Goal: Information Seeking & Learning: Learn about a topic

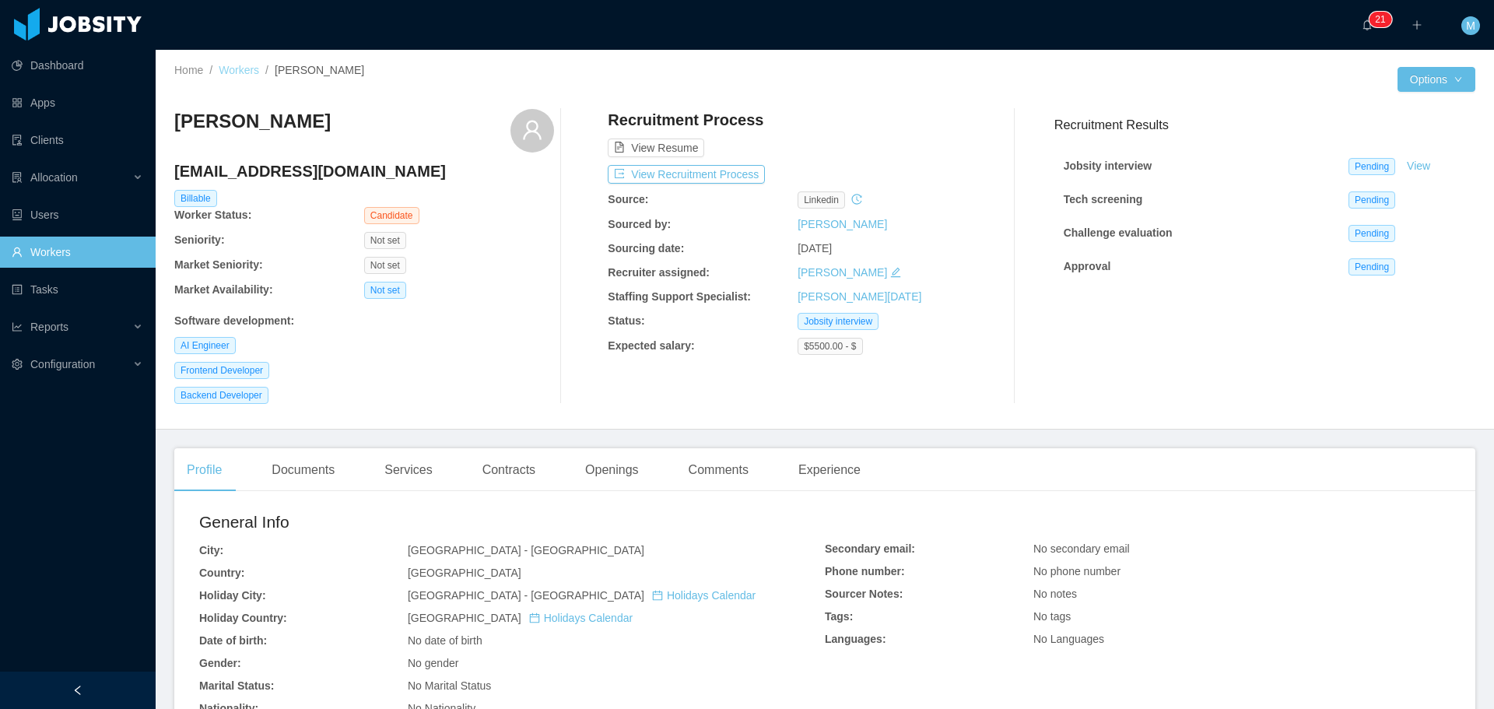
click at [241, 72] on link "Workers" at bounding box center [239, 70] width 40 height 12
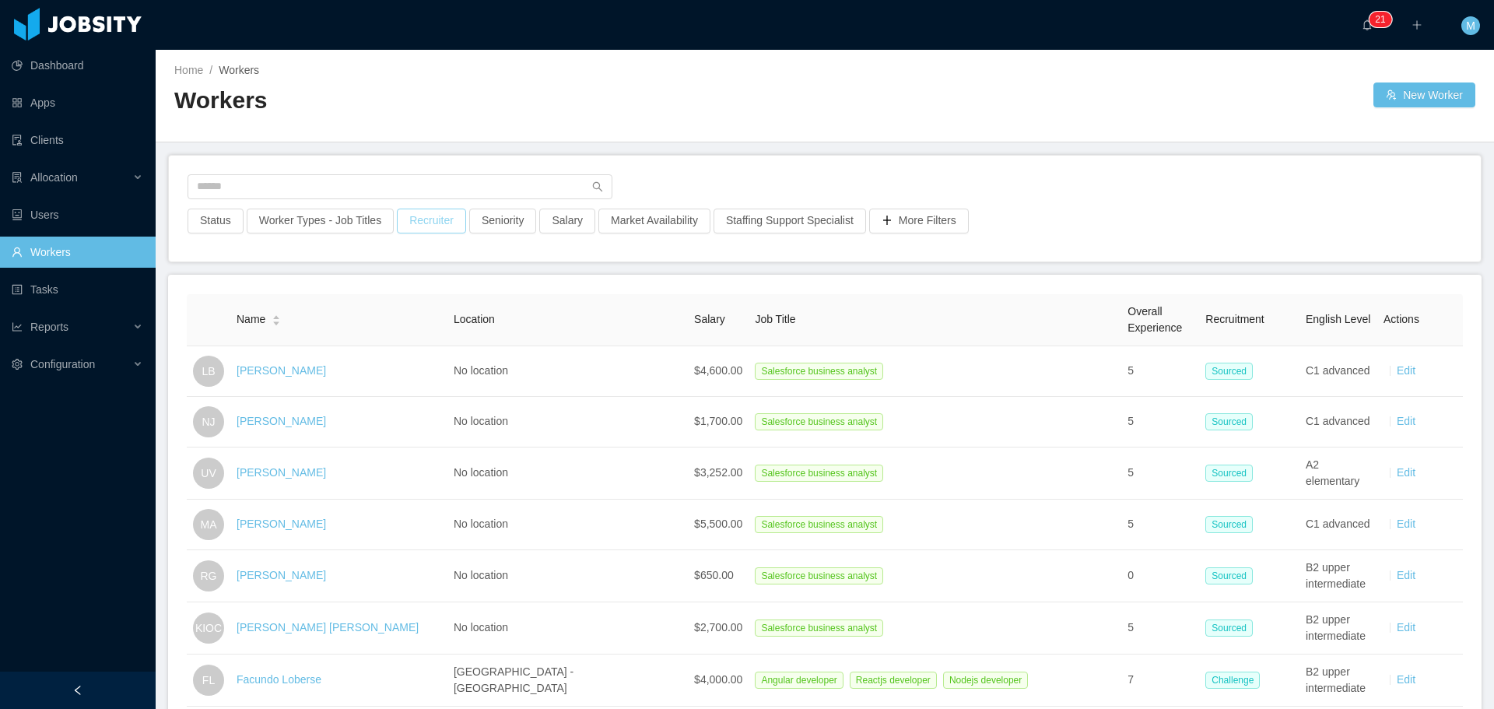
click at [408, 223] on button "Recruiter" at bounding box center [431, 220] width 69 height 25
click at [386, 303] on div "Clear Apply" at bounding box center [425, 304] width 233 height 52
click at [389, 285] on div at bounding box center [422, 289] width 219 height 23
type input "******"
click at [379, 321] on li "[PERSON_NAME]" at bounding box center [425, 321] width 233 height 25
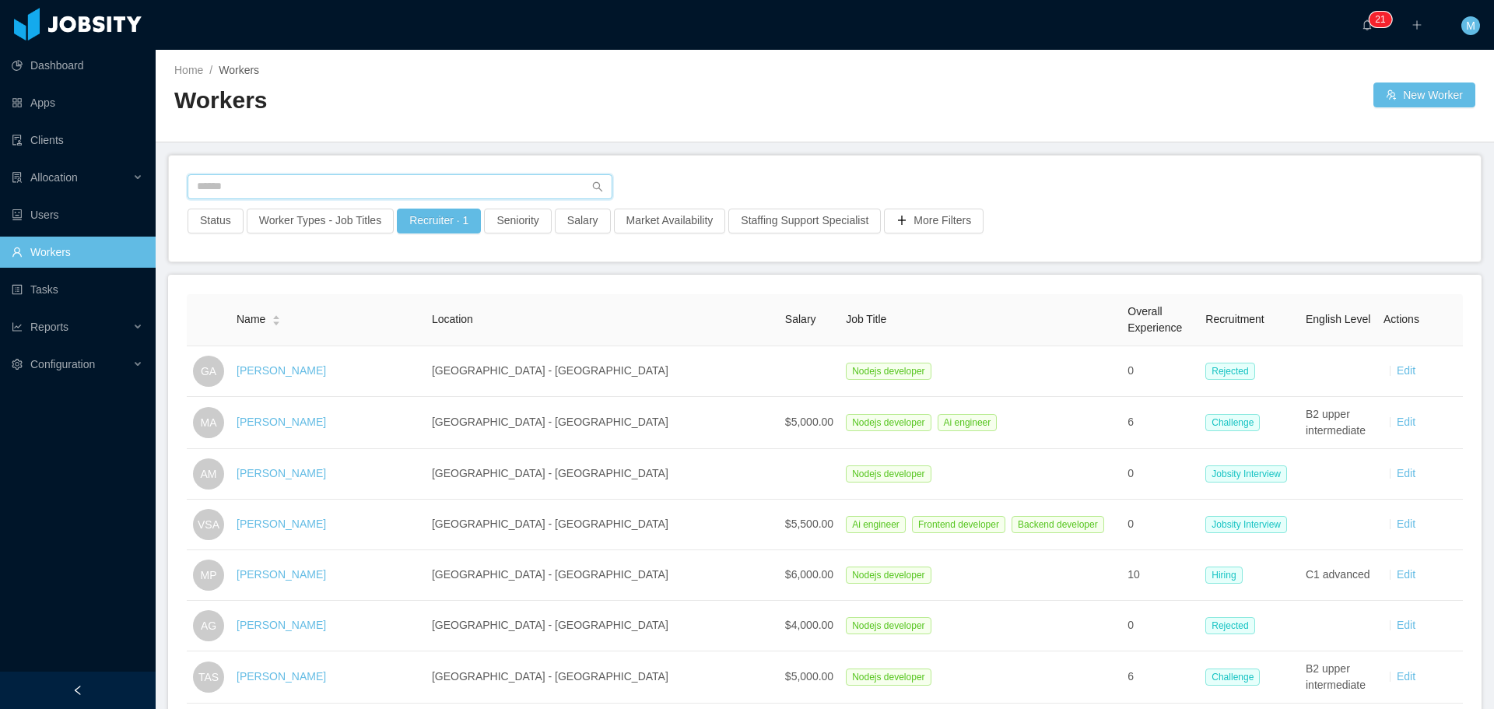
click at [292, 181] on input "text" at bounding box center [399, 186] width 425 height 25
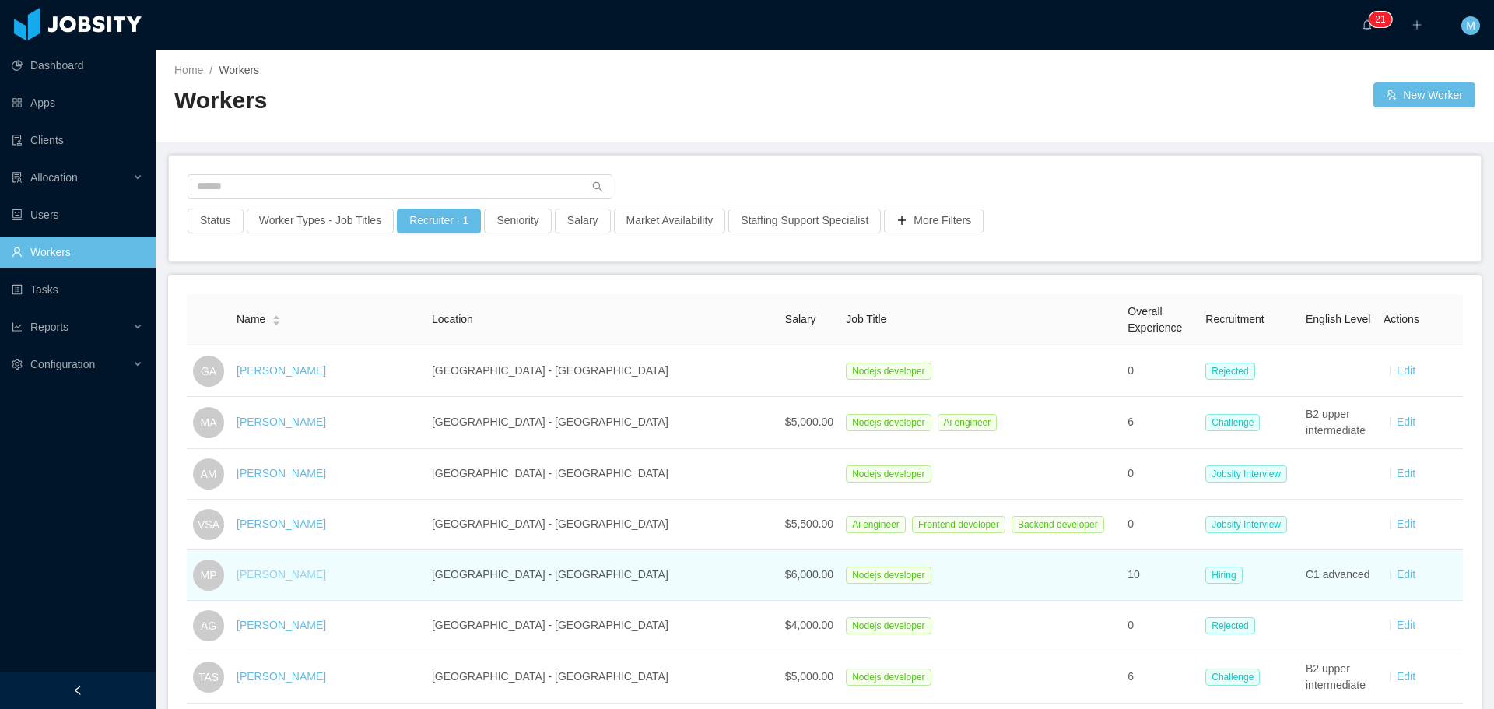
click at [326, 575] on link "Murilo Portescheller" at bounding box center [280, 574] width 89 height 12
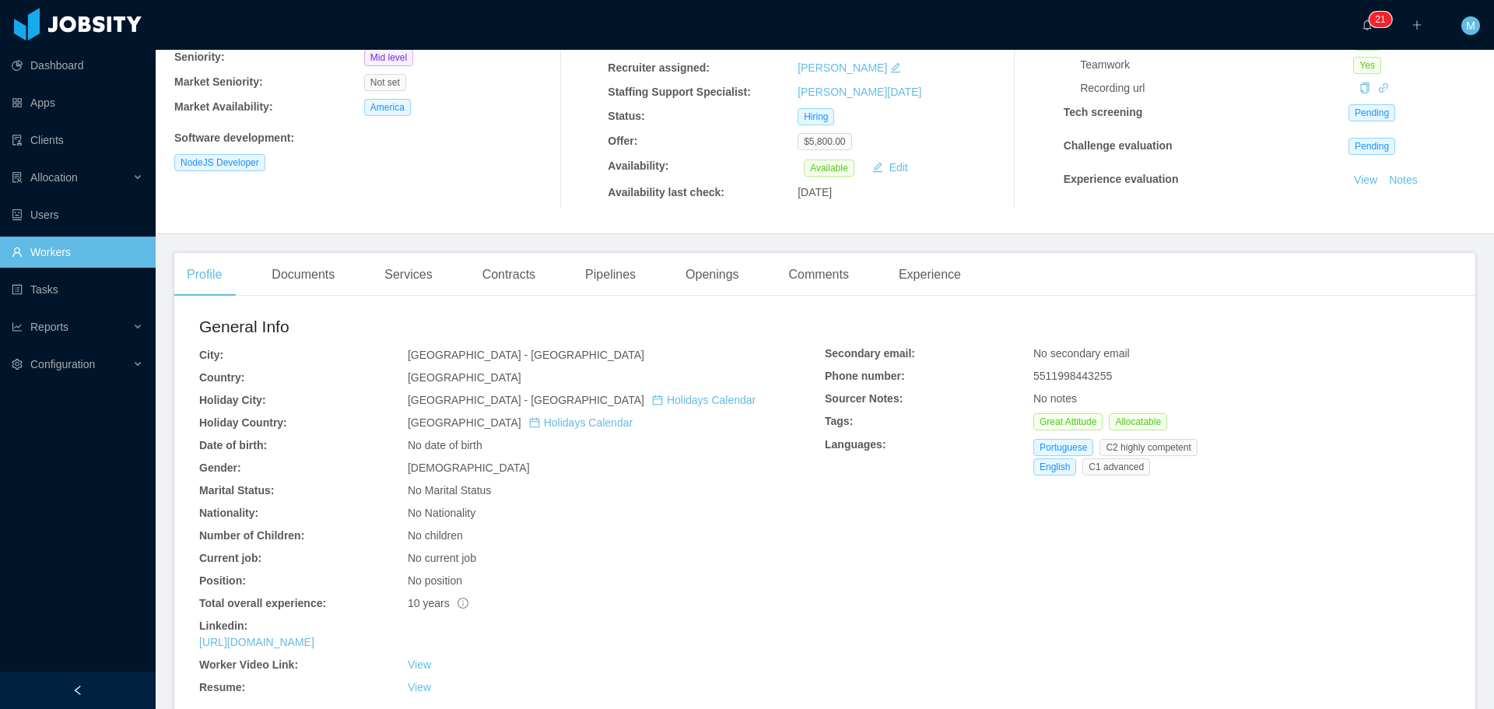
scroll to position [156, 0]
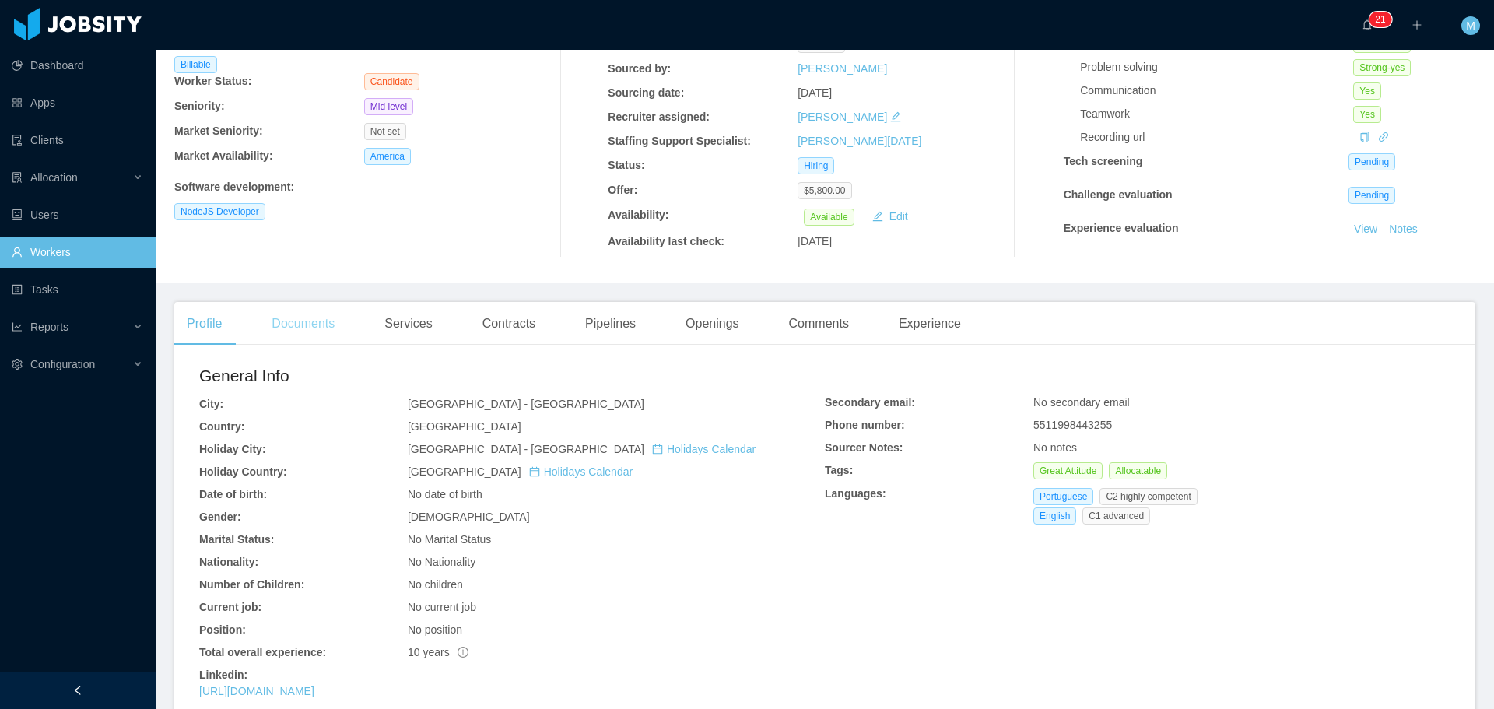
click at [341, 334] on div "Documents" at bounding box center [303, 324] width 88 height 44
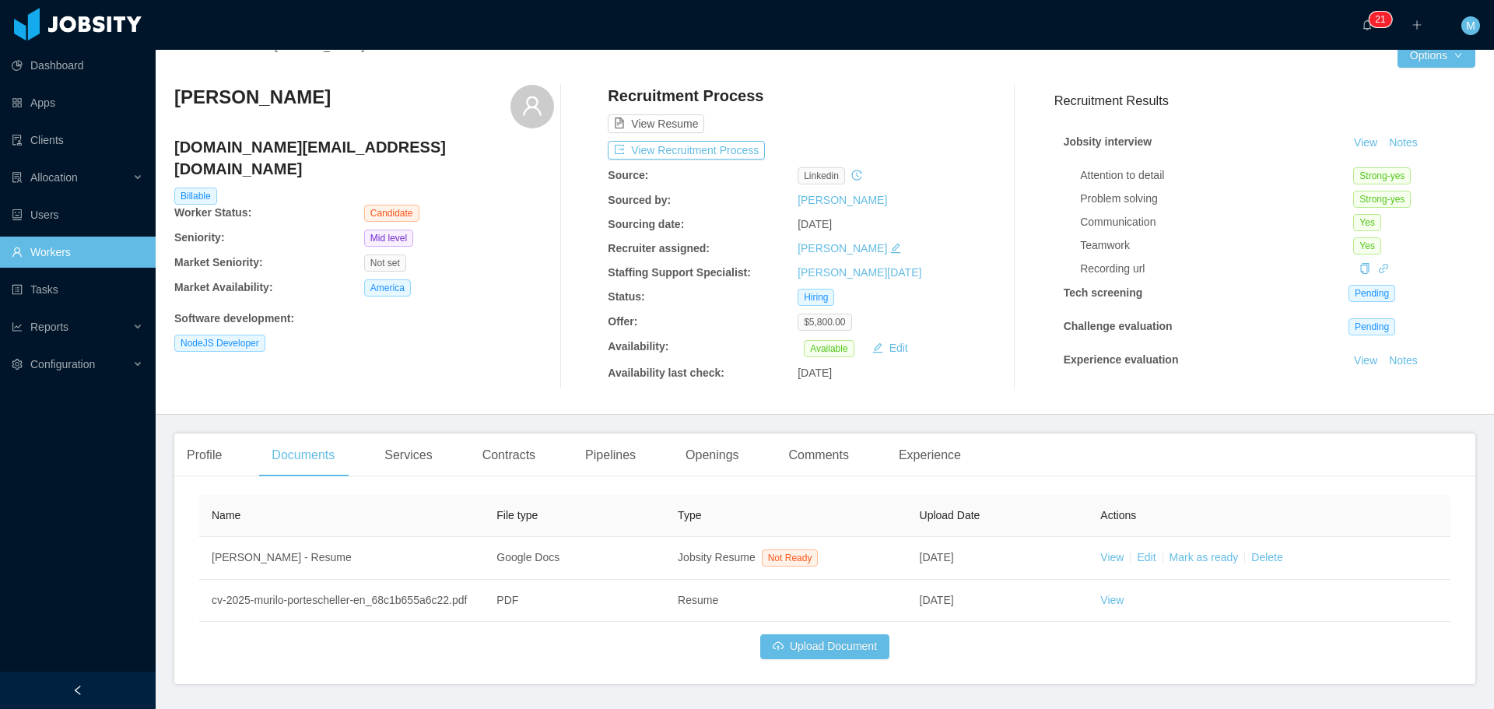
scroll to position [72, 0]
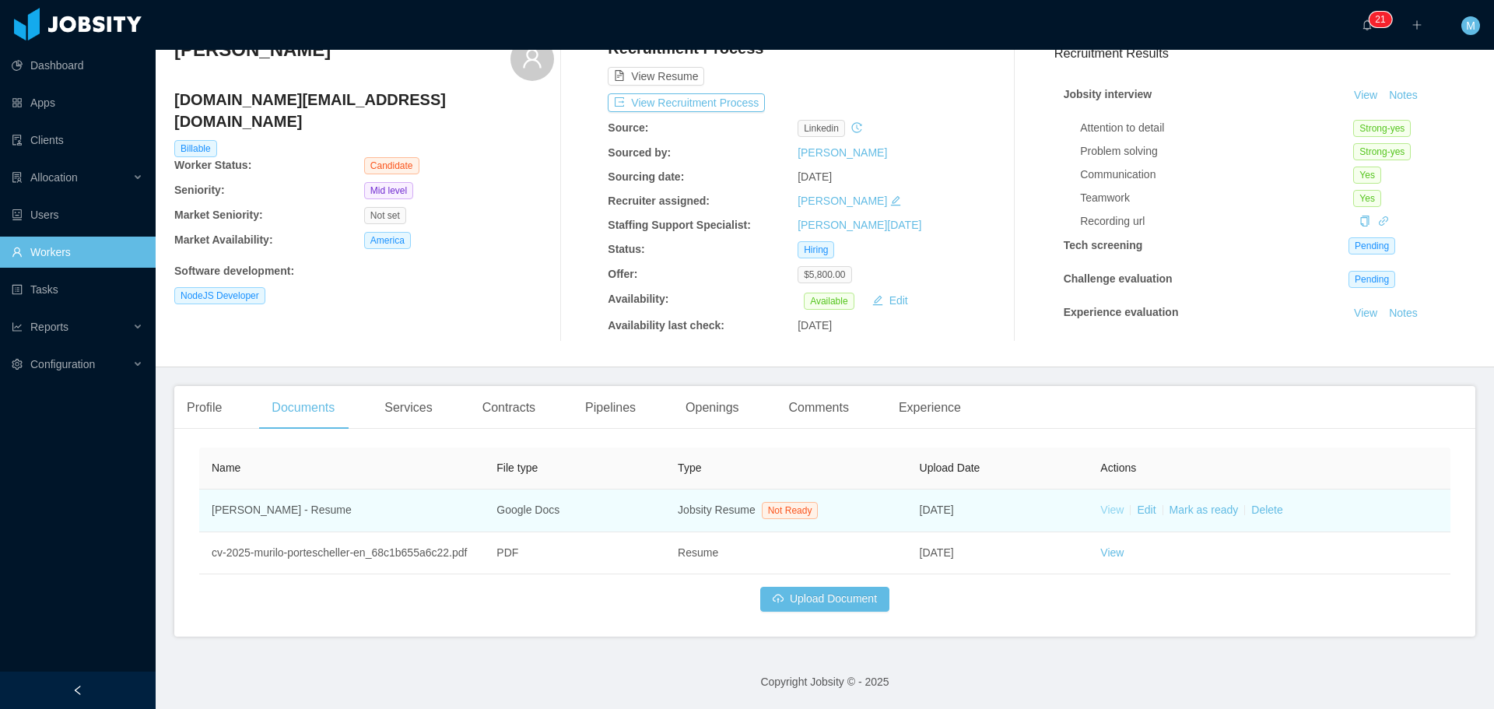
click at [744, 509] on link "View" at bounding box center [1111, 509] width 23 height 12
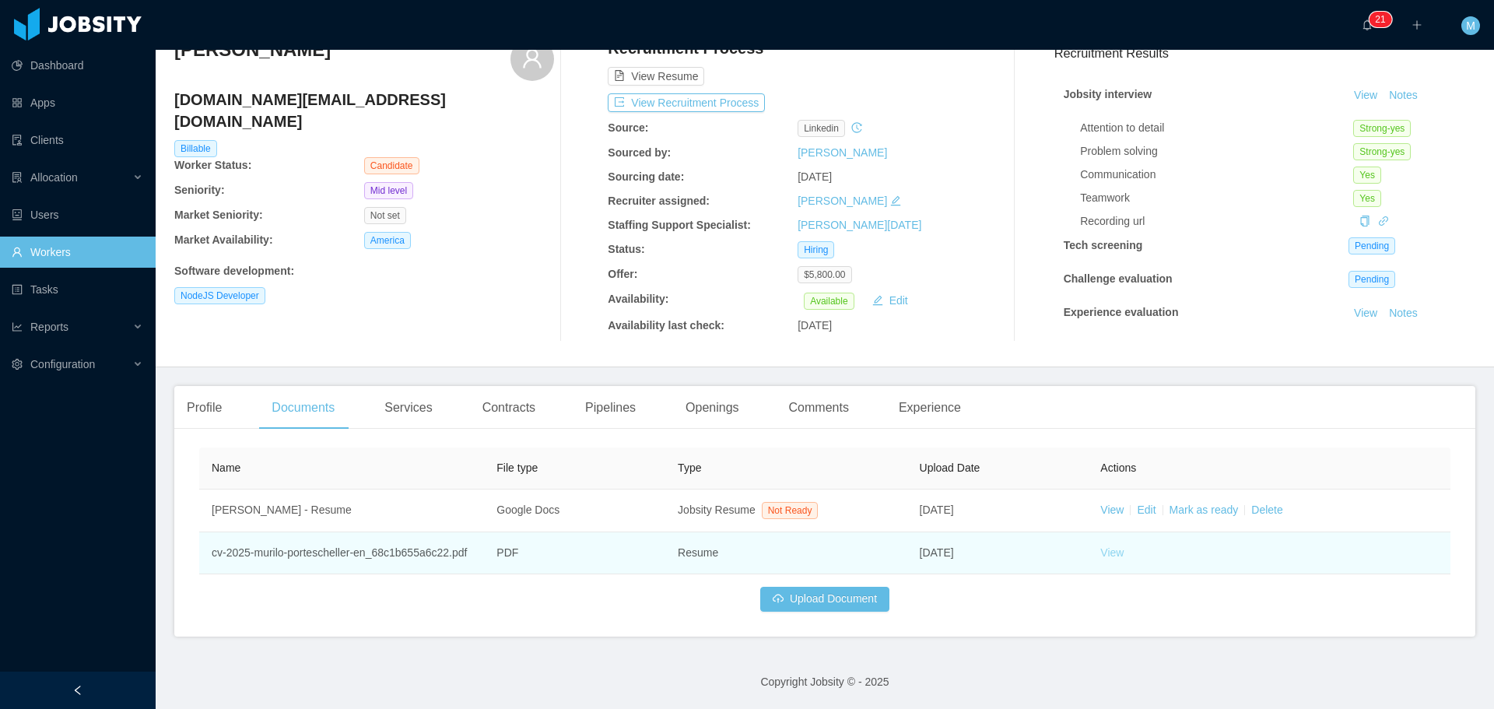
click at [744, 552] on link "View" at bounding box center [1111, 552] width 23 height 12
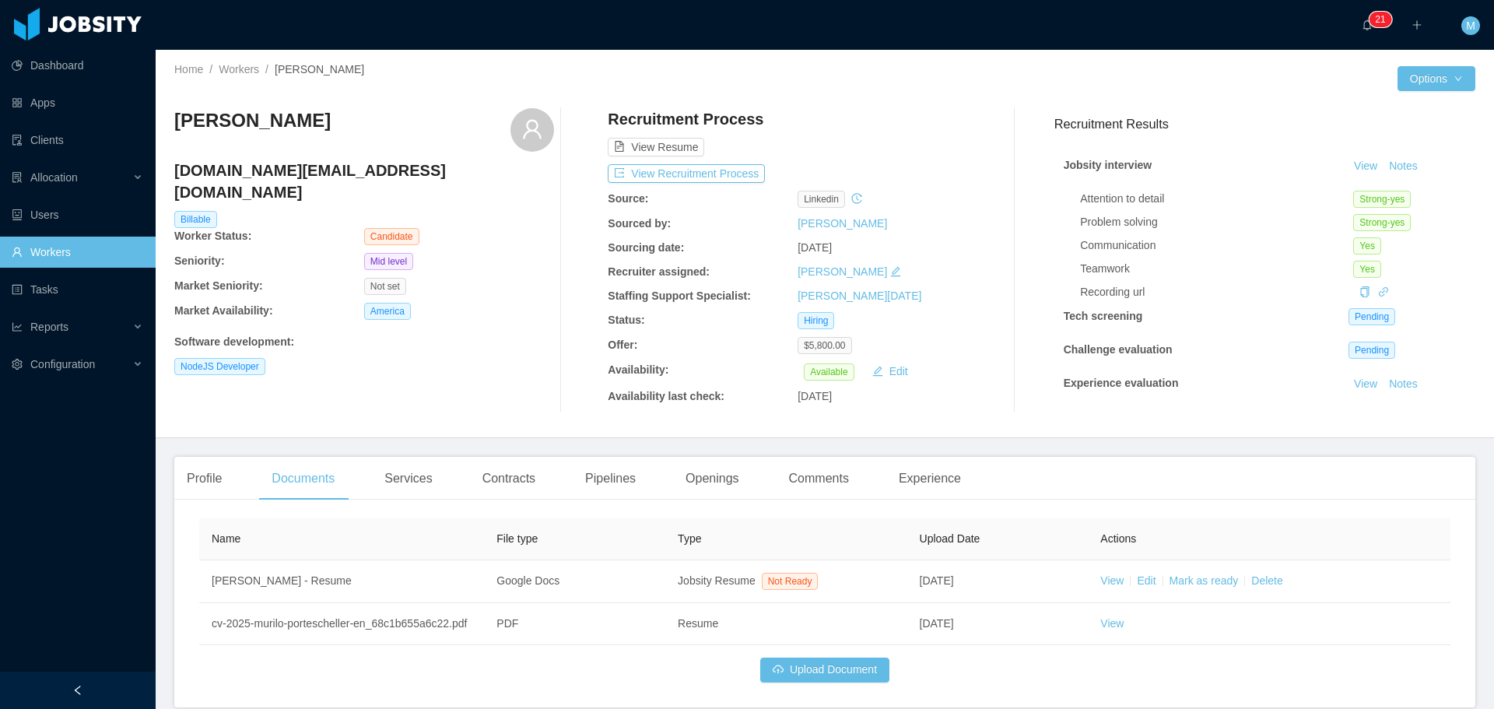
scroll to position [0, 0]
click at [52, 248] on link "Workers" at bounding box center [77, 251] width 131 height 31
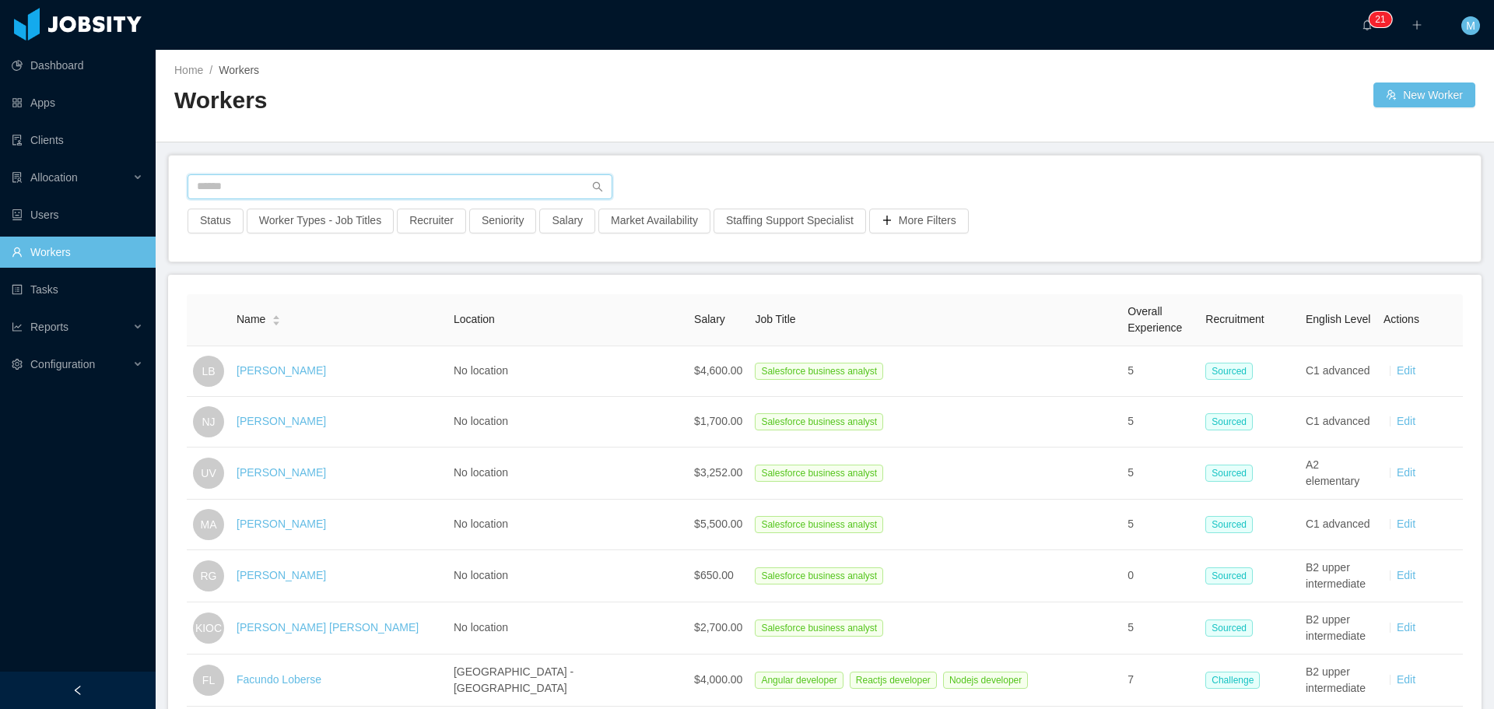
click at [287, 191] on input "text" at bounding box center [399, 186] width 425 height 25
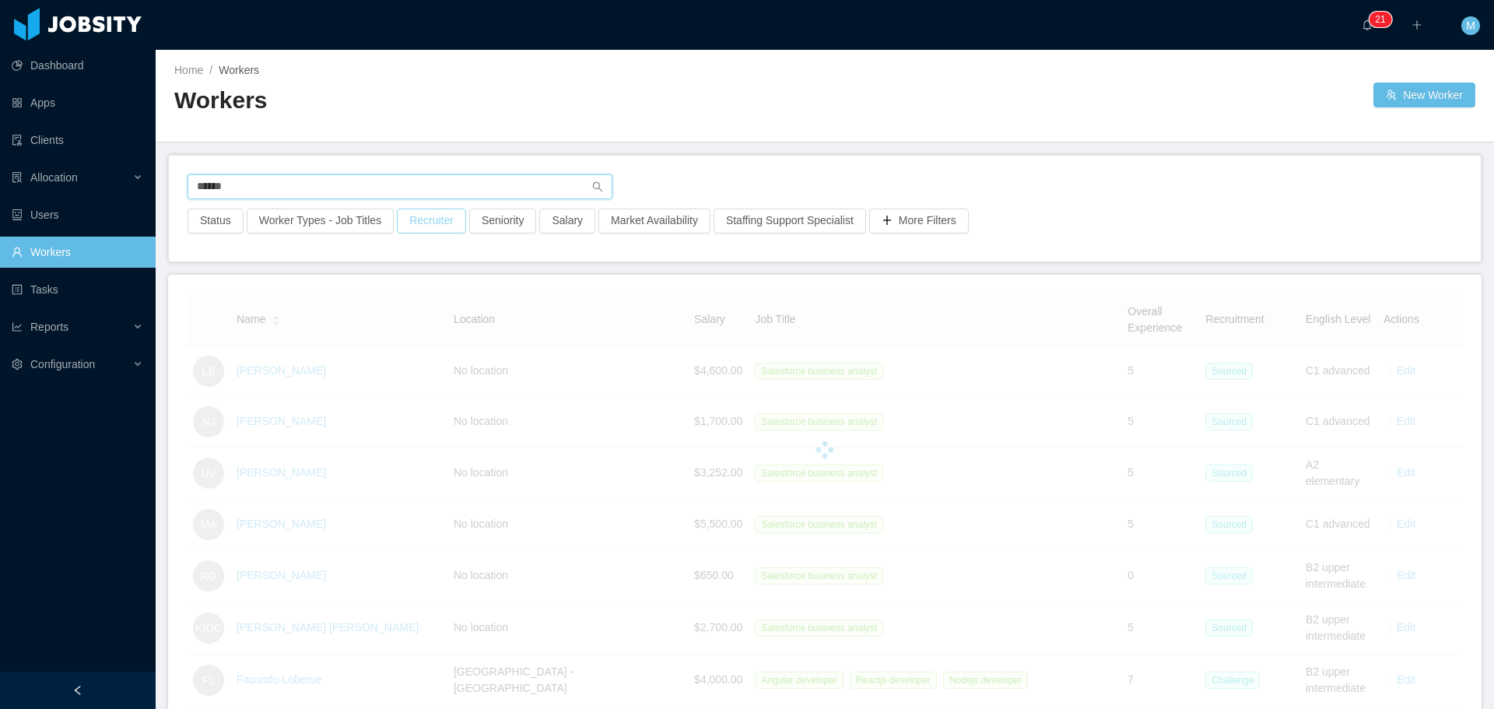
type input "******"
click at [427, 217] on button "Recruiter" at bounding box center [431, 220] width 69 height 25
drag, startPoint x: 373, startPoint y: 279, endPoint x: 362, endPoint y: 285, distance: 12.2
click at [362, 285] on div at bounding box center [425, 290] width 233 height 25
click at [376, 317] on li "Miguel Rodrigues" at bounding box center [425, 321] width 233 height 25
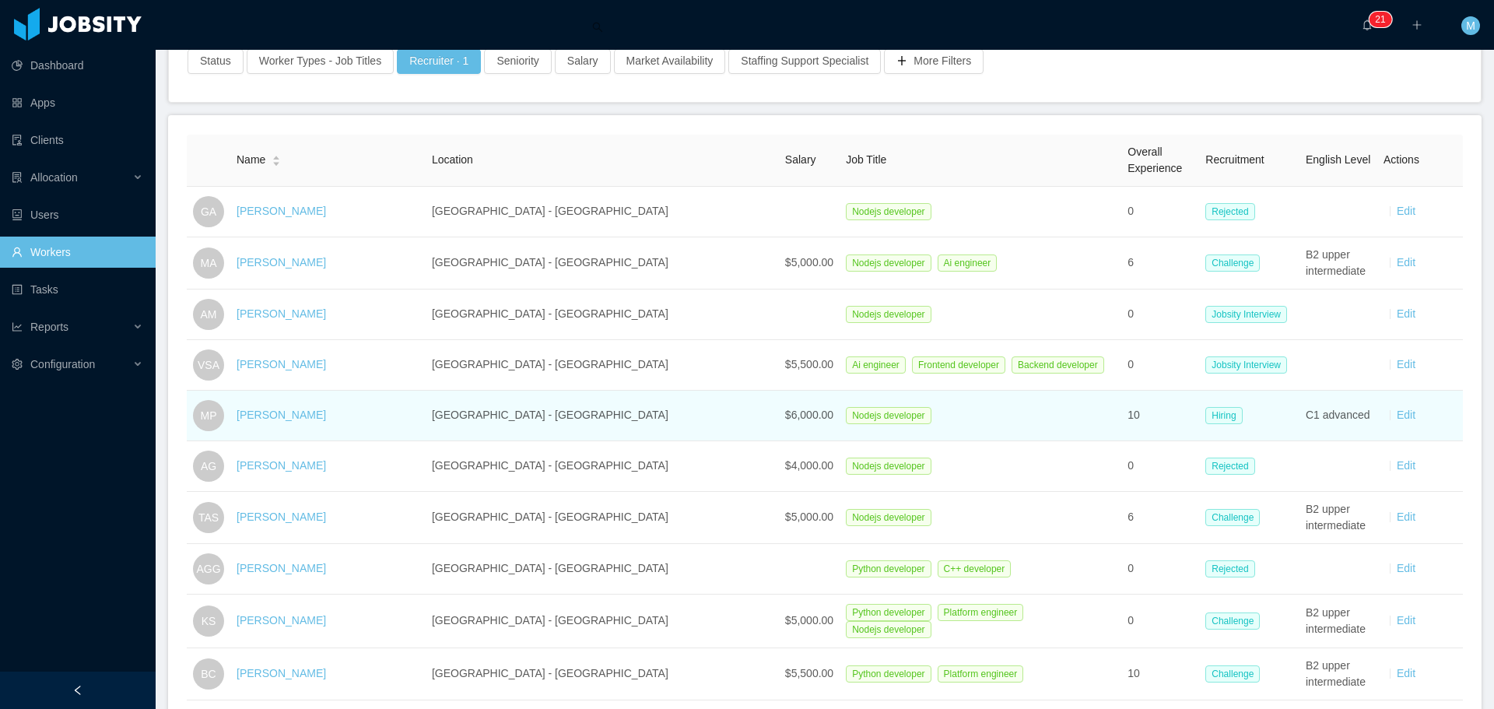
scroll to position [156, 0]
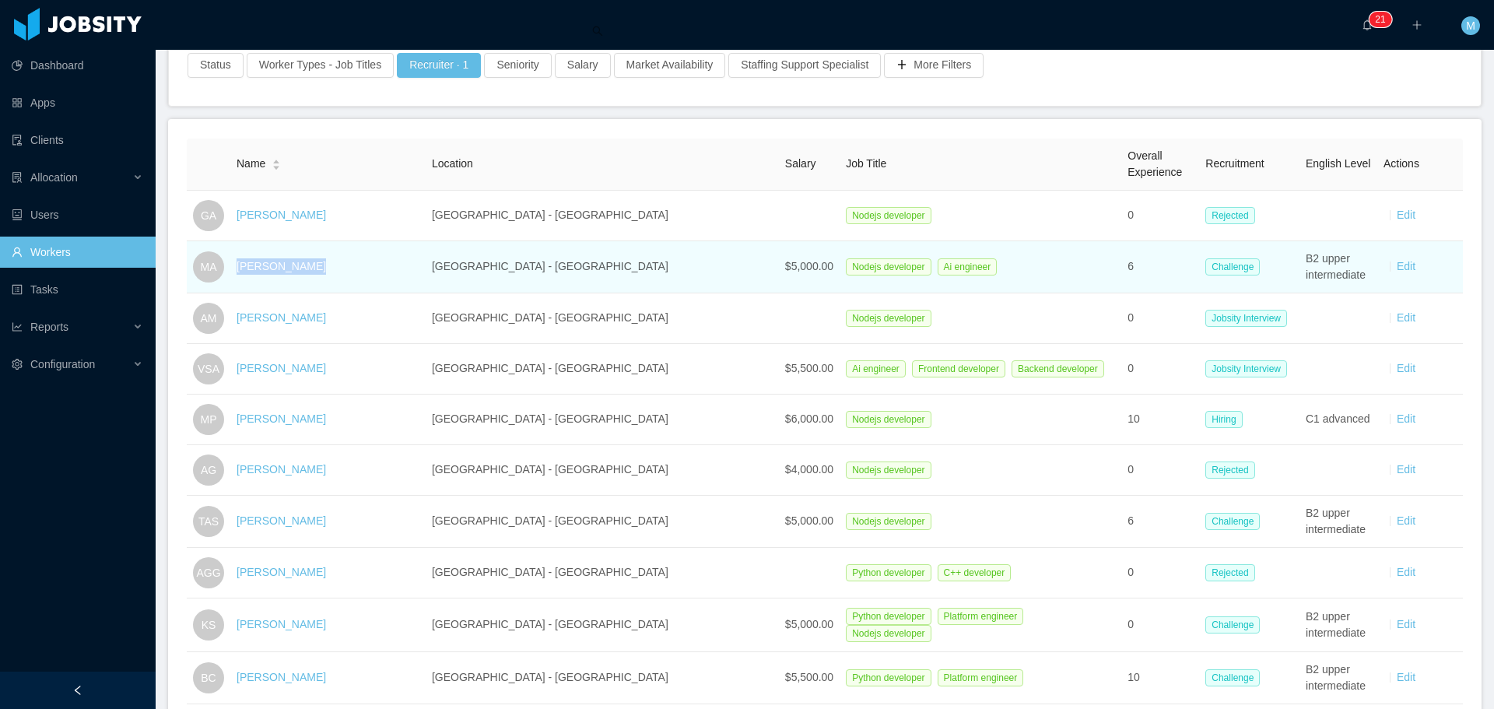
drag, startPoint x: 327, startPoint y: 268, endPoint x: 243, endPoint y: 265, distance: 83.3
click at [243, 265] on td "[PERSON_NAME]" at bounding box center [327, 267] width 195 height 52
copy link "[PERSON_NAME]"
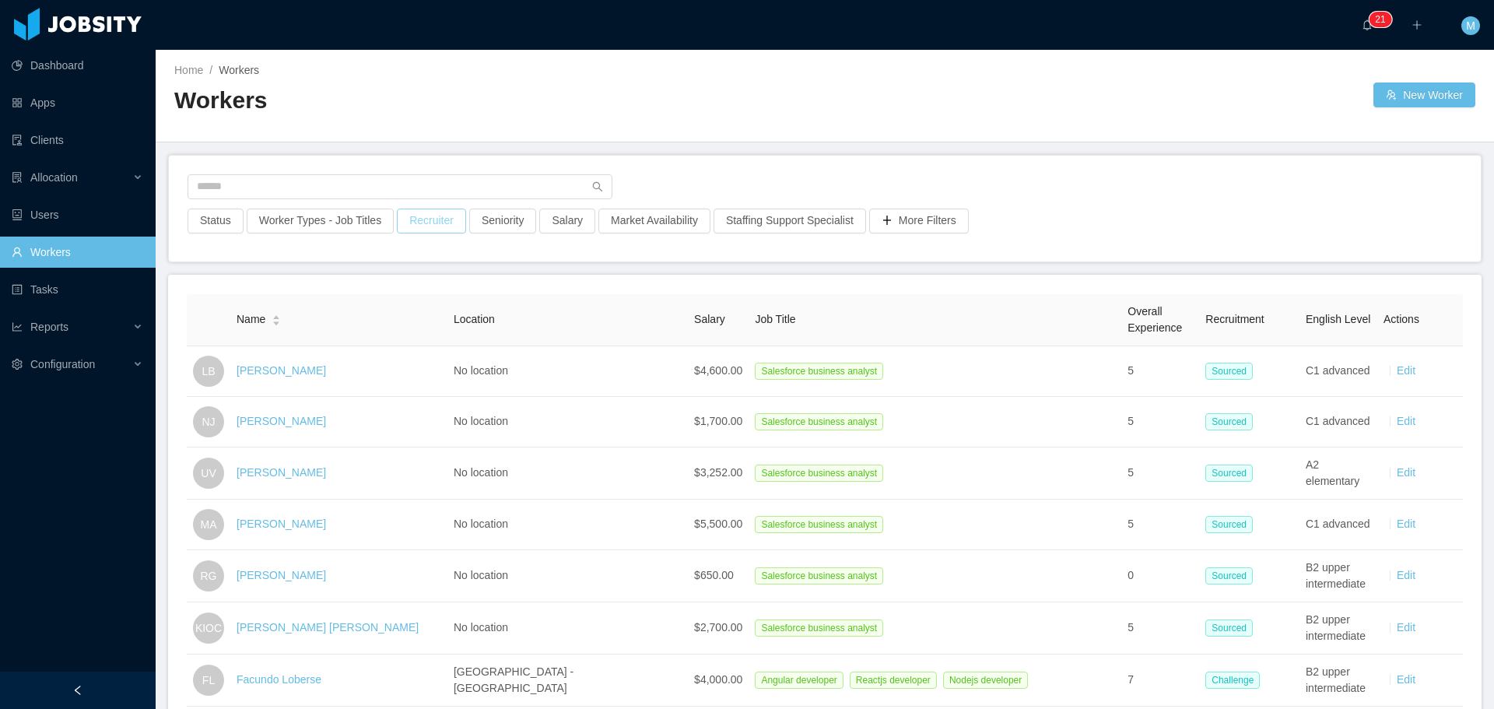
click at [424, 229] on button "Recruiter" at bounding box center [431, 220] width 69 height 25
click at [412, 288] on div at bounding box center [422, 289] width 219 height 23
type input "******"
click at [423, 327] on li "[PERSON_NAME]" at bounding box center [425, 321] width 233 height 25
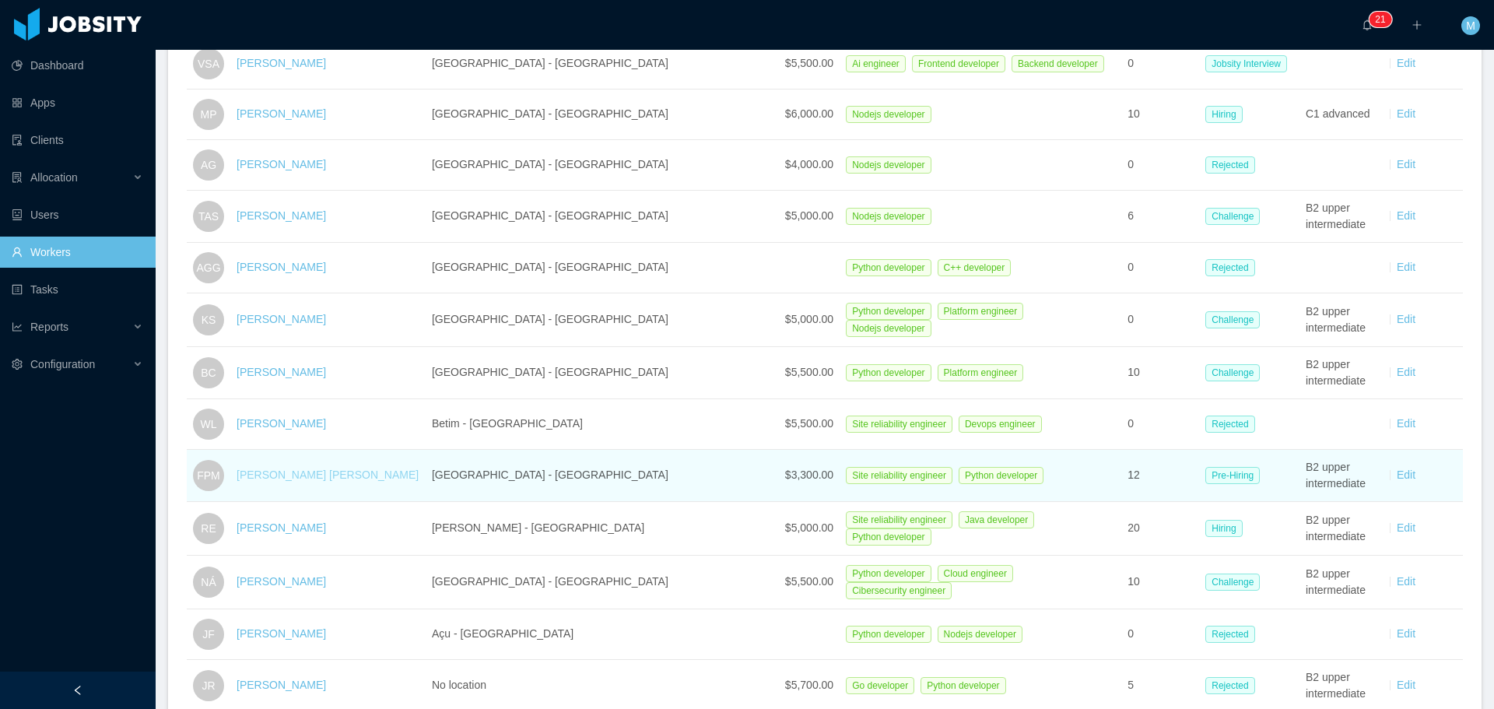
scroll to position [467, 0]
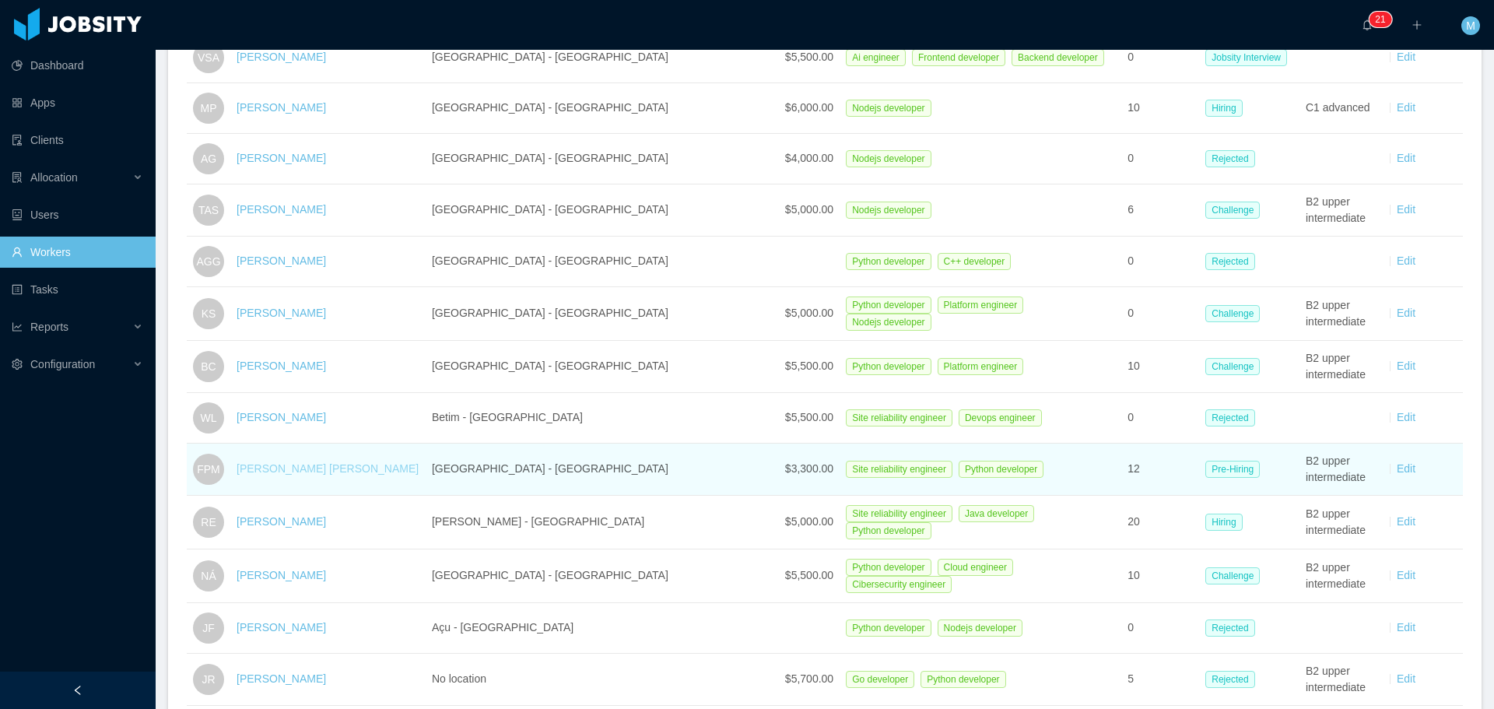
click at [300, 473] on link "[PERSON_NAME] [PERSON_NAME]" at bounding box center [327, 468] width 182 height 12
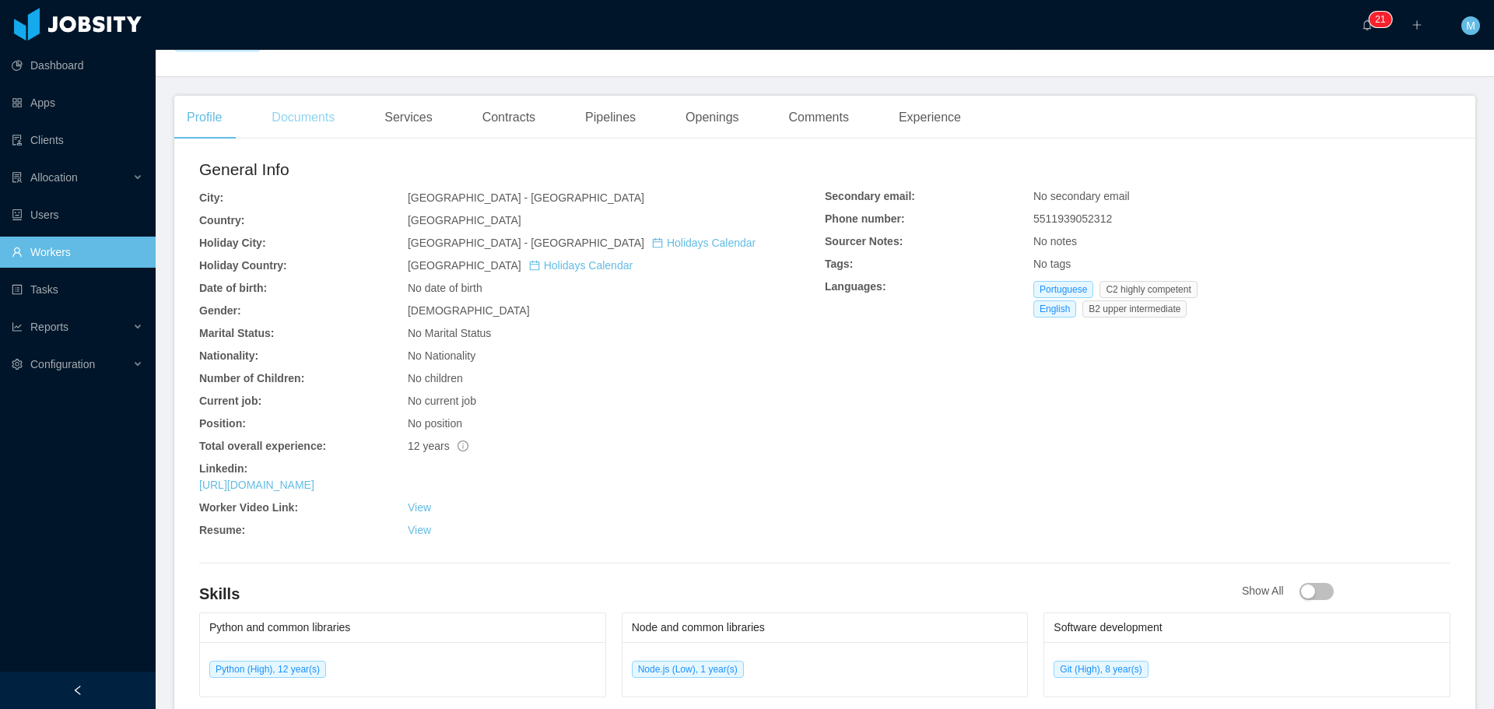
click at [318, 98] on div "Documents" at bounding box center [303, 118] width 88 height 44
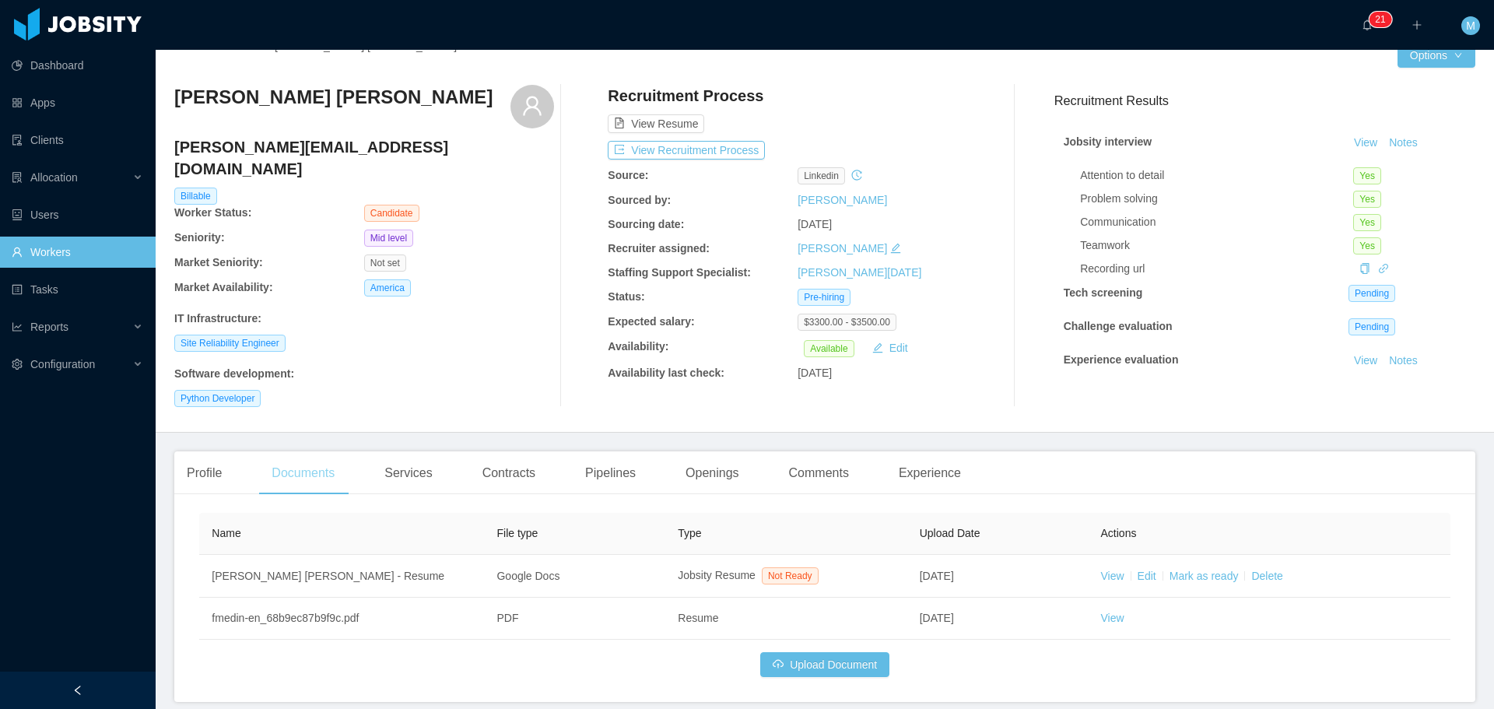
scroll to position [72, 0]
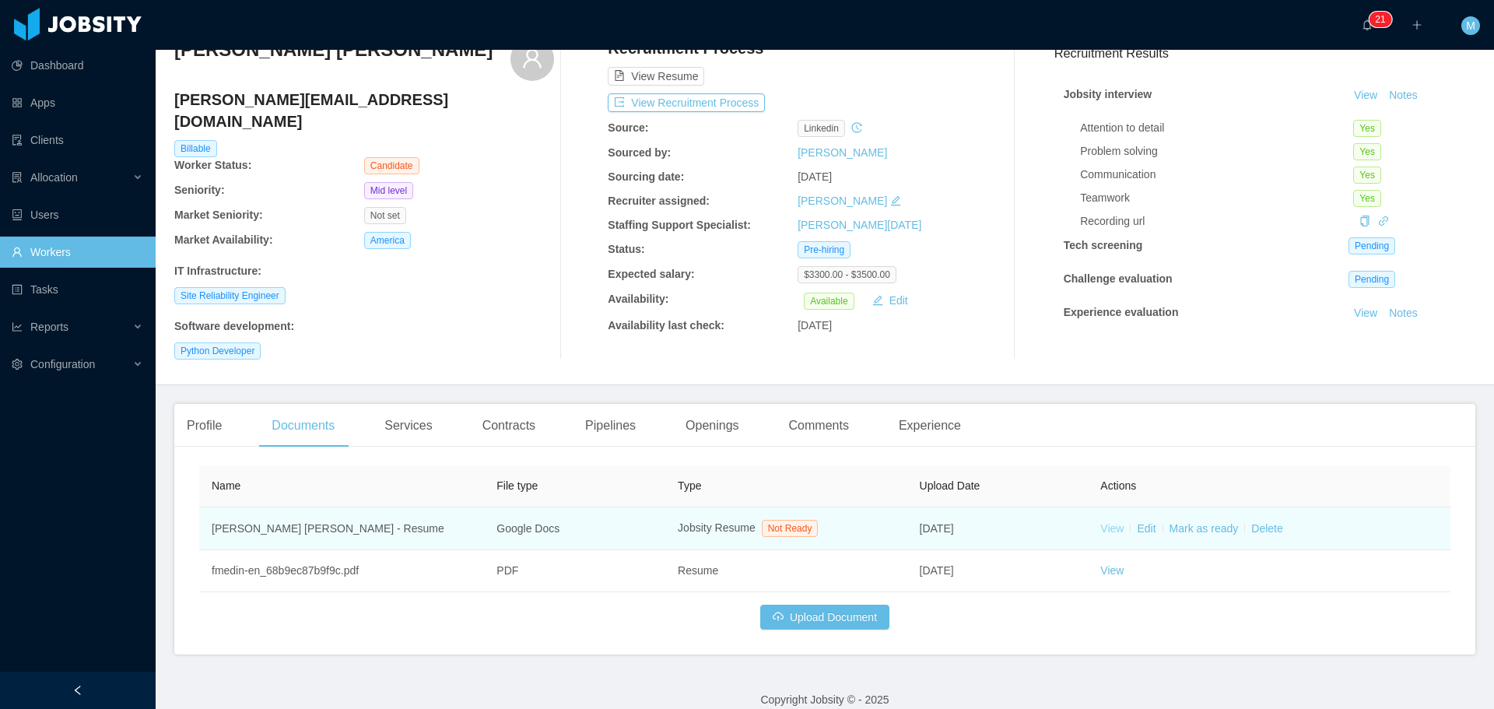
click at [1100, 522] on link "View" at bounding box center [1111, 528] width 23 height 12
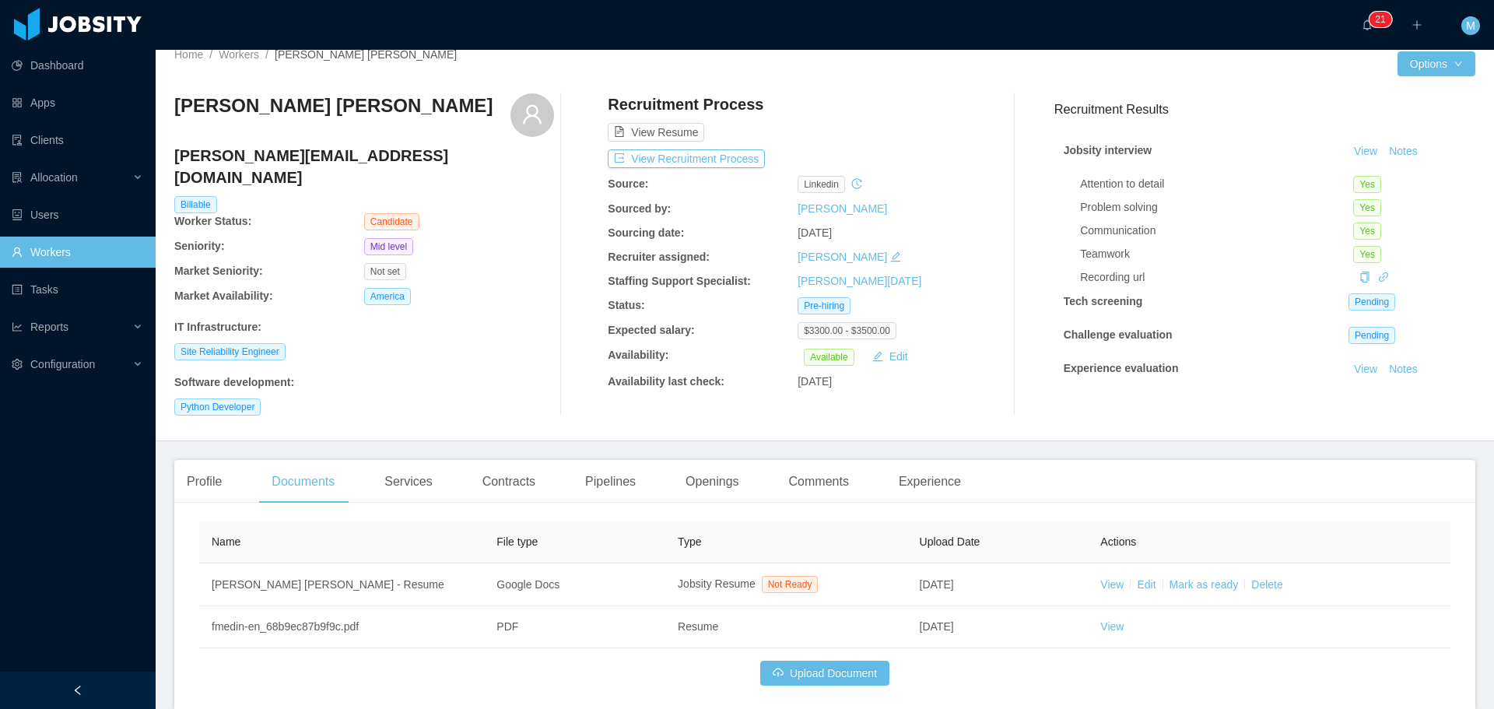
scroll to position [0, 0]
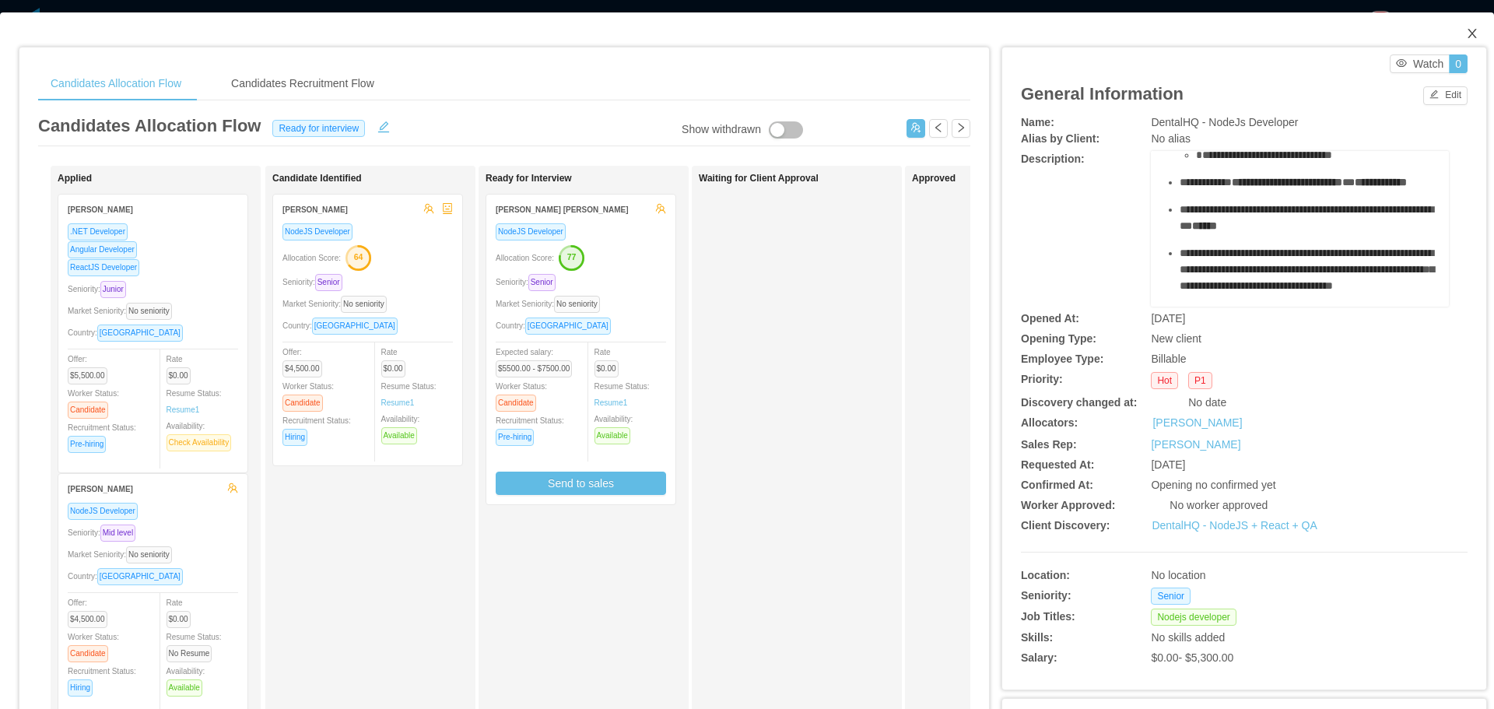
click at [1466, 30] on icon "icon: close" at bounding box center [1472, 33] width 12 height 12
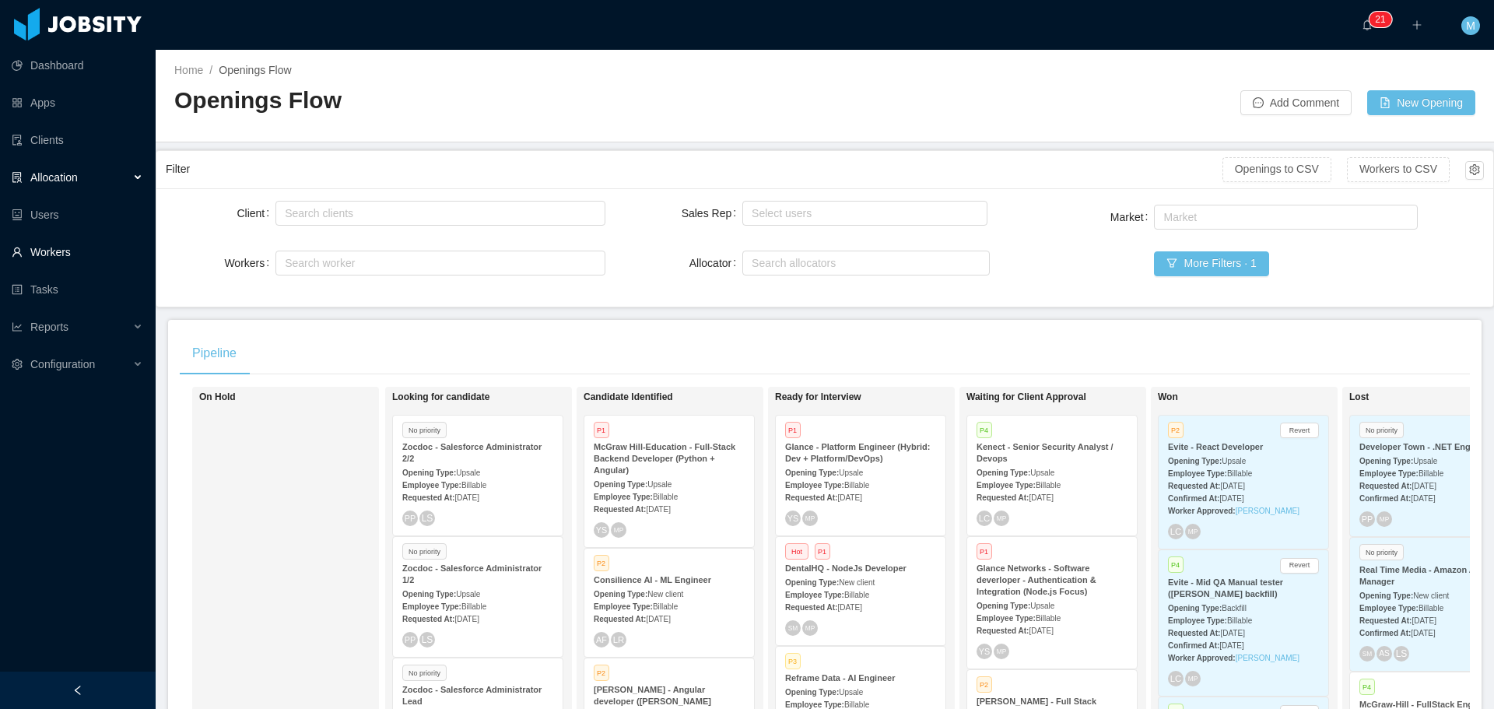
click at [53, 248] on link "Workers" at bounding box center [77, 251] width 131 height 31
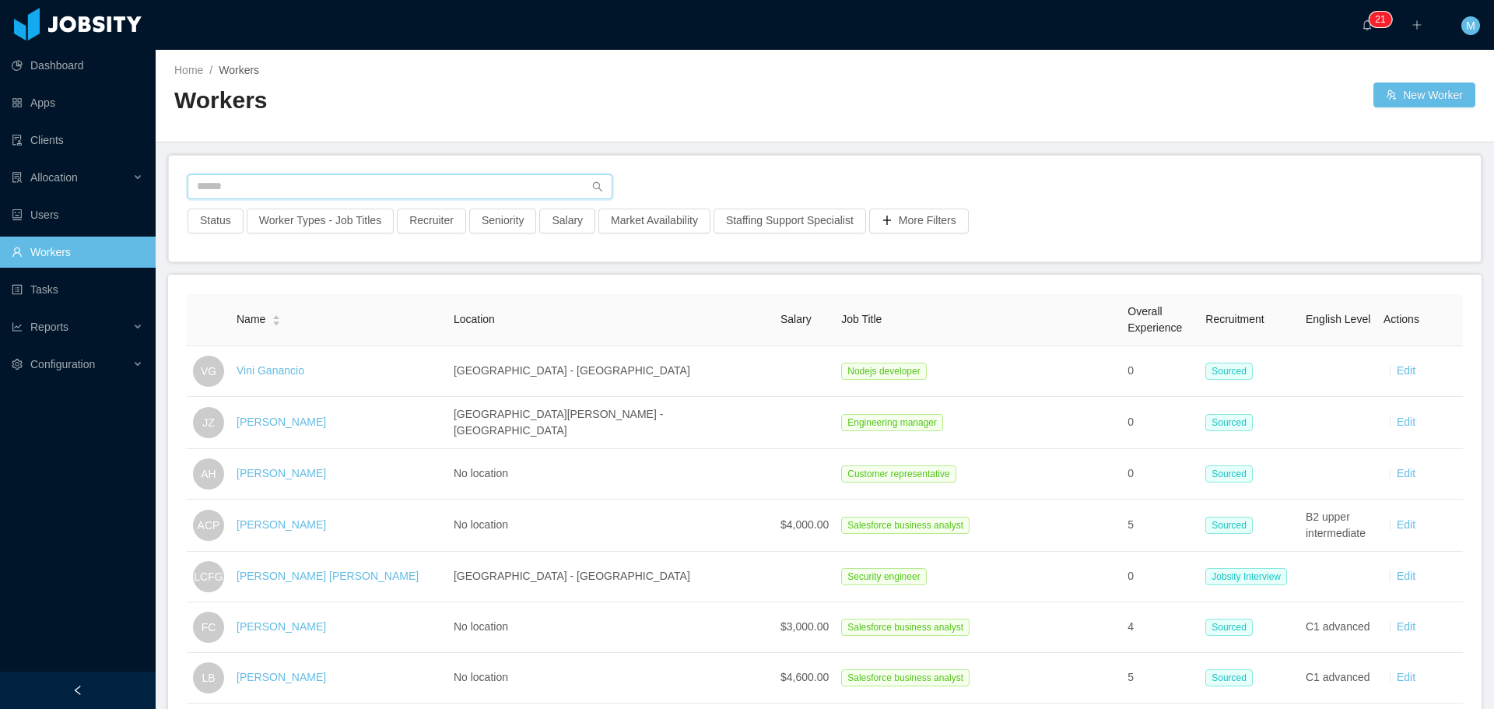
click at [430, 191] on input "text" at bounding box center [399, 186] width 425 height 25
paste input "**********"
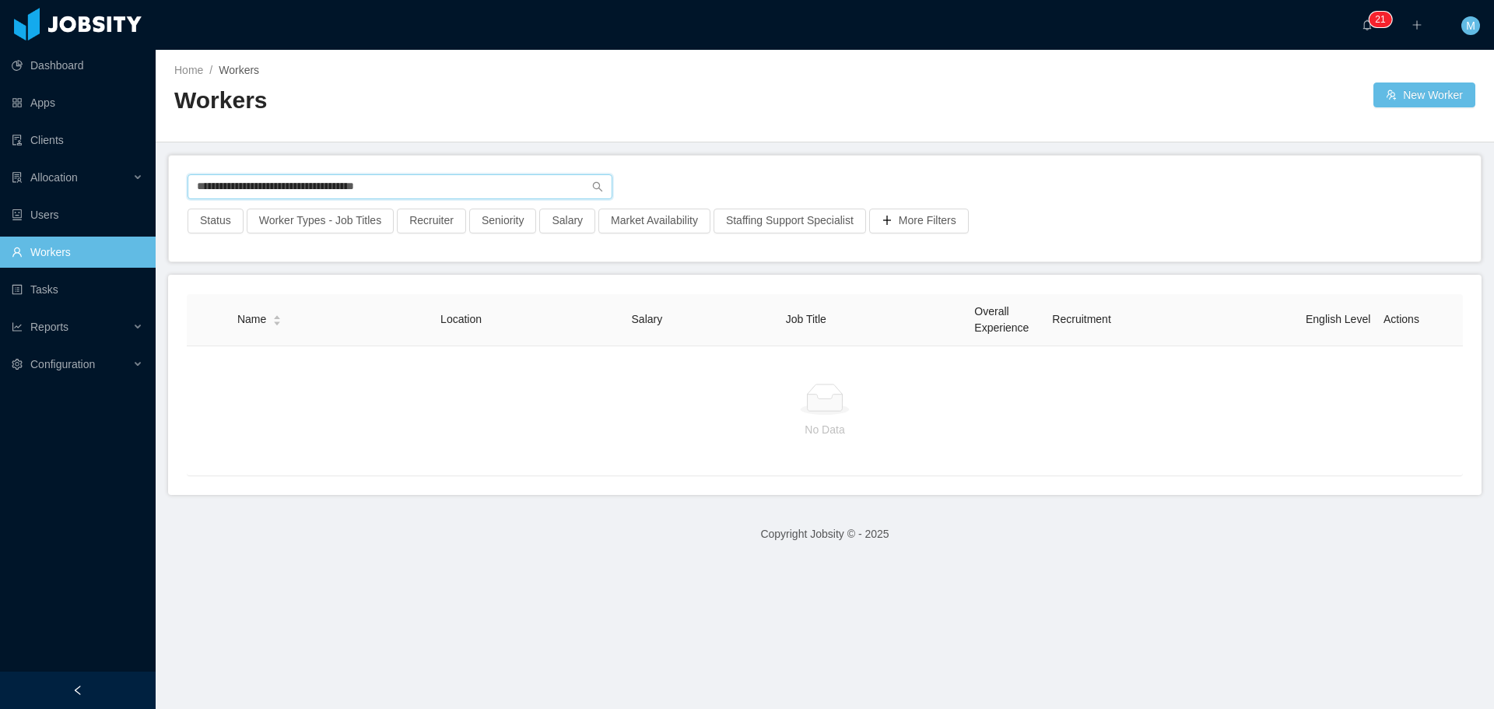
click at [426, 195] on input "**********" at bounding box center [399, 186] width 425 height 25
click at [448, 187] on input "**********" at bounding box center [399, 186] width 425 height 25
drag, startPoint x: 429, startPoint y: 188, endPoint x: 112, endPoint y: 172, distance: 317.0
click at [114, 172] on section "**********" at bounding box center [747, 354] width 1494 height 709
type input "**********"
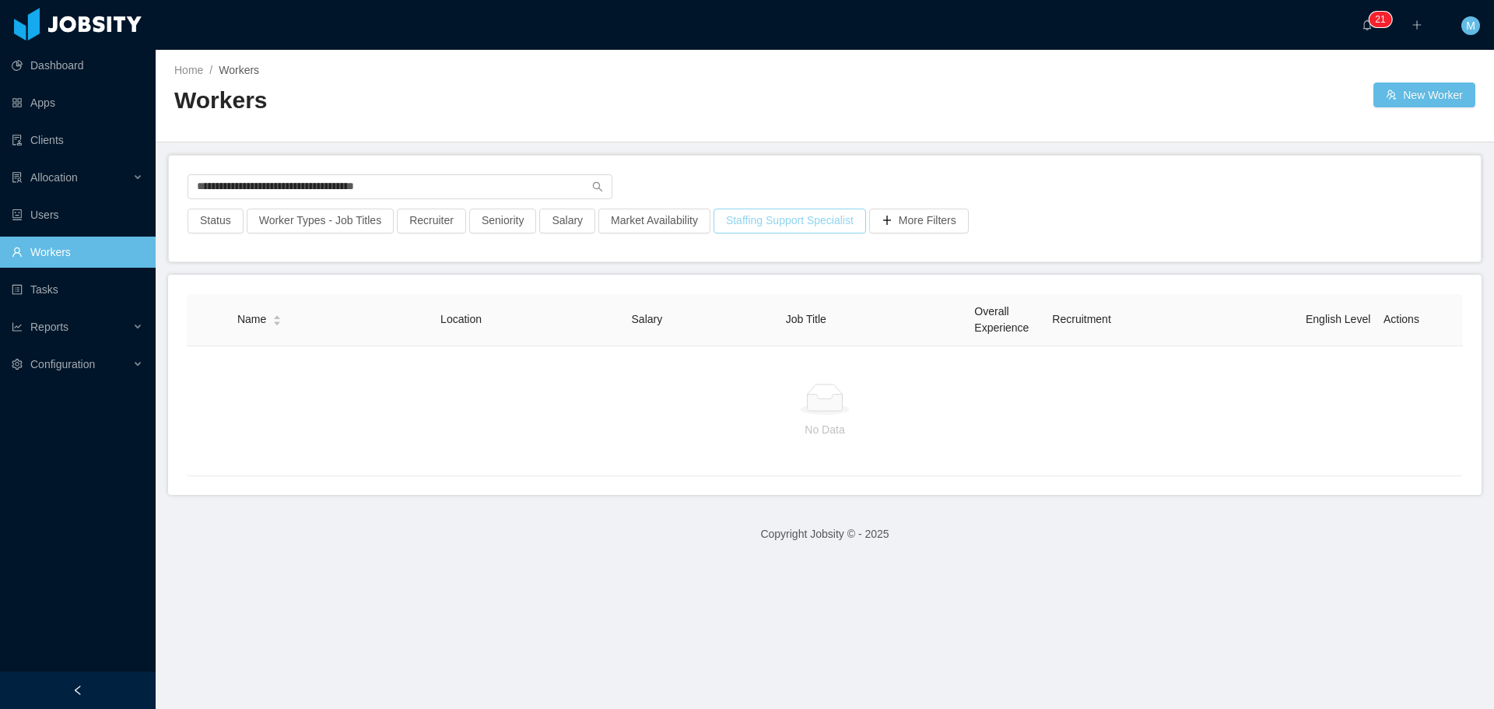
click at [804, 219] on button "Staffing Support Specialist" at bounding box center [789, 220] width 152 height 25
click at [636, 197] on div "**********" at bounding box center [824, 191] width 1274 height 34
click at [581, 194] on input "**********" at bounding box center [399, 186] width 425 height 25
click at [0, 708] on div at bounding box center [0, 709] width 0 height 0
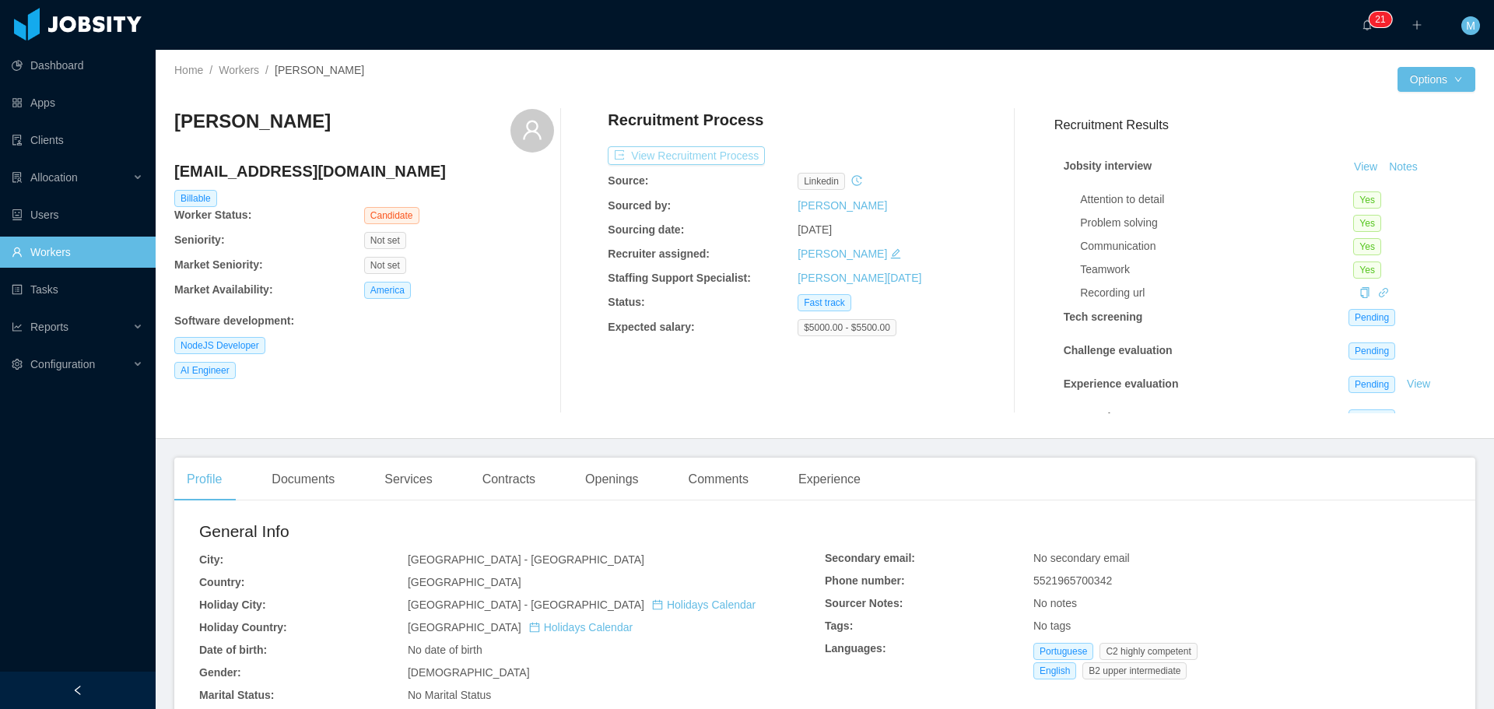
click at [708, 150] on button "View Recruitment Process" at bounding box center [686, 155] width 157 height 19
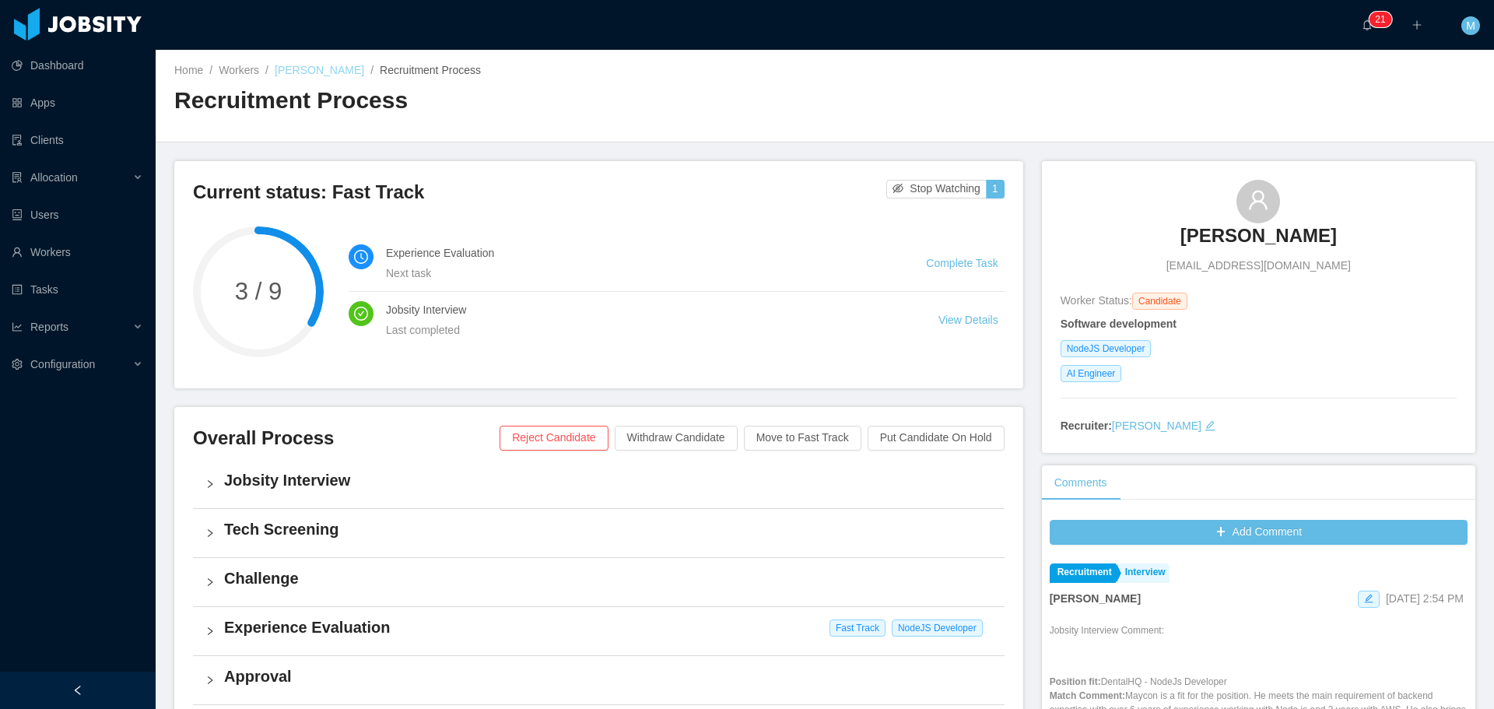
click at [328, 73] on link "[PERSON_NAME]" at bounding box center [319, 70] width 89 height 12
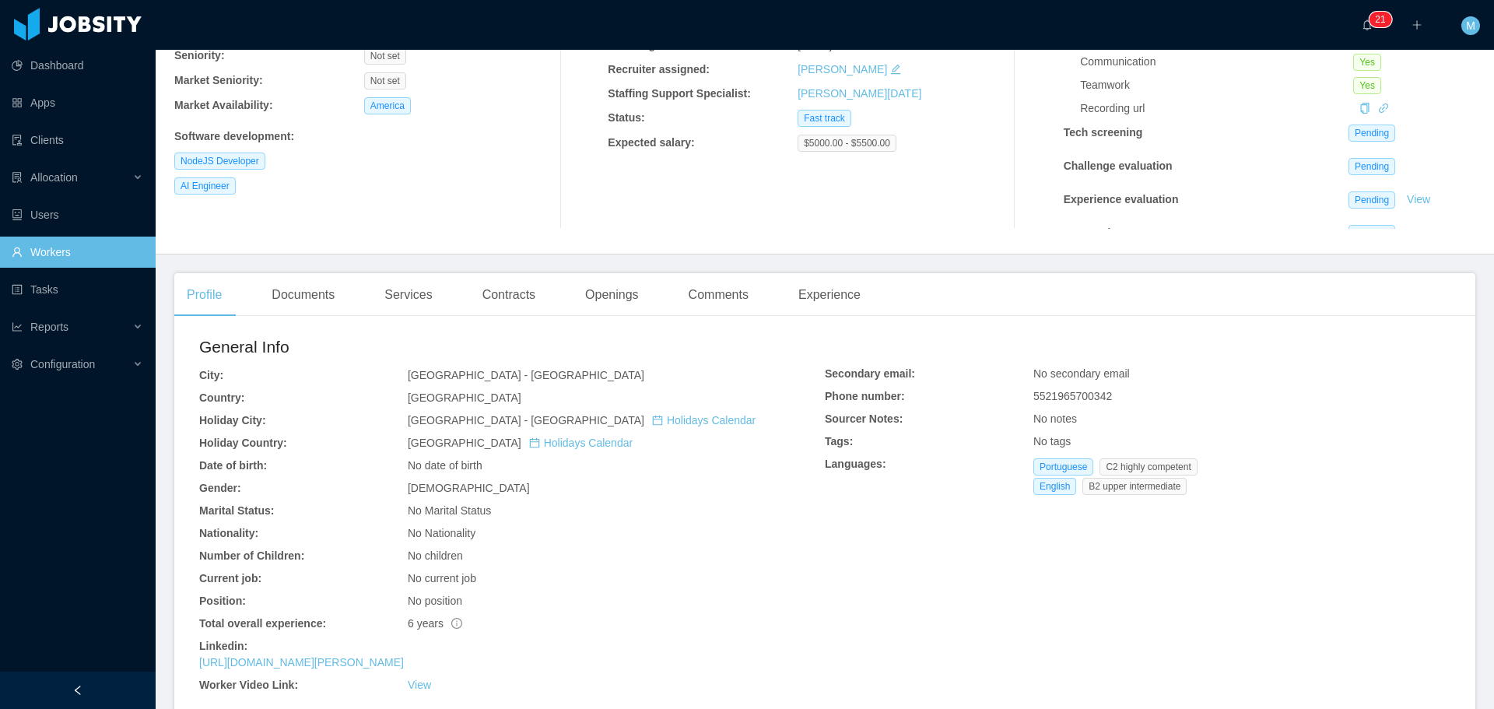
scroll to position [170, 0]
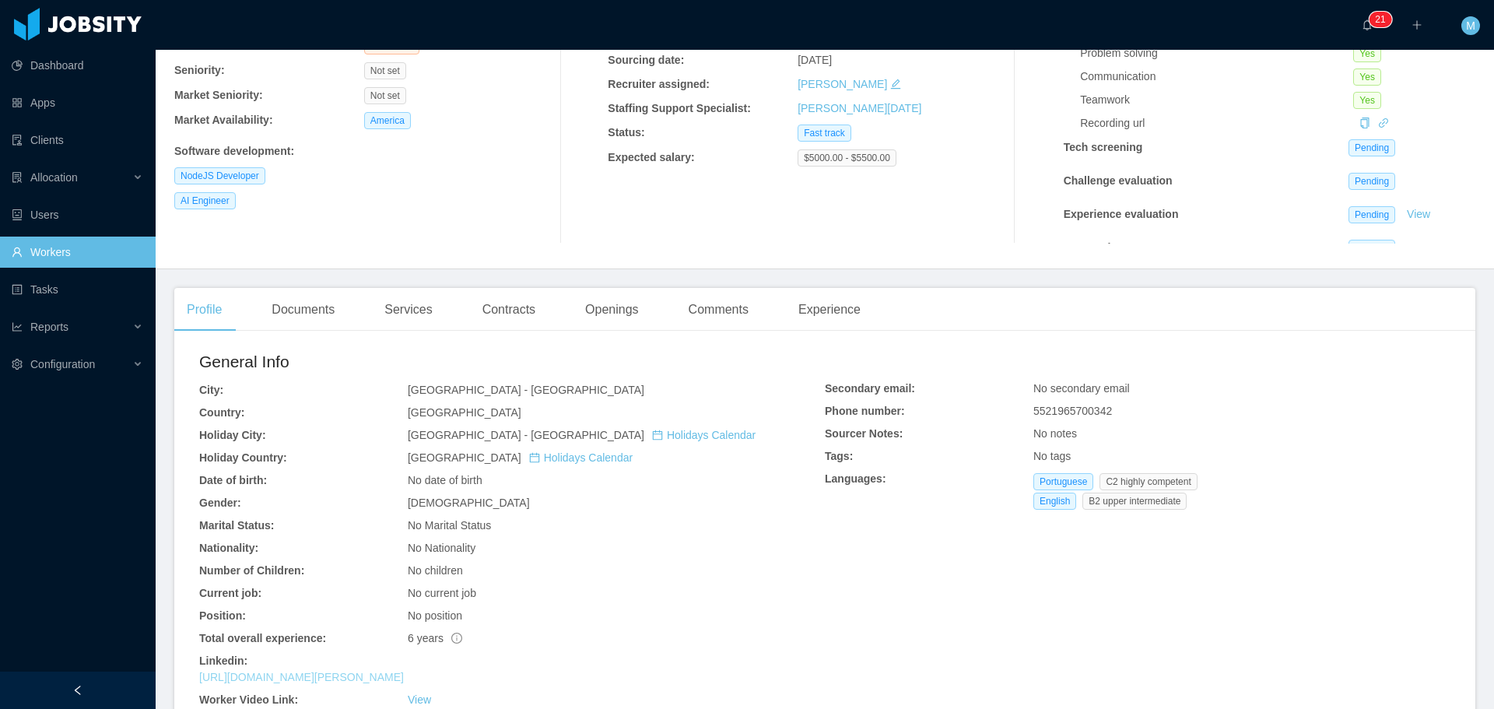
click at [346, 676] on link "https://www.linkedin.com/in/maycon-teixeira" at bounding box center [301, 677] width 205 height 12
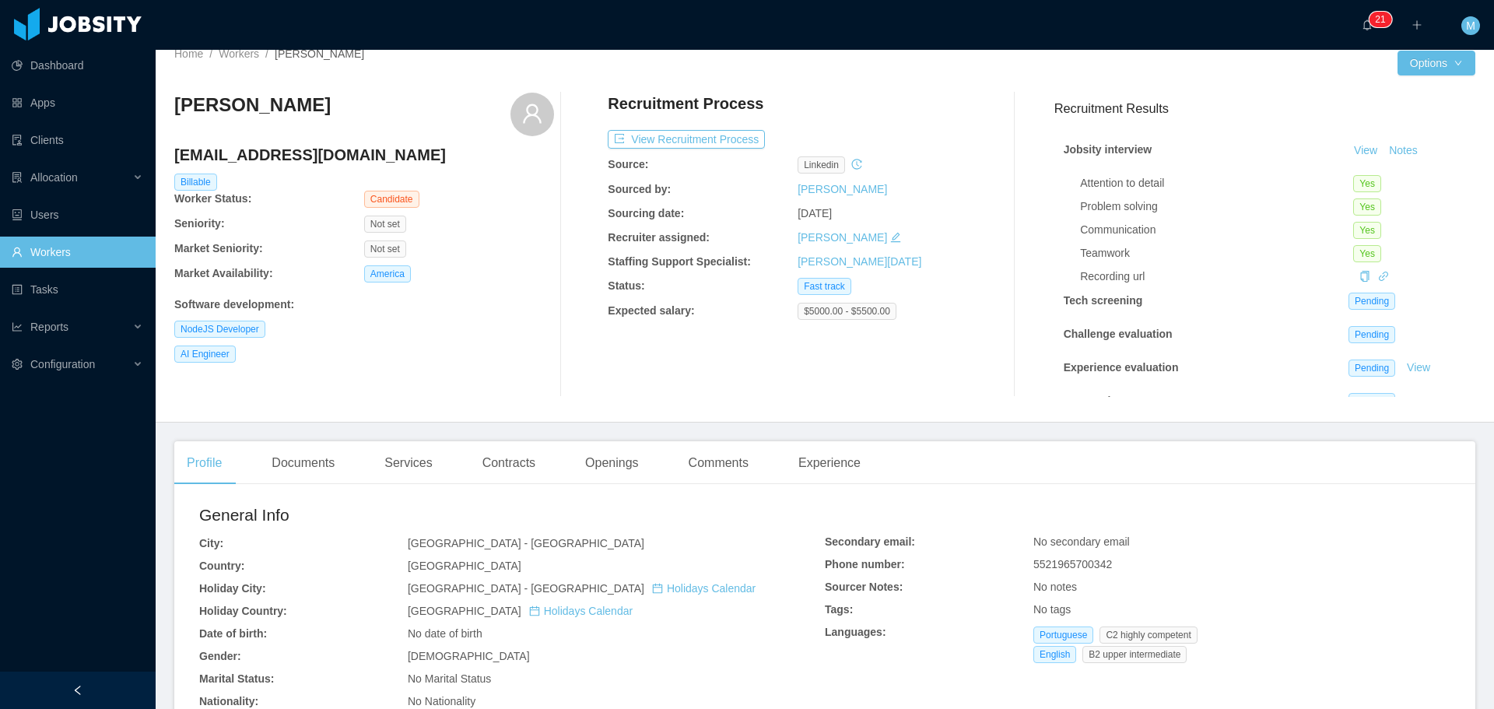
scroll to position [0, 0]
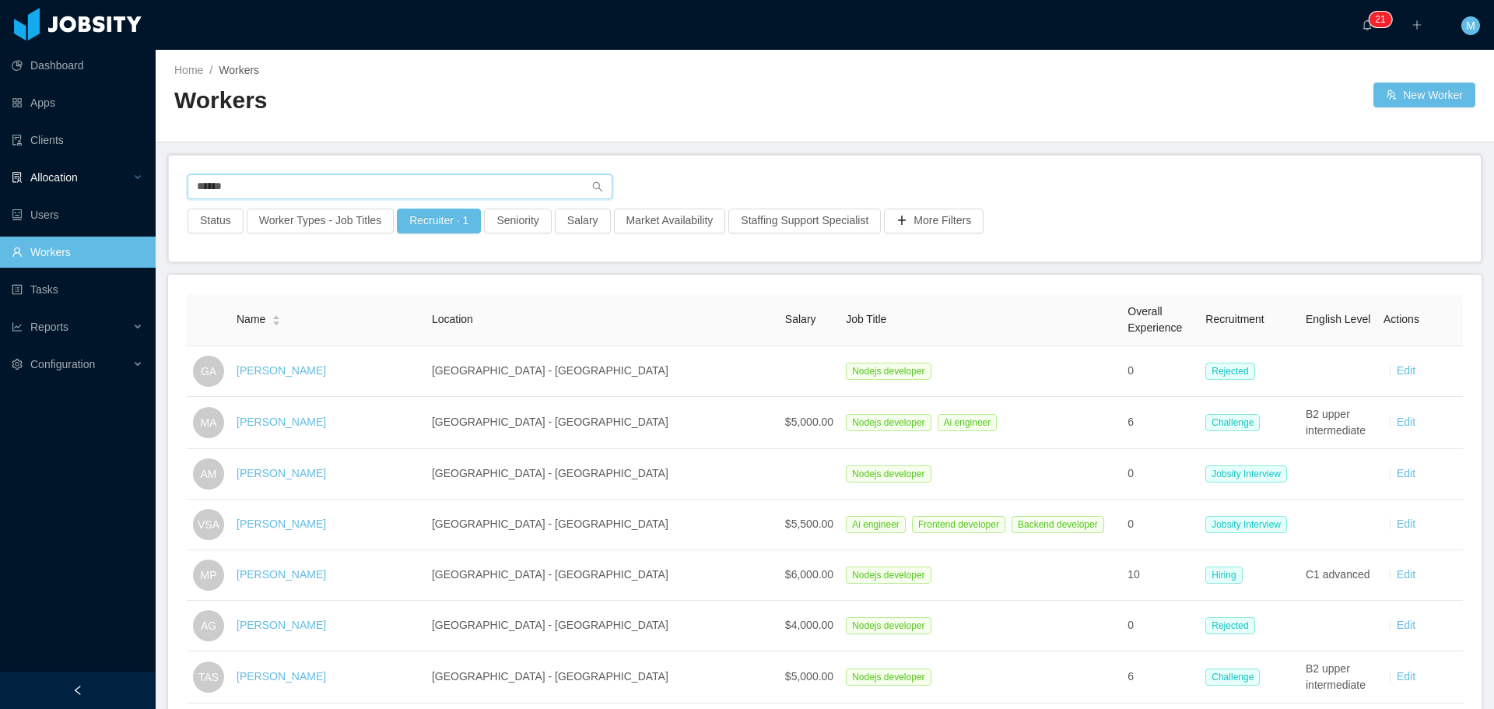
drag, startPoint x: 295, startPoint y: 184, endPoint x: 82, endPoint y: 183, distance: 212.4
click at [81, 182] on section "Dashboard Apps Clients Allocation Users Workers Tasks Reports Configuration ···…" at bounding box center [747, 354] width 1494 height 709
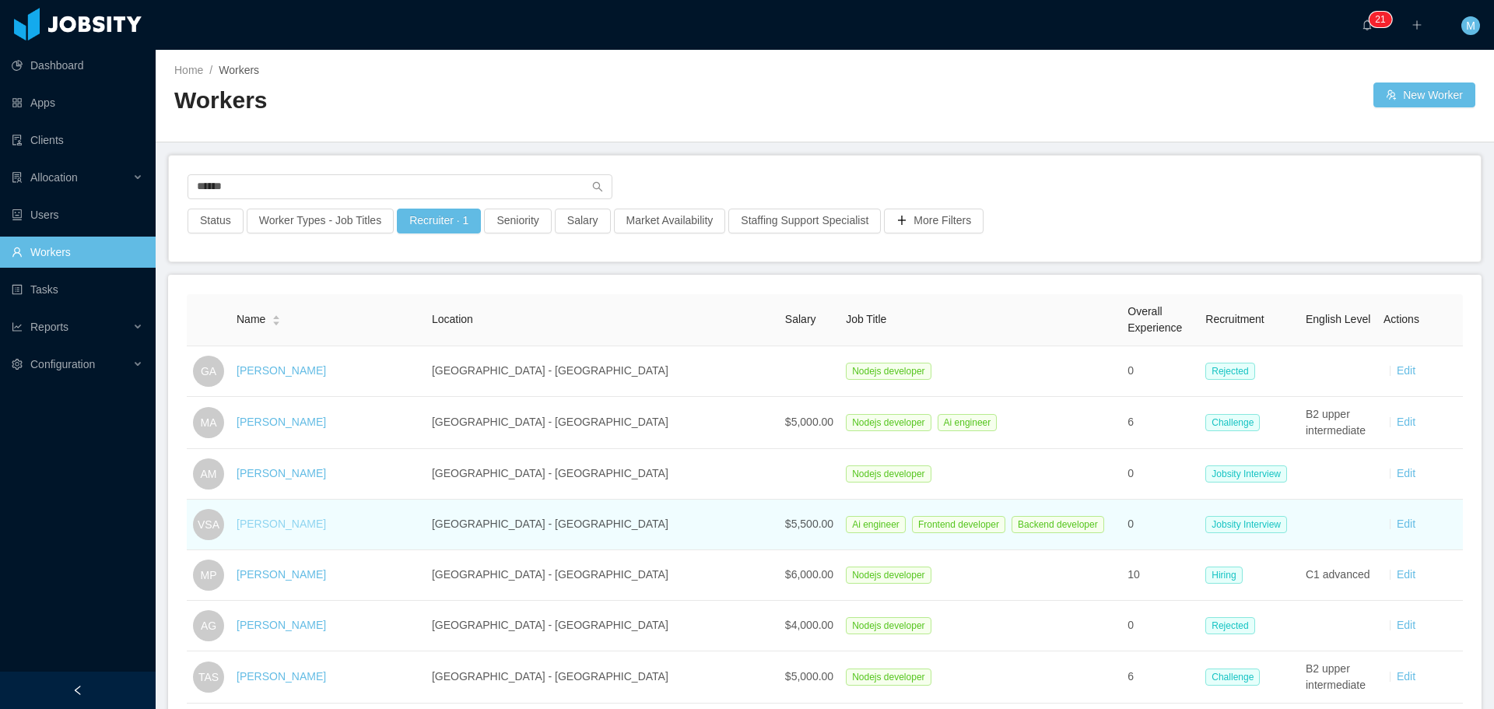
click at [324, 527] on link "Vinícius Sousa Azevedo" at bounding box center [280, 523] width 89 height 12
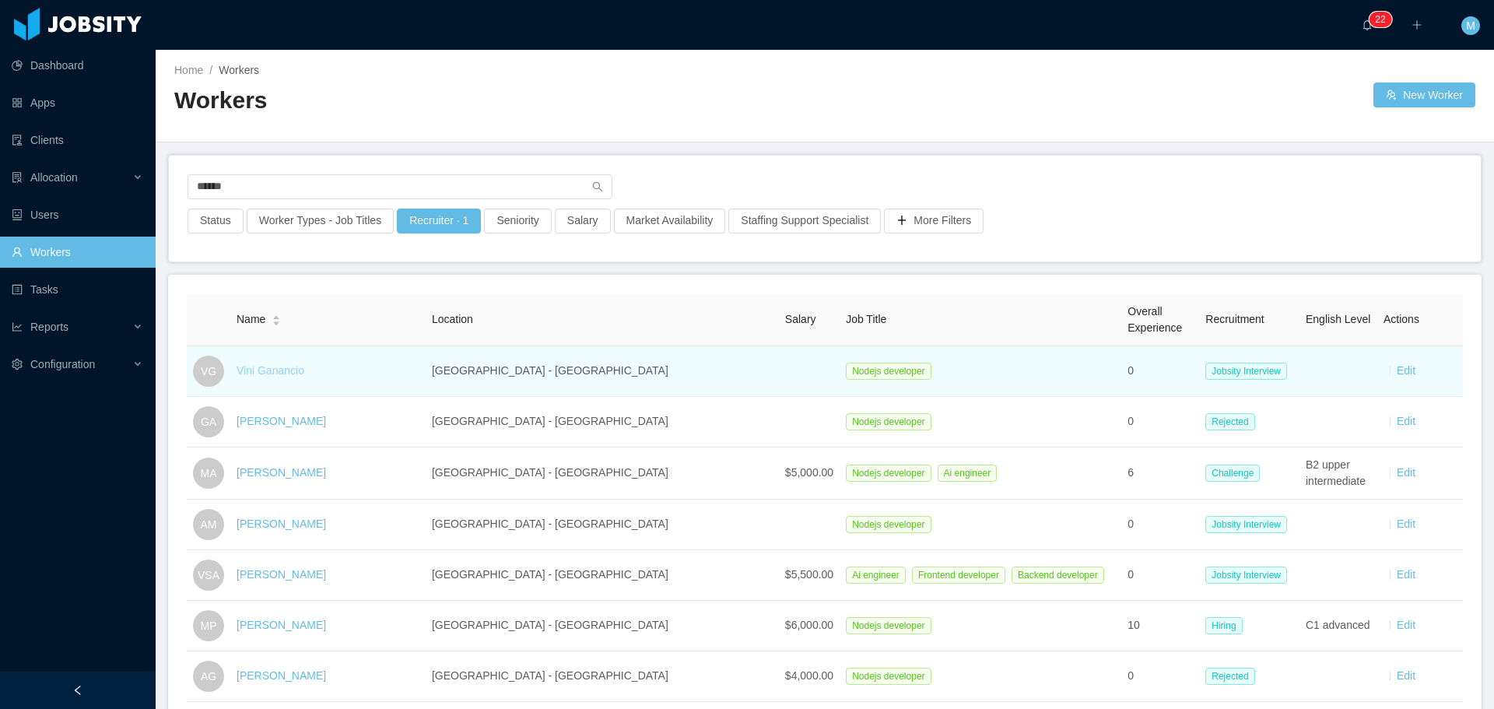
click at [292, 370] on link "Vini Ganancio" at bounding box center [270, 370] width 68 height 12
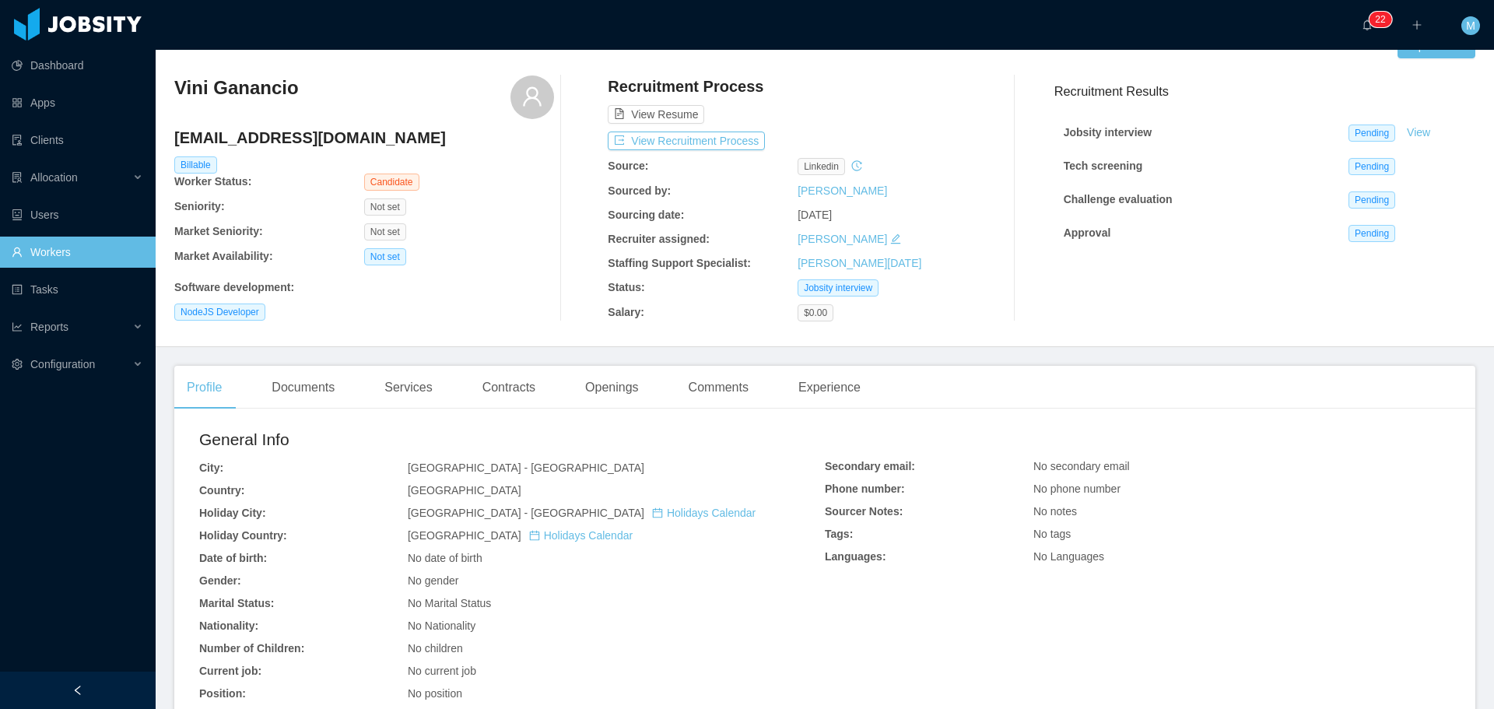
scroll to position [78, 0]
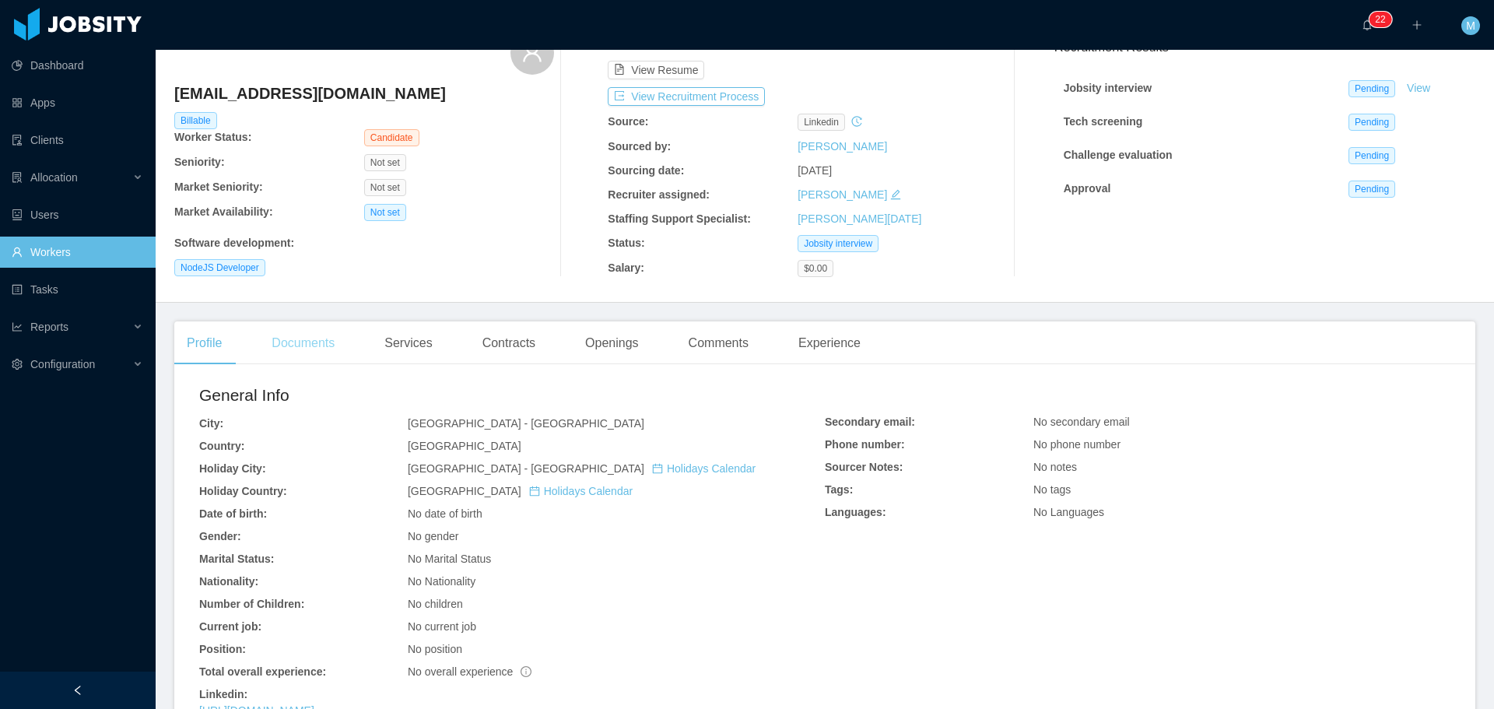
click at [306, 345] on div "Documents" at bounding box center [303, 343] width 88 height 44
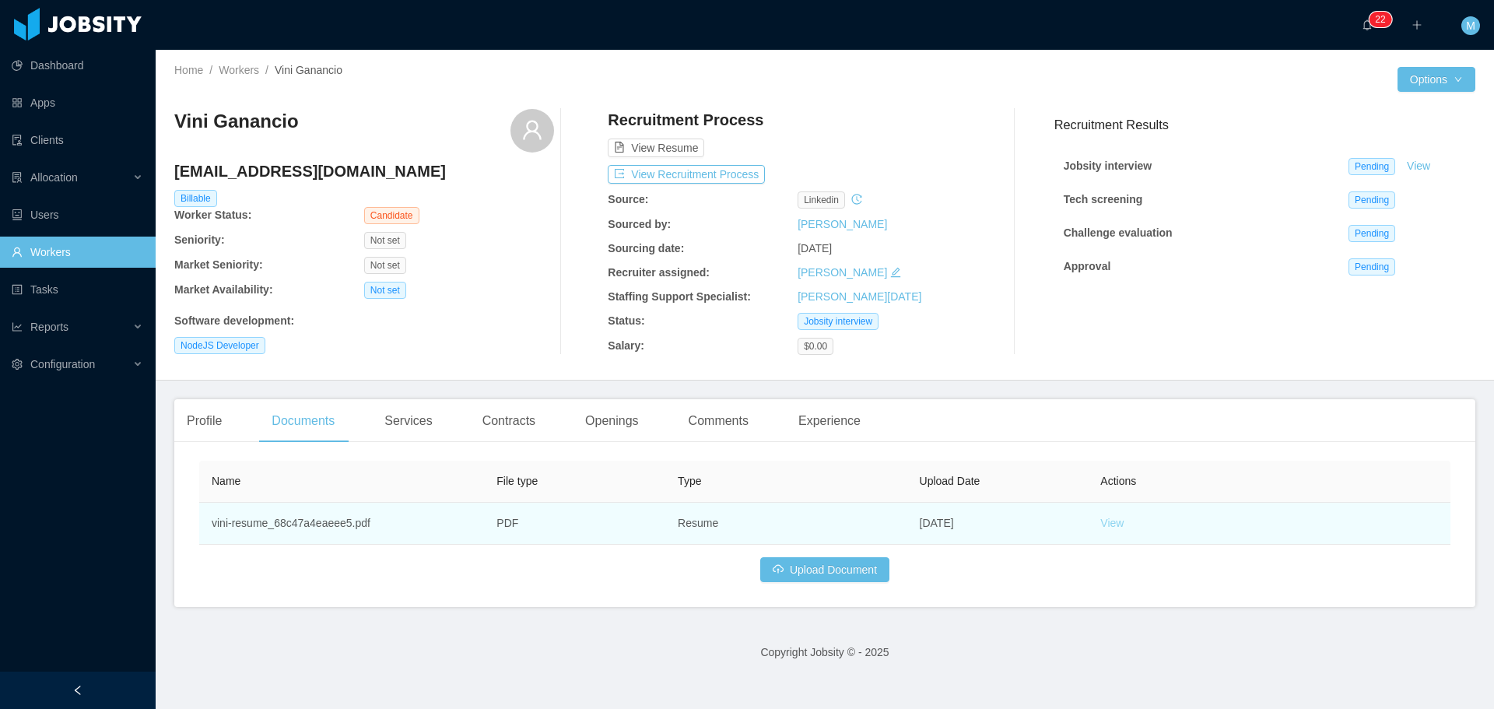
click at [1104, 521] on link "View" at bounding box center [1111, 523] width 23 height 12
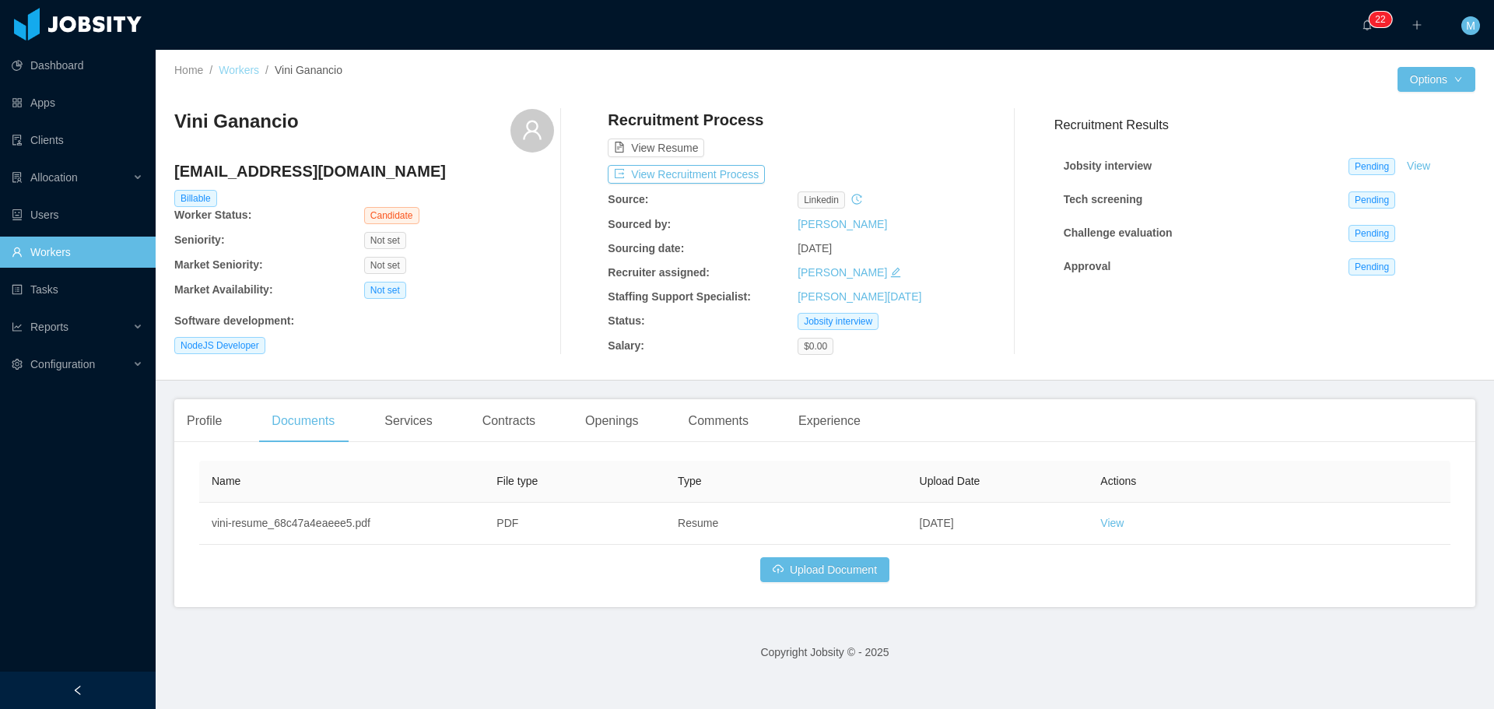
click at [246, 76] on link "Workers" at bounding box center [239, 70] width 40 height 12
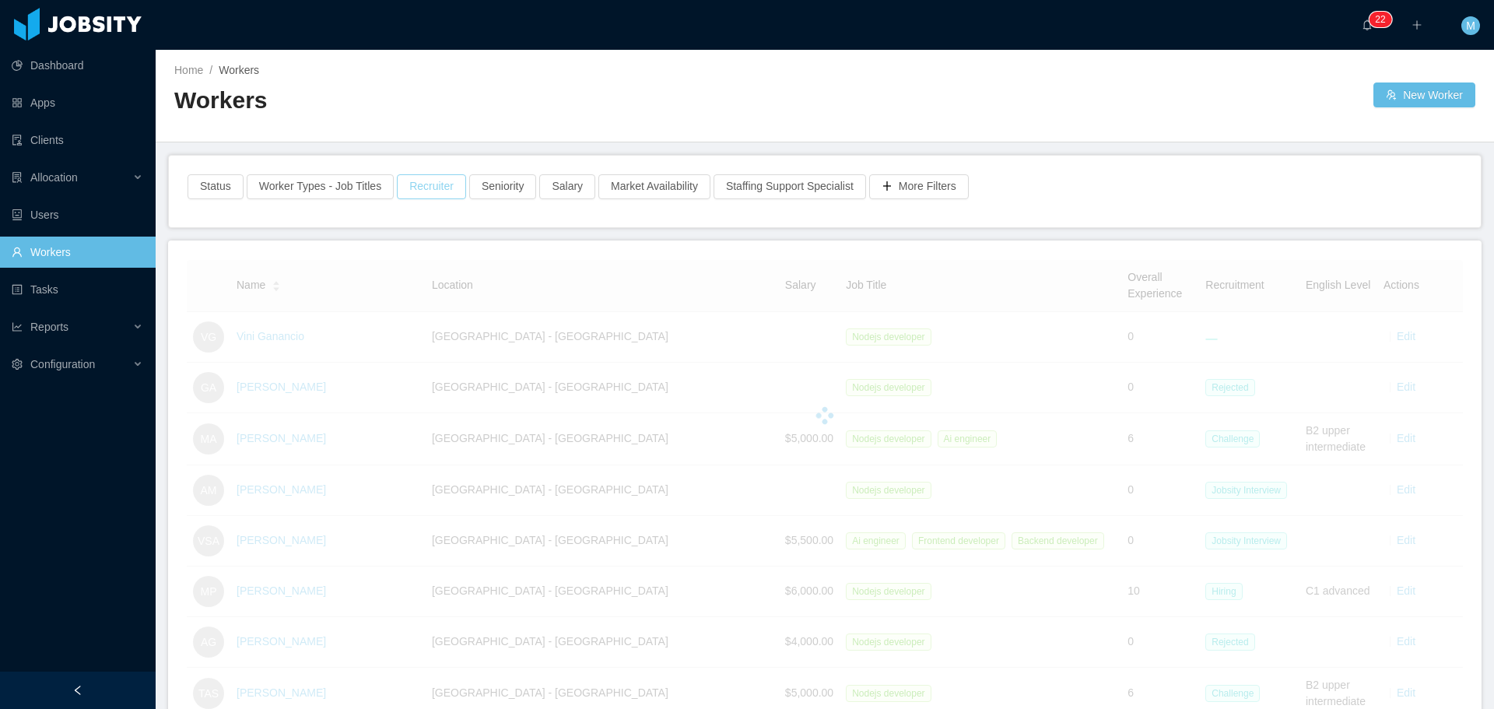
click at [425, 189] on button "Recruiter" at bounding box center [431, 186] width 69 height 25
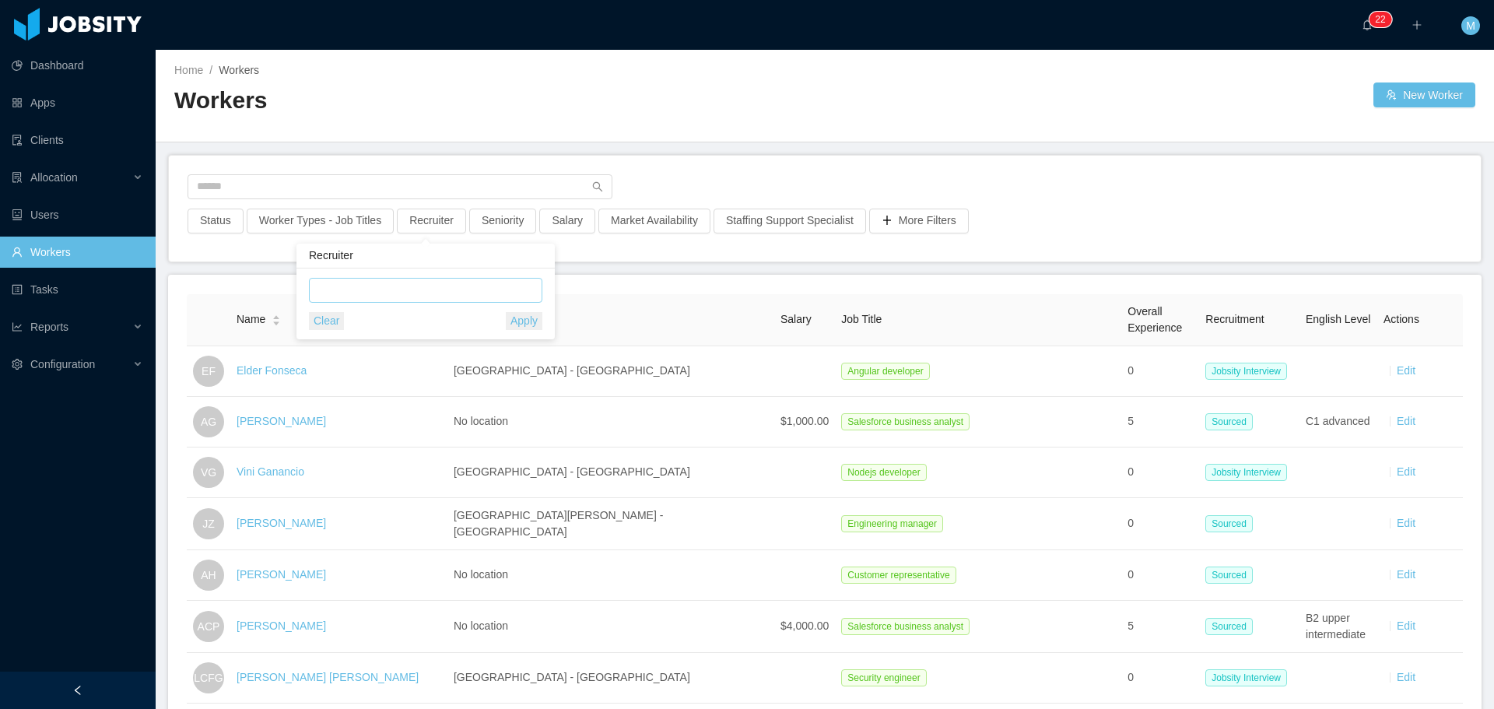
click at [391, 291] on div at bounding box center [422, 289] width 219 height 23
click at [402, 318] on li "Miguel Rodrigues" at bounding box center [425, 321] width 233 height 25
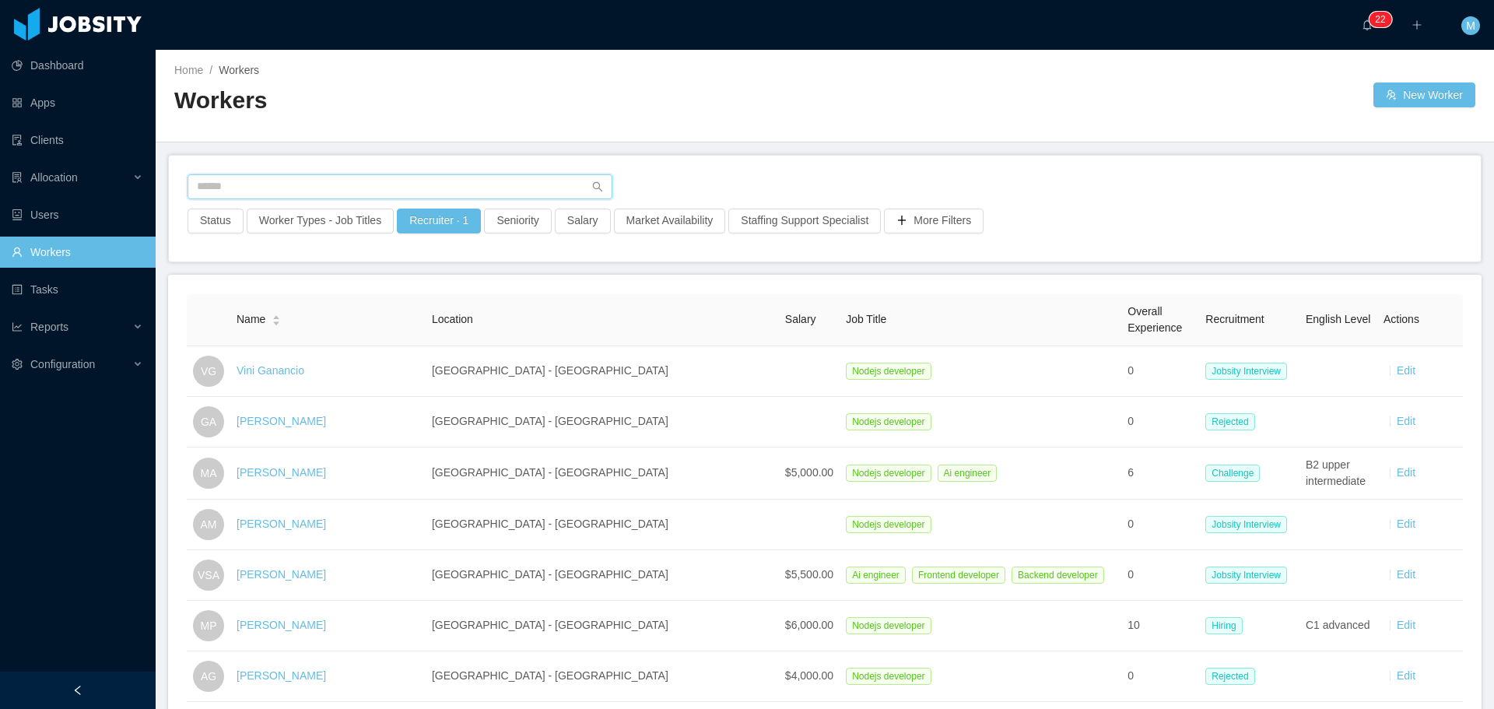
click at [276, 191] on input "text" at bounding box center [399, 186] width 425 height 25
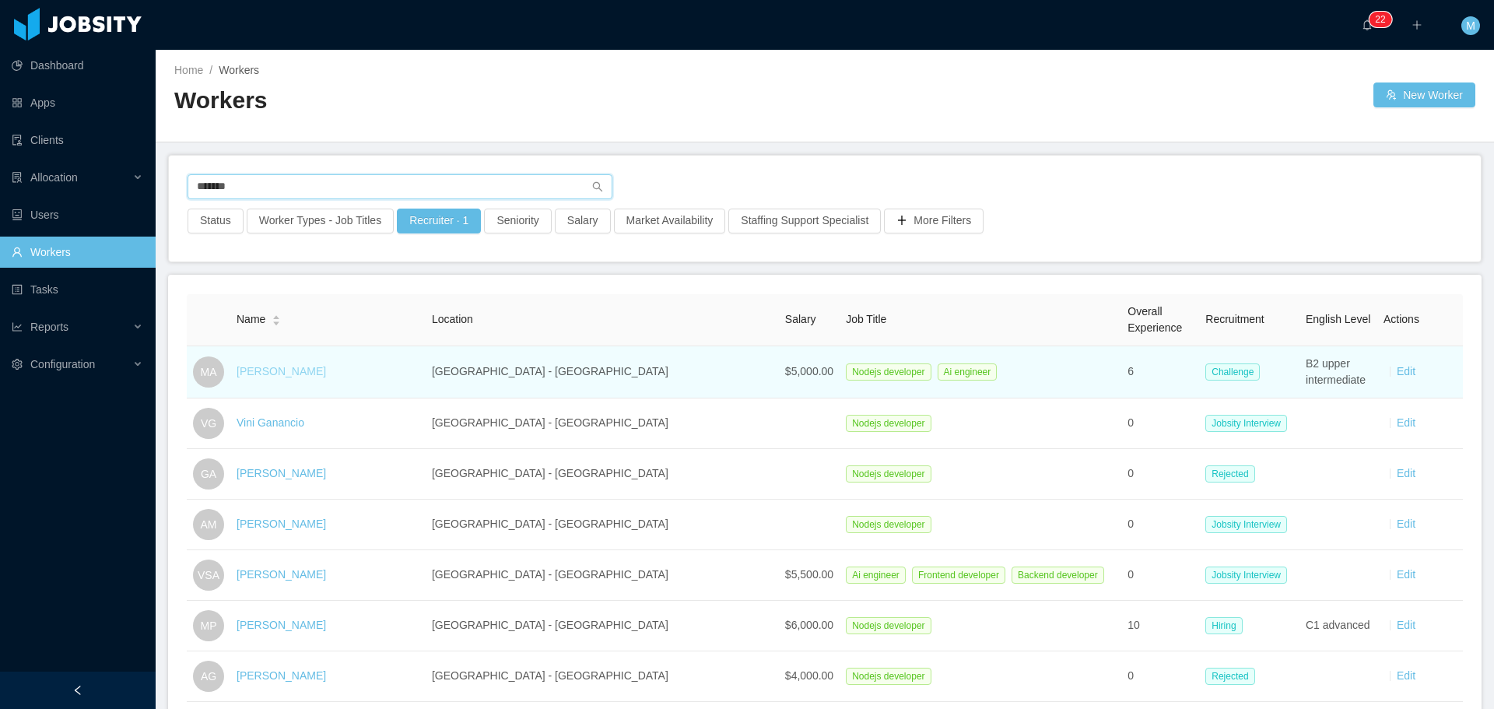
type input "******"
click at [293, 377] on link "[PERSON_NAME]" at bounding box center [280, 371] width 89 height 12
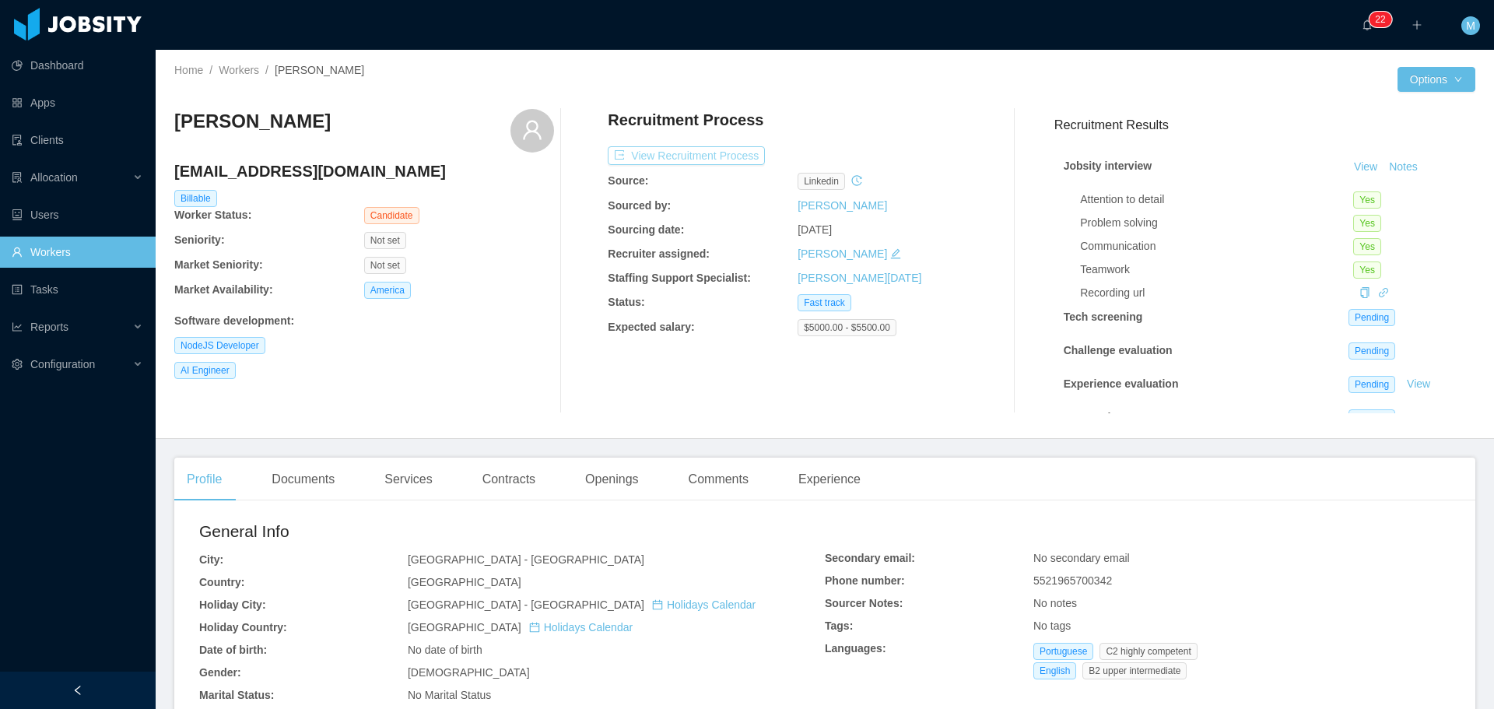
click at [687, 157] on button "View Recruitment Process" at bounding box center [686, 155] width 157 height 19
drag, startPoint x: 408, startPoint y: 173, endPoint x: 177, endPoint y: 177, distance: 231.1
click at [177, 177] on h4 "maayconaguiar11@hotmail.com" at bounding box center [364, 171] width 380 height 22
copy h4 "maayconaguiar11@hotmail.com"
click at [631, 151] on button "View Recruitment Process" at bounding box center [686, 155] width 157 height 19
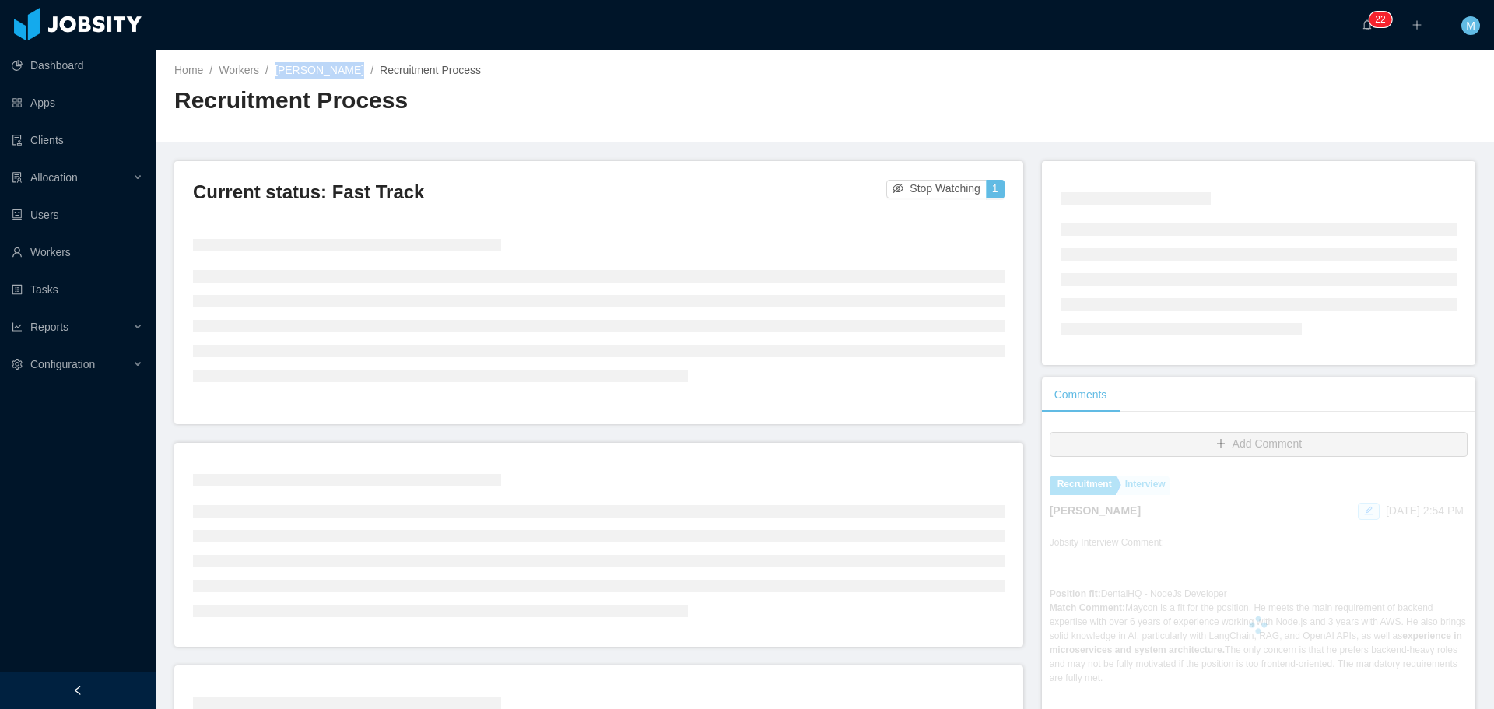
drag, startPoint x: 275, startPoint y: 69, endPoint x: 351, endPoint y: 80, distance: 76.2
click at [351, 80] on div "Home / Workers / Maycon Aguiar / Recruitment Process / Recruitment Process" at bounding box center [499, 95] width 650 height 66
copy link "[PERSON_NAME]"
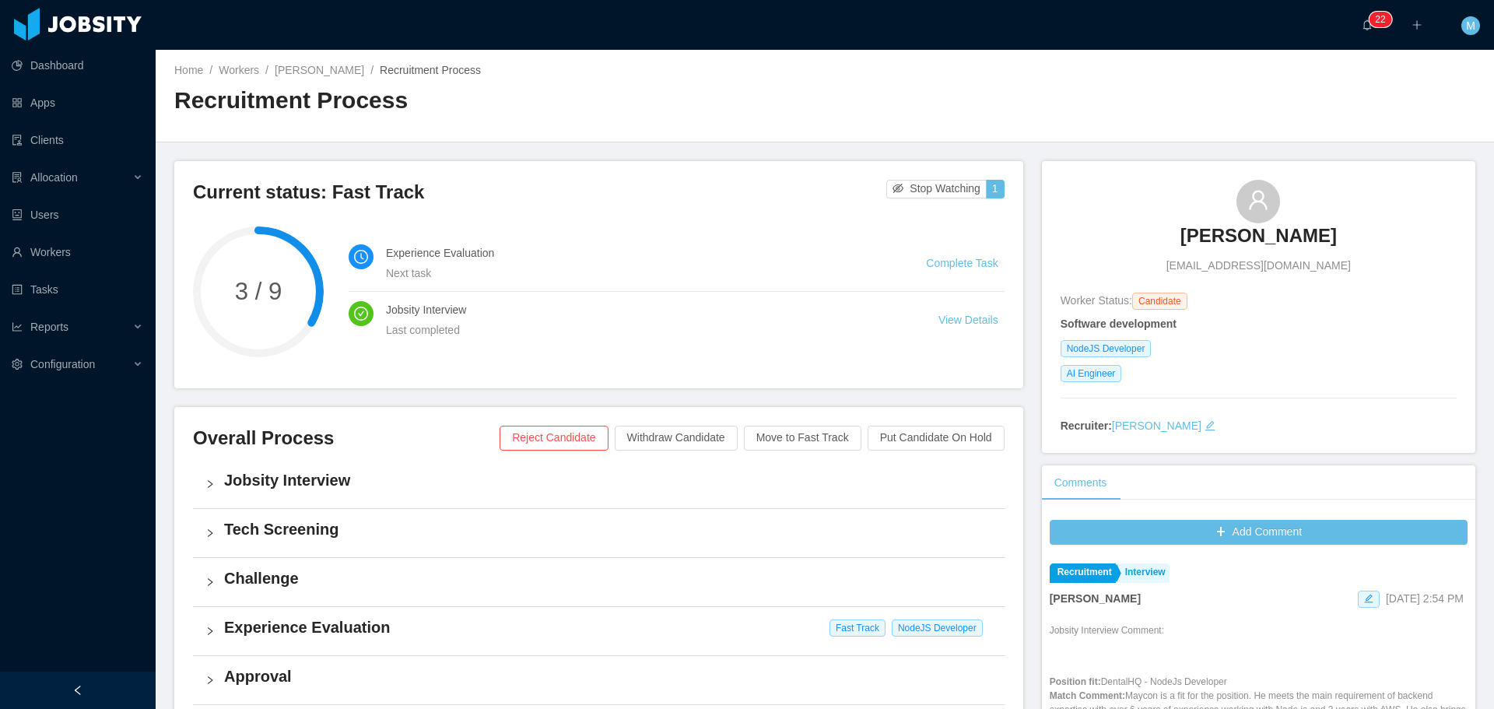
click at [237, 85] on h2 "Recruitment Process" at bounding box center [499, 101] width 650 height 32
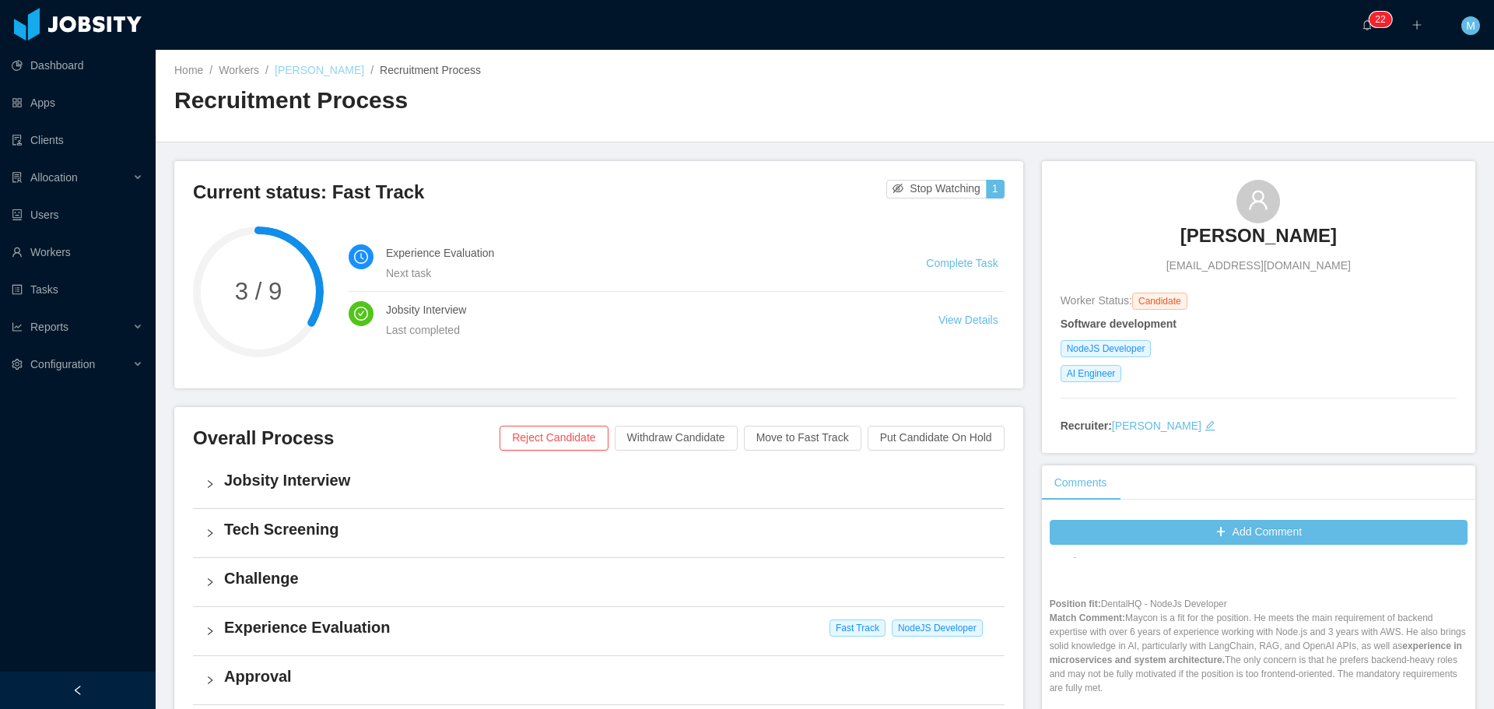
click at [305, 70] on link "[PERSON_NAME]" at bounding box center [319, 70] width 89 height 12
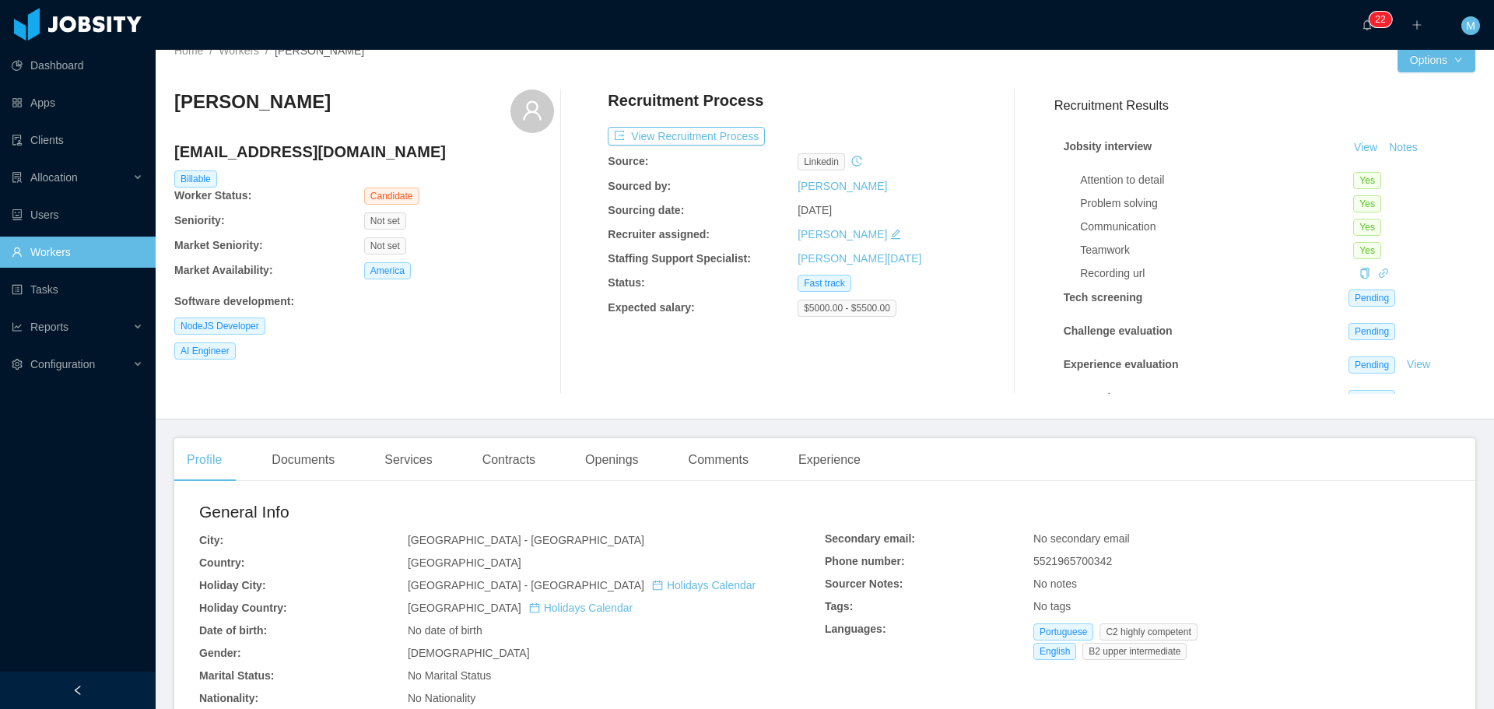
scroll to position [14, 0]
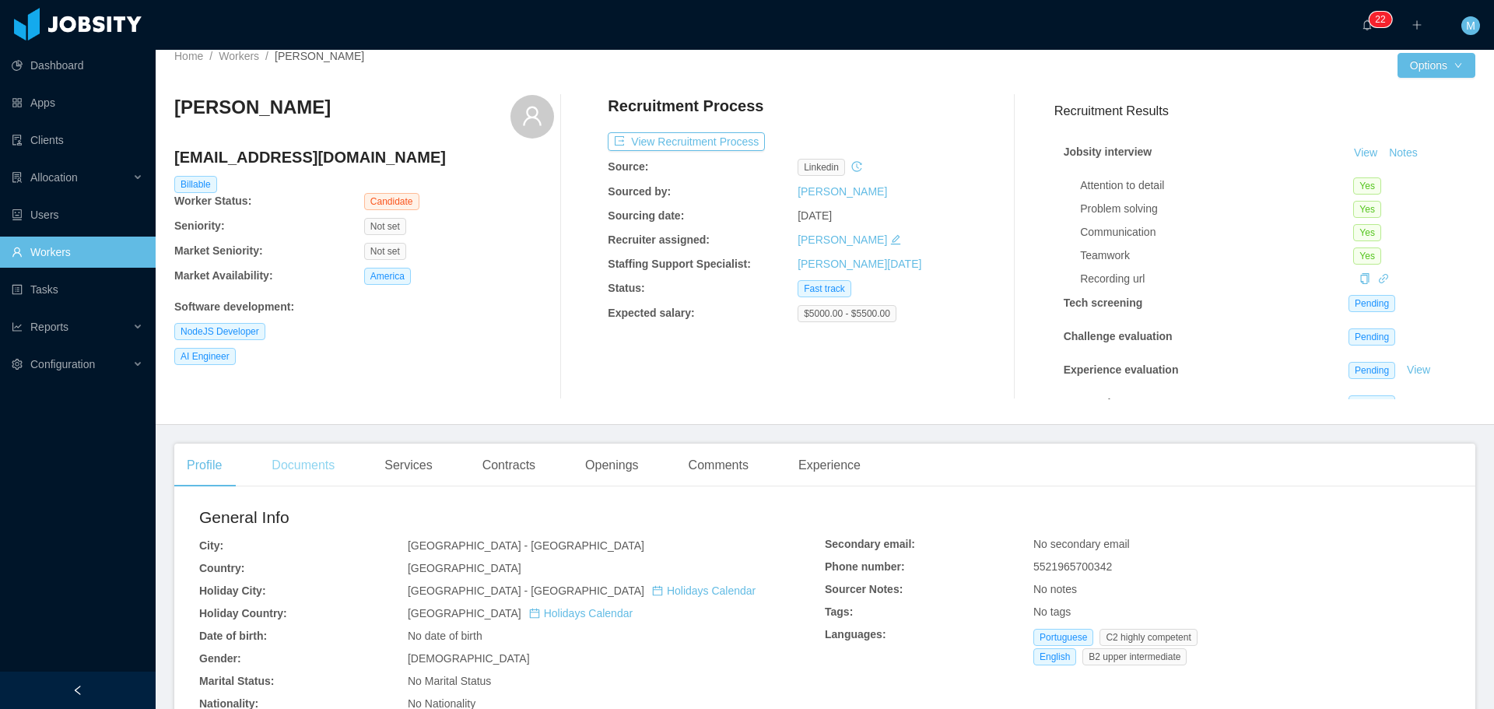
click at [294, 445] on div "Documents" at bounding box center [303, 465] width 88 height 44
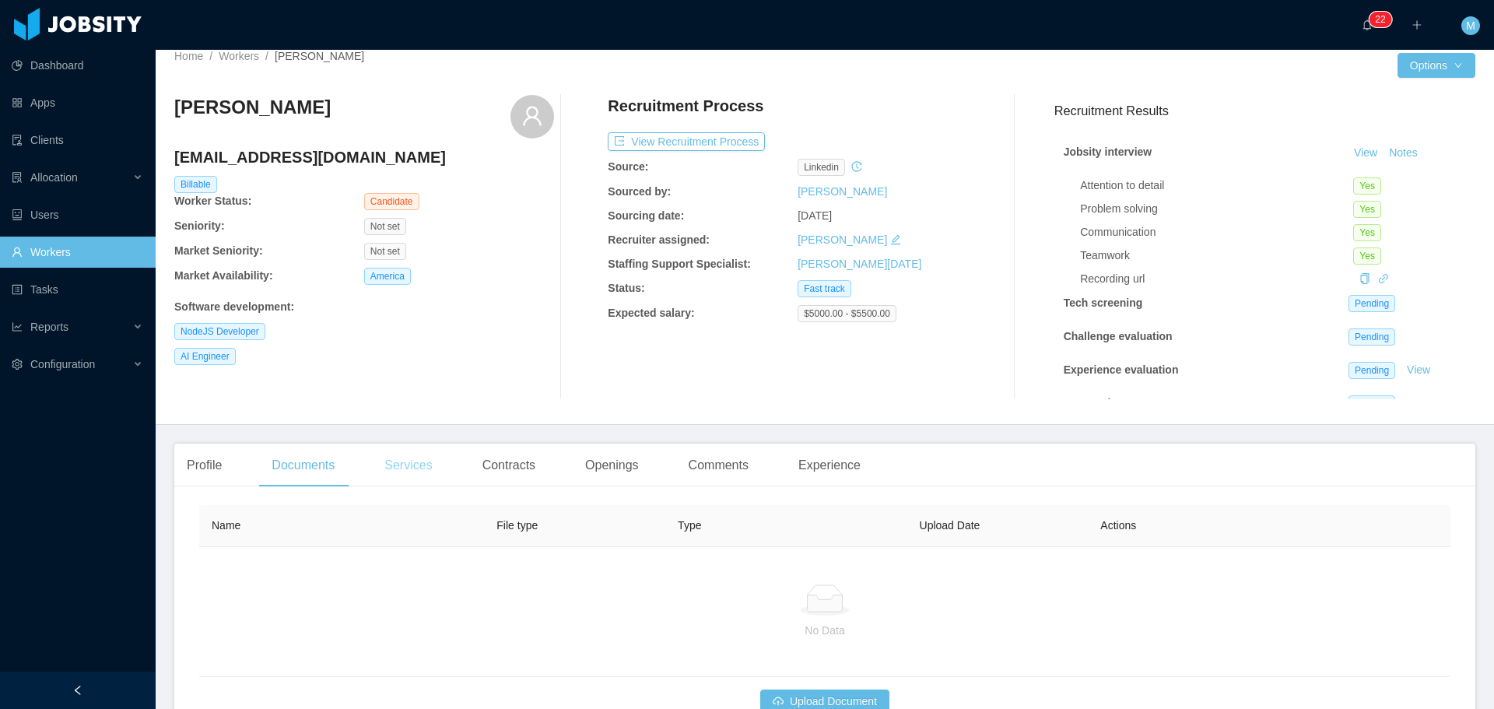
click at [405, 474] on div "Services" at bounding box center [408, 465] width 72 height 44
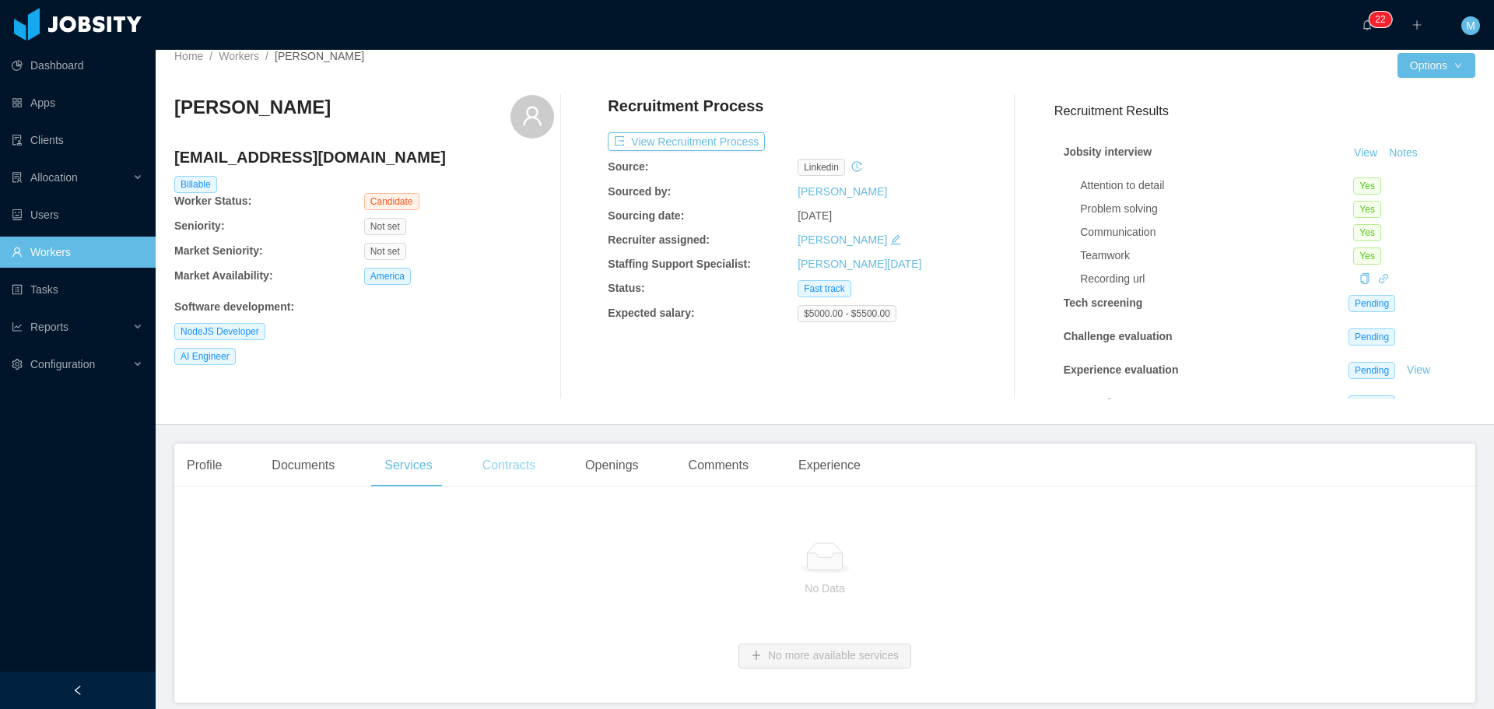
click at [510, 464] on div "Contracts" at bounding box center [509, 465] width 78 height 44
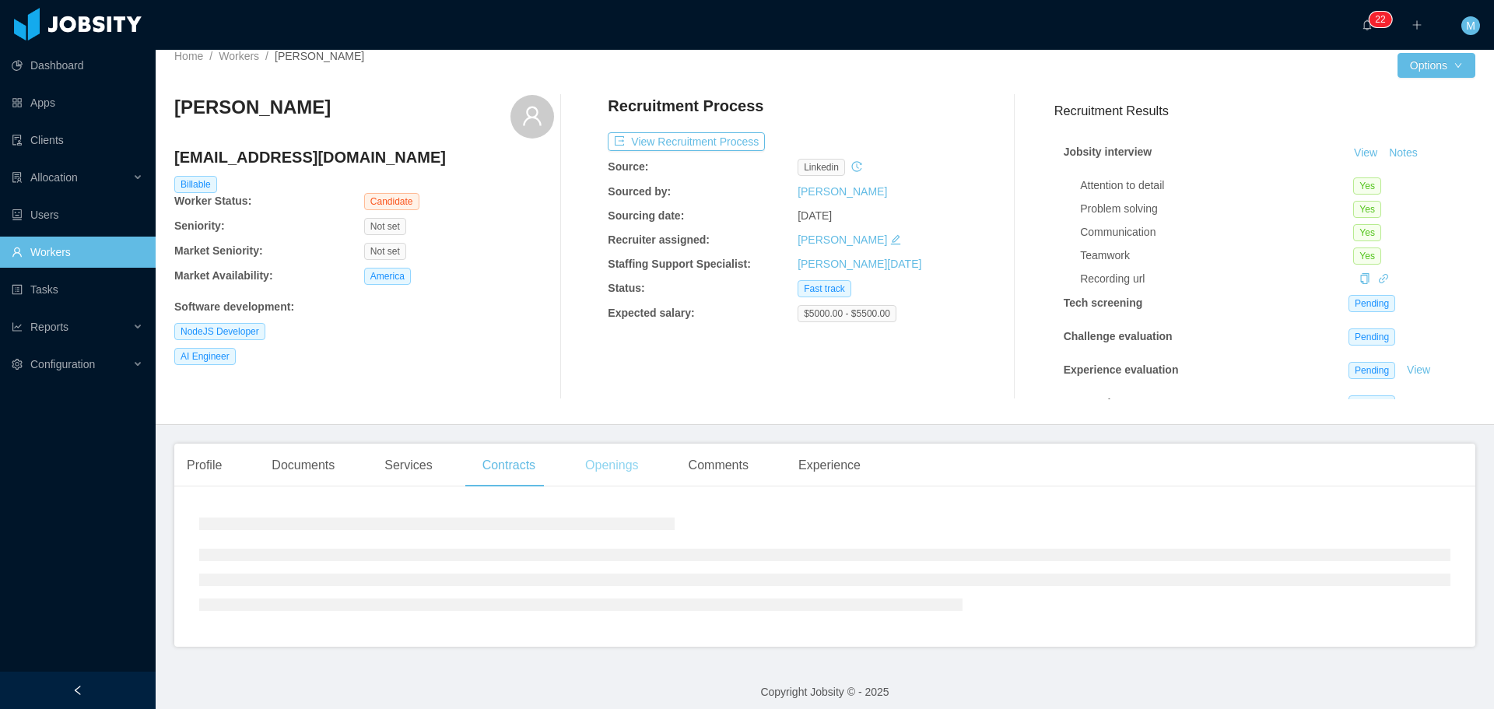
click at [622, 458] on div "Openings" at bounding box center [612, 465] width 79 height 44
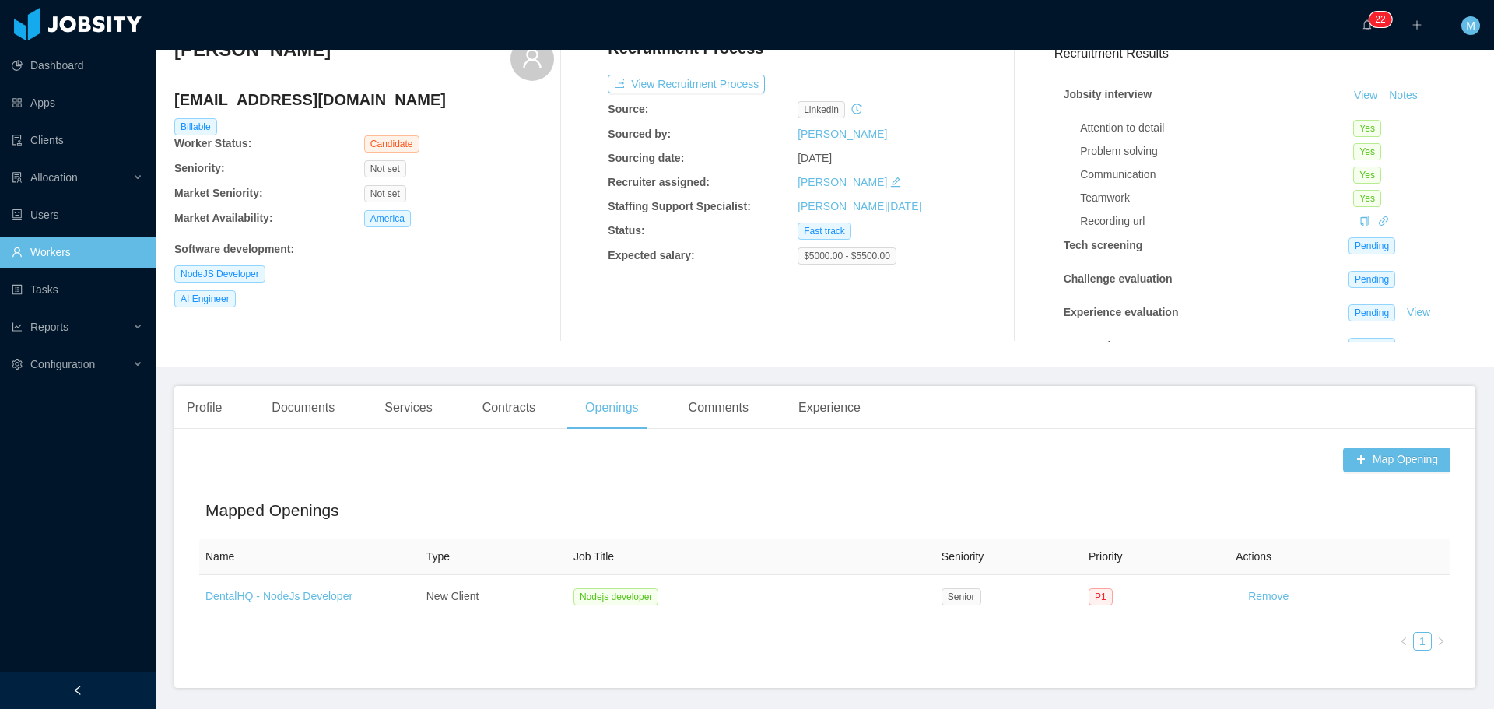
scroll to position [78, 0]
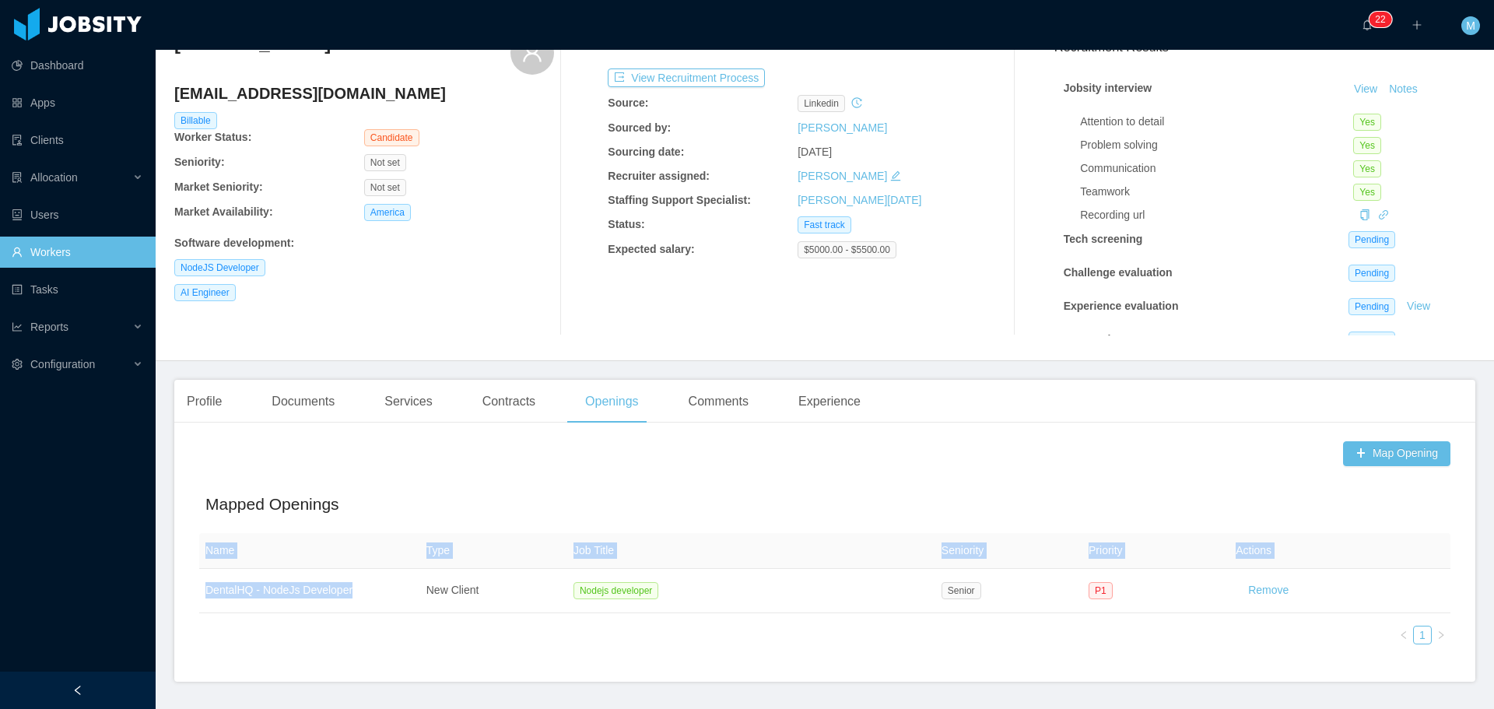
drag, startPoint x: 366, startPoint y: 592, endPoint x: 191, endPoint y: 593, distance: 174.3
click at [191, 593] on div "Map Opening Mapped Openings Name Type Job Title Seniority Priority Actions Dent…" at bounding box center [824, 558] width 1301 height 247
click at [327, 549] on th "Name" at bounding box center [309, 551] width 221 height 36
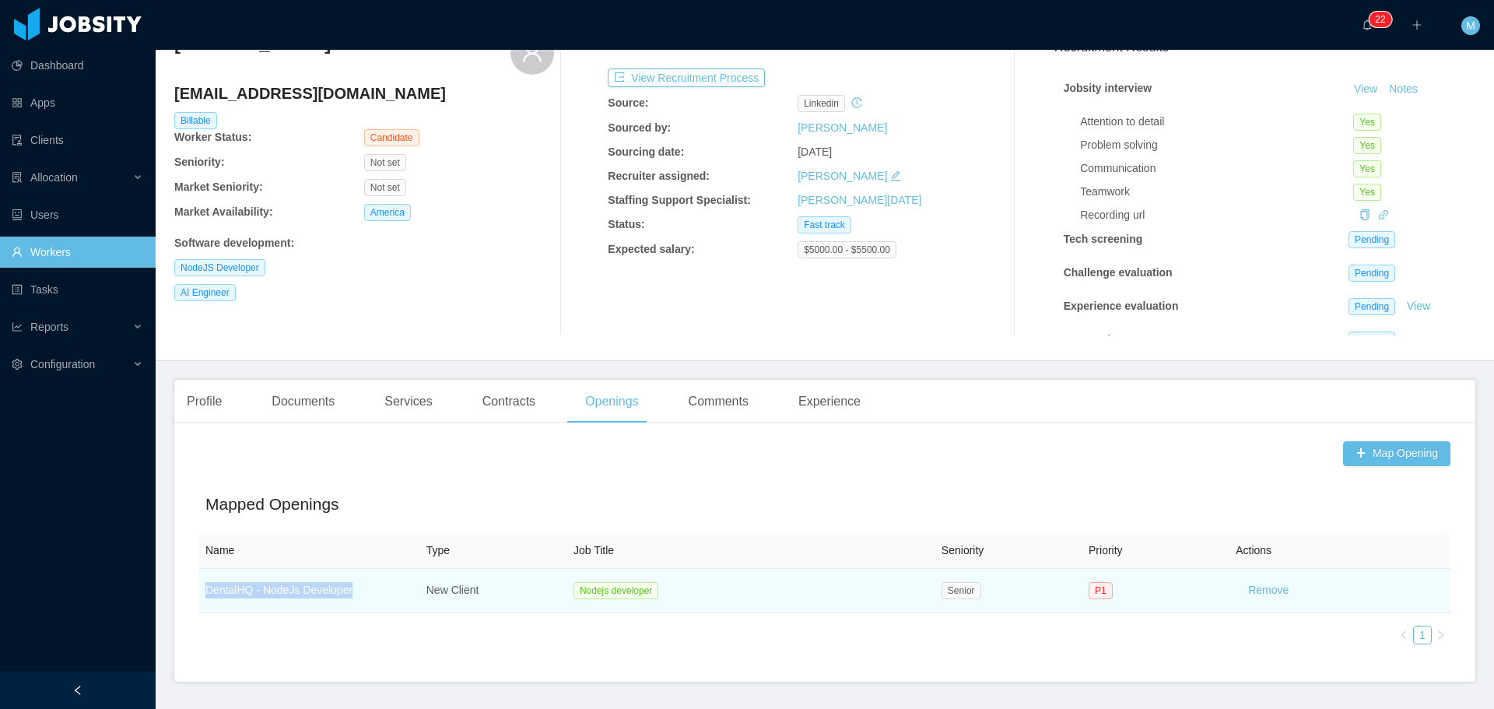
drag, startPoint x: 354, startPoint y: 589, endPoint x: 206, endPoint y: 594, distance: 147.9
click at [206, 594] on td "DentalHQ - NodeJs Developer" at bounding box center [309, 591] width 221 height 44
copy link "DentalHQ - NodeJs Developer"
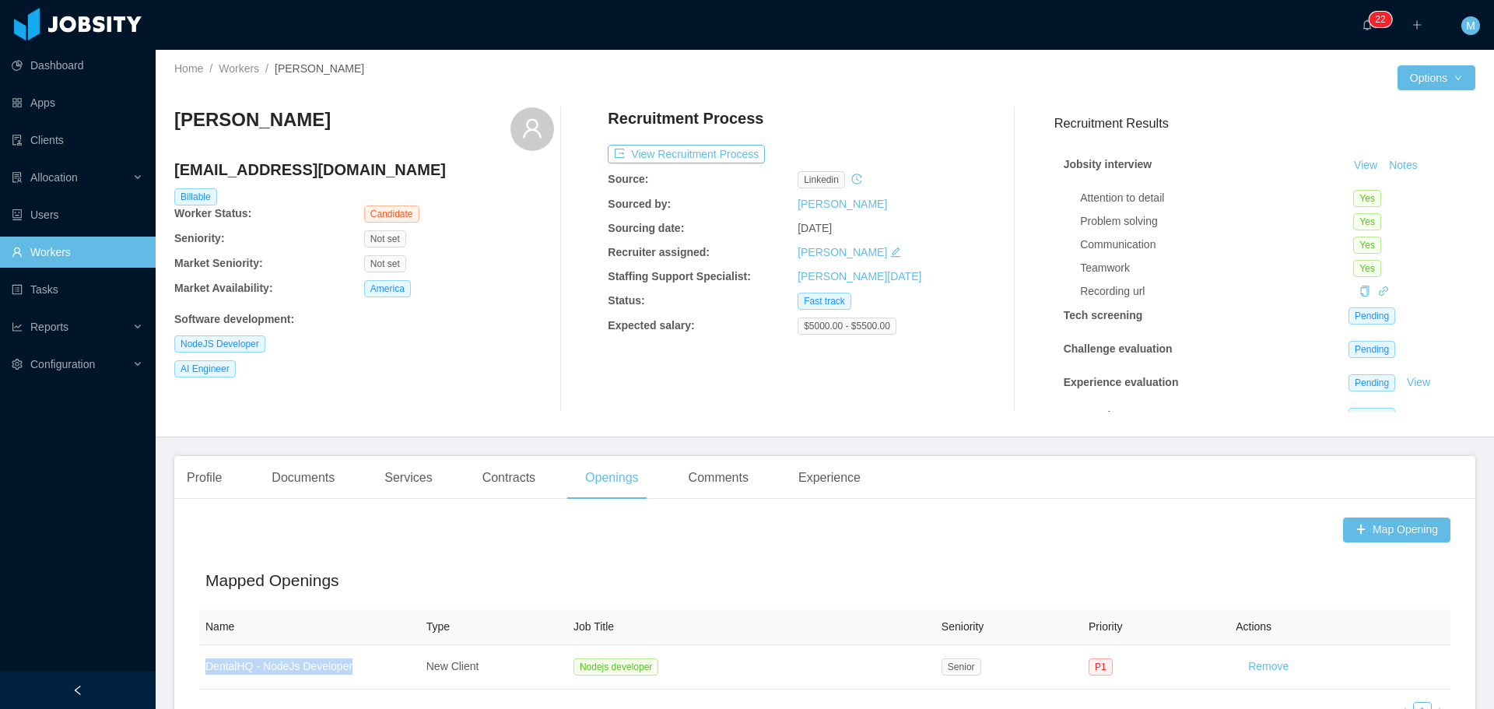
scroll to position [0, 0]
click at [294, 485] on div "Documents" at bounding box center [303, 479] width 88 height 44
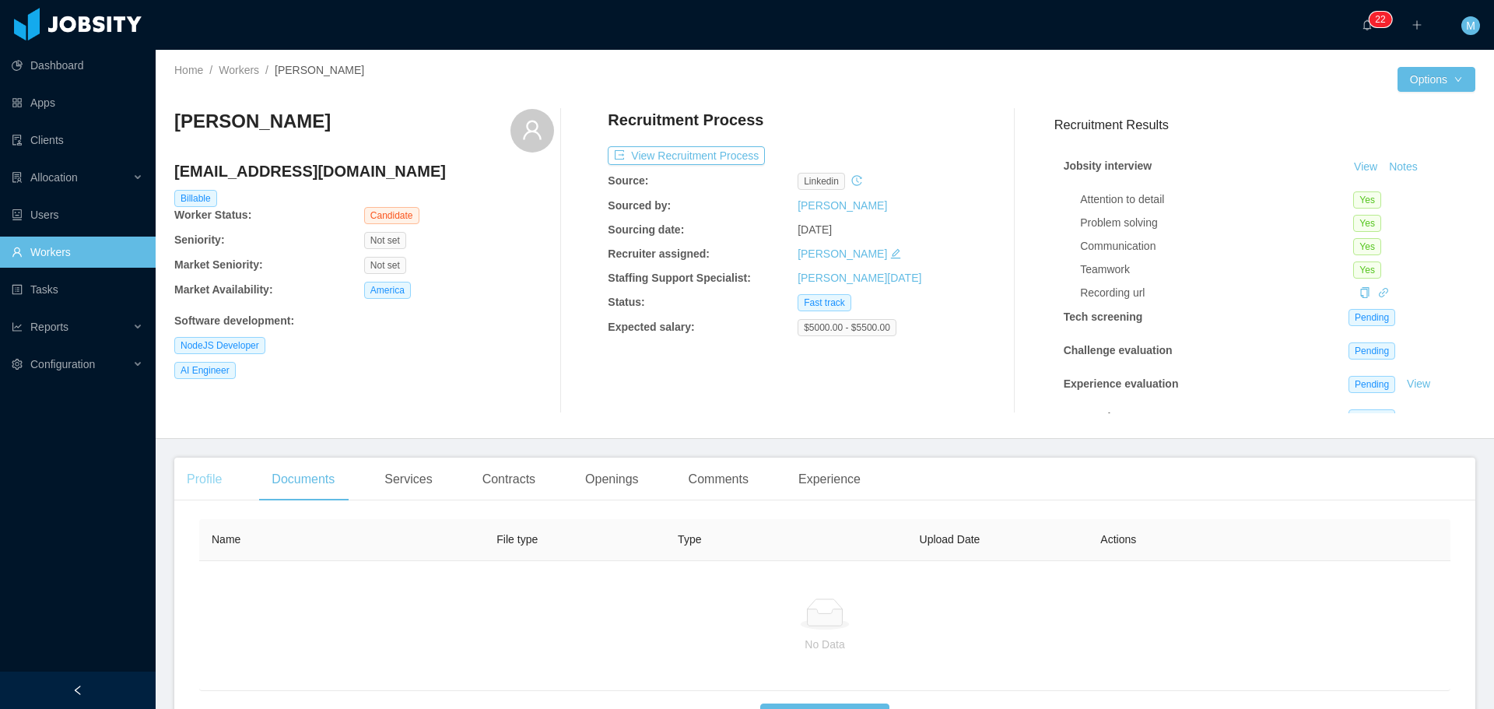
click at [207, 474] on div "Profile" at bounding box center [204, 479] width 60 height 44
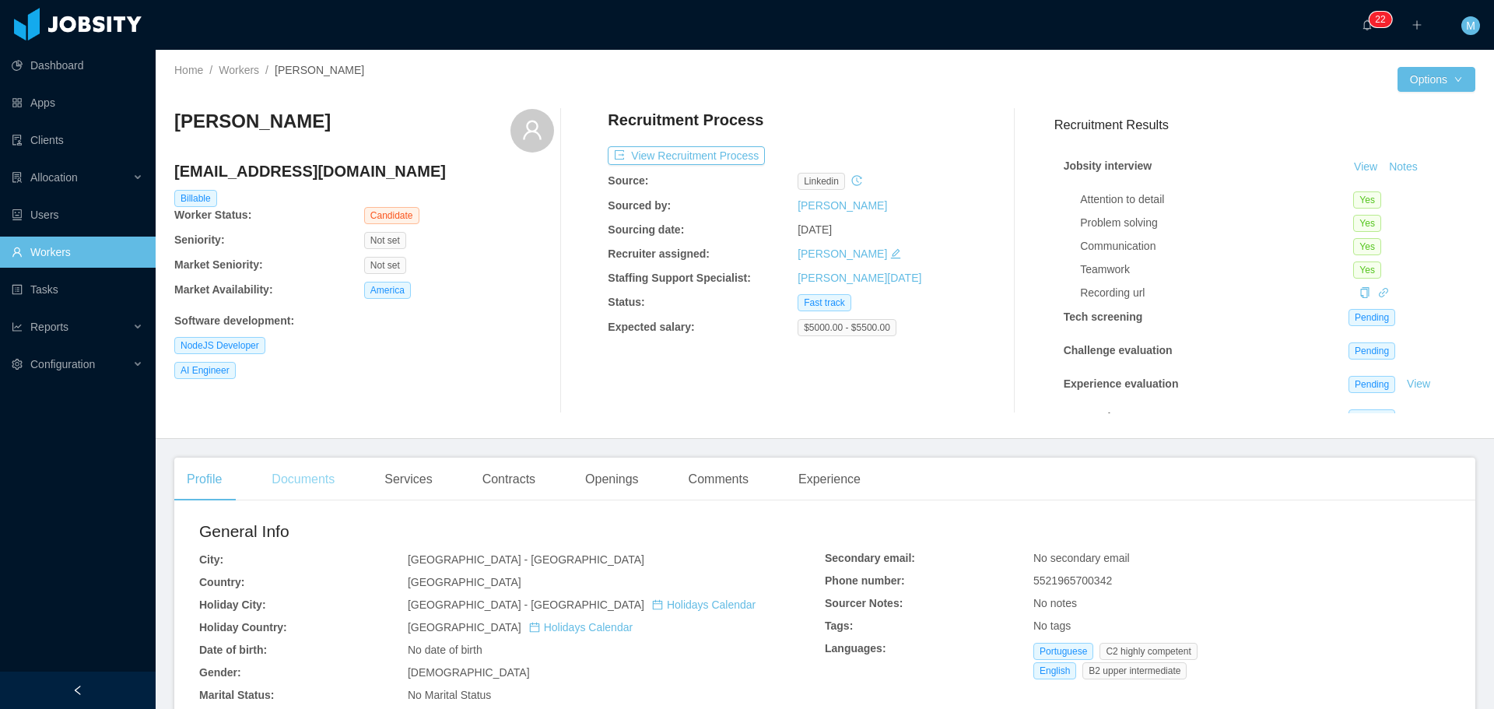
click at [299, 483] on div "Documents" at bounding box center [303, 479] width 88 height 44
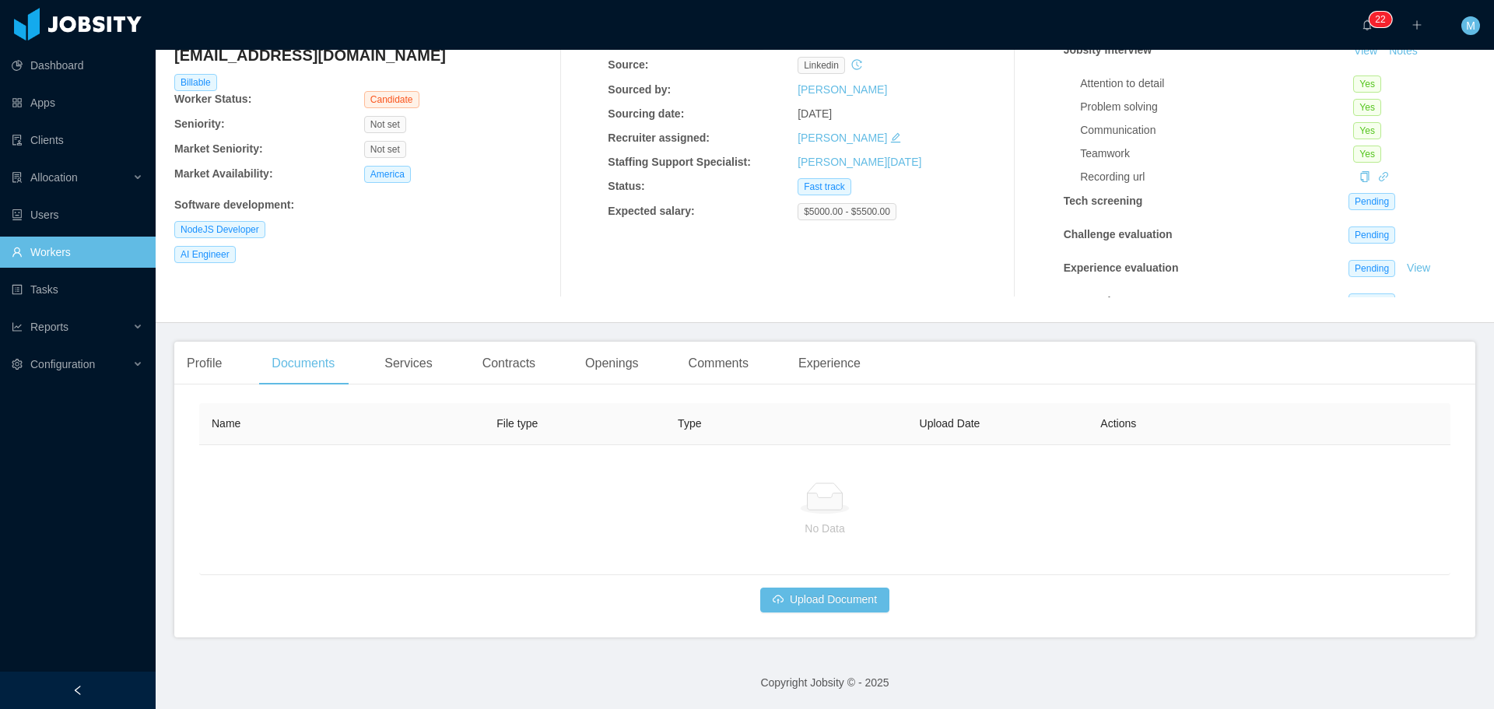
scroll to position [117, 0]
click at [791, 599] on button "Upload Document" at bounding box center [824, 599] width 129 height 25
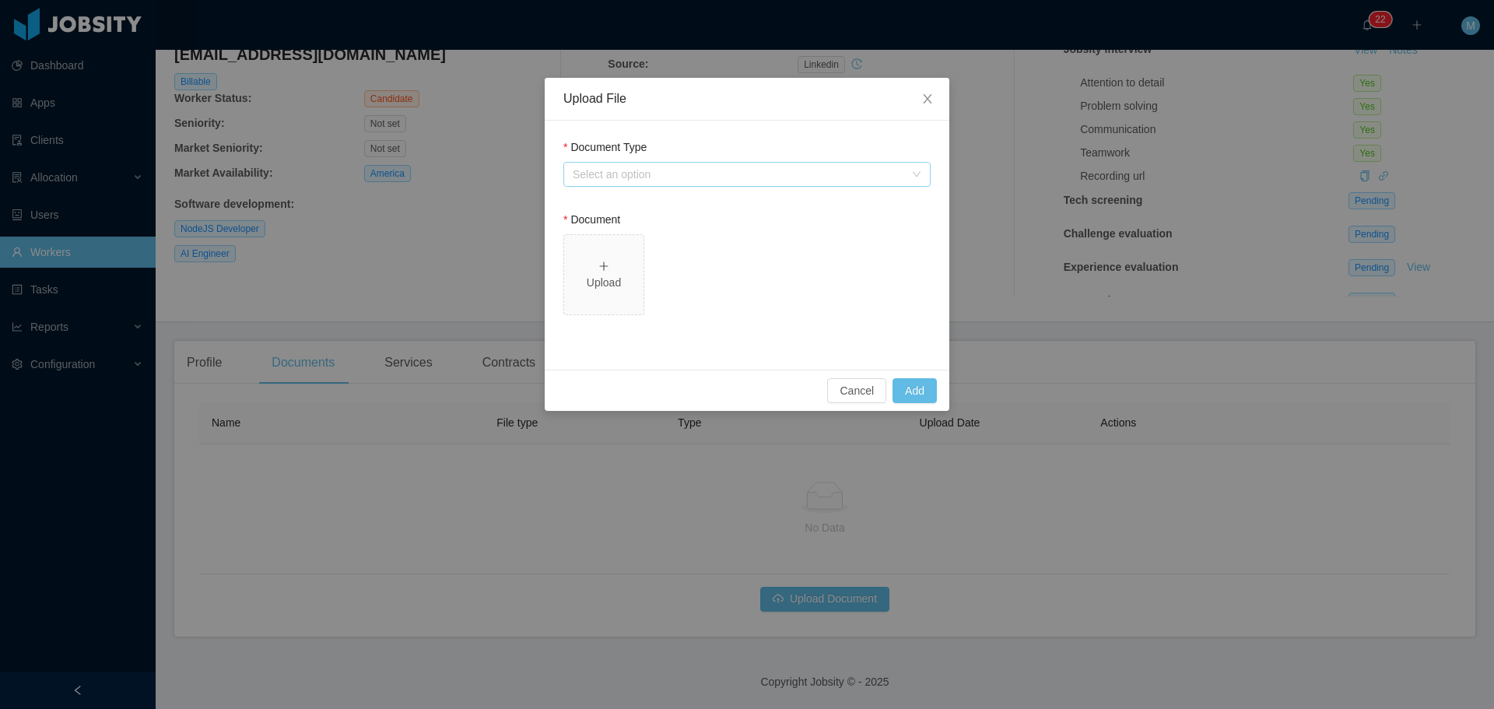
click at [670, 176] on div "Select an option" at bounding box center [738, 174] width 331 height 16
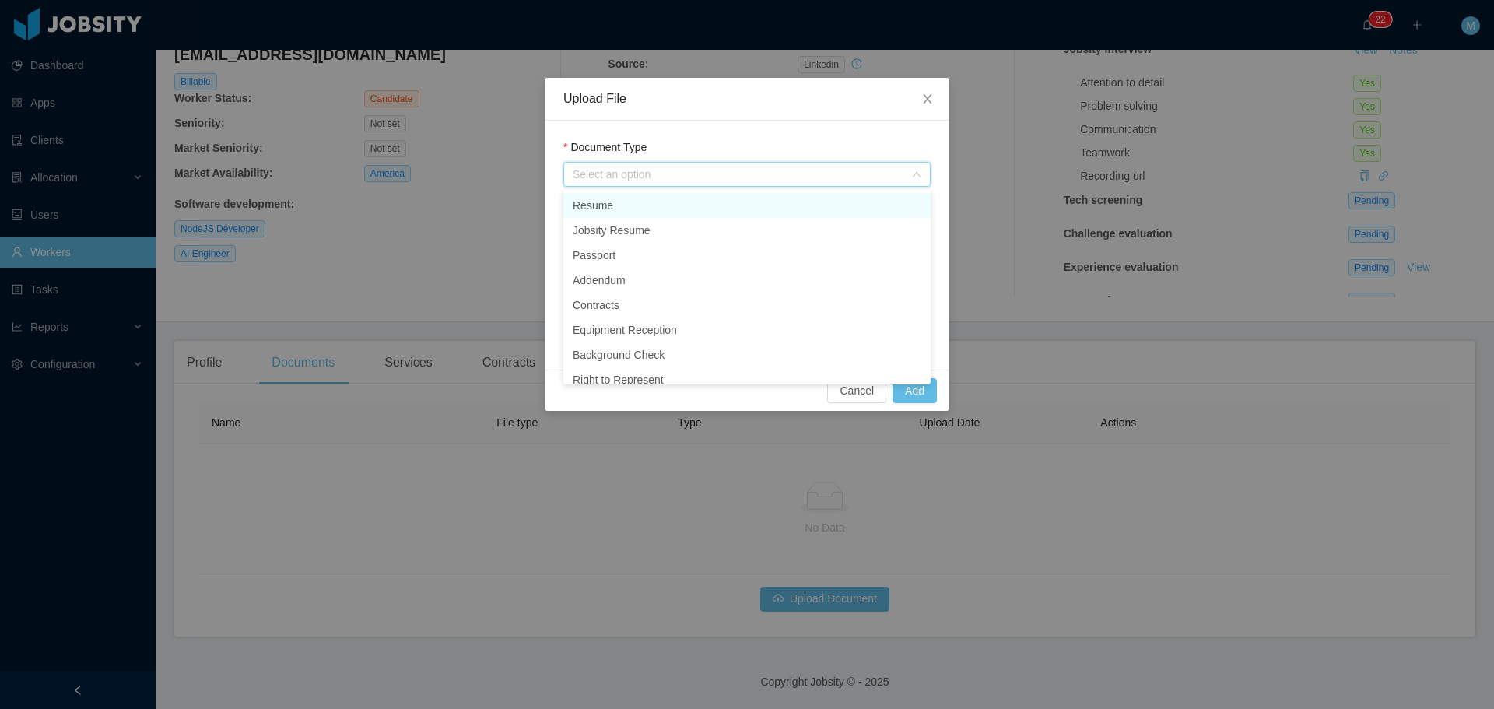
click at [619, 207] on li "Resume" at bounding box center [746, 205] width 367 height 25
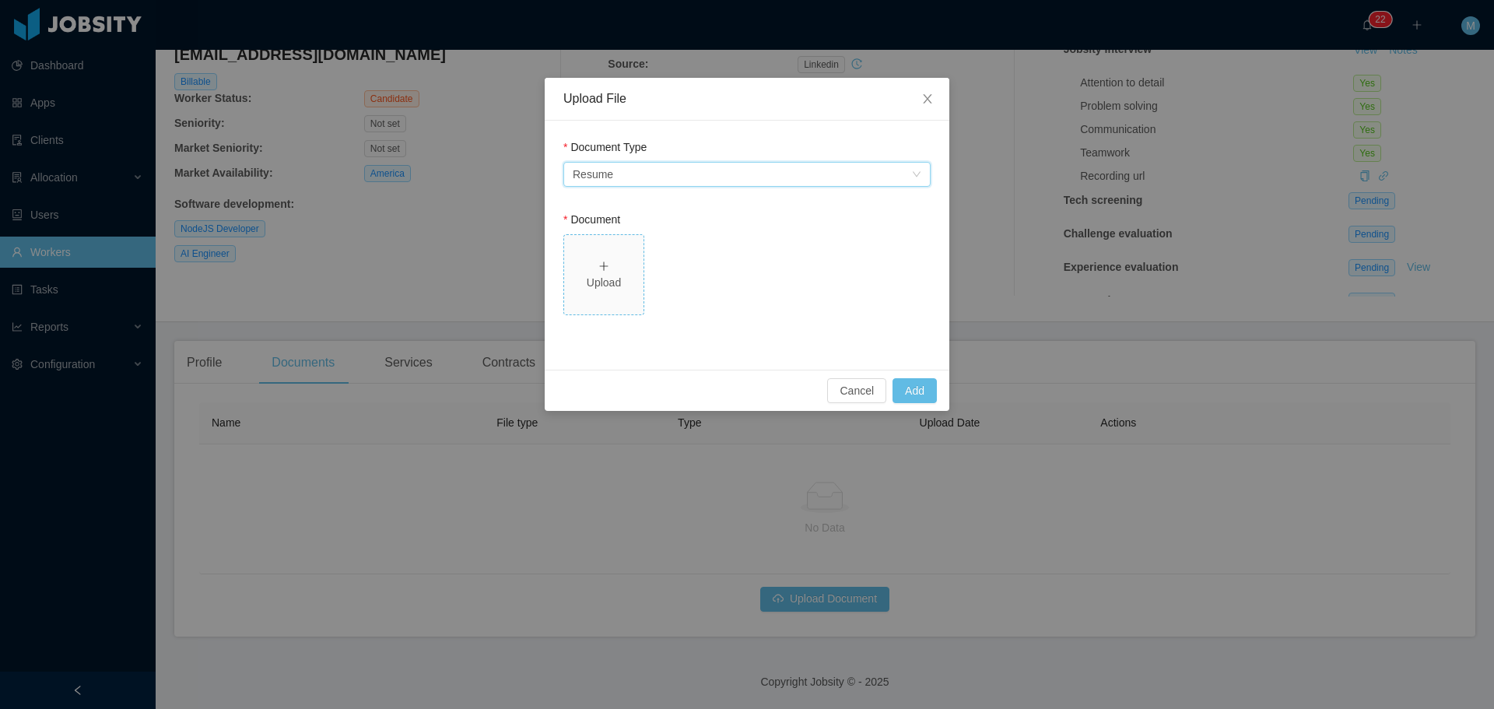
click at [632, 258] on div "Upload" at bounding box center [603, 274] width 67 height 33
click at [916, 393] on button "Add" at bounding box center [914, 390] width 44 height 25
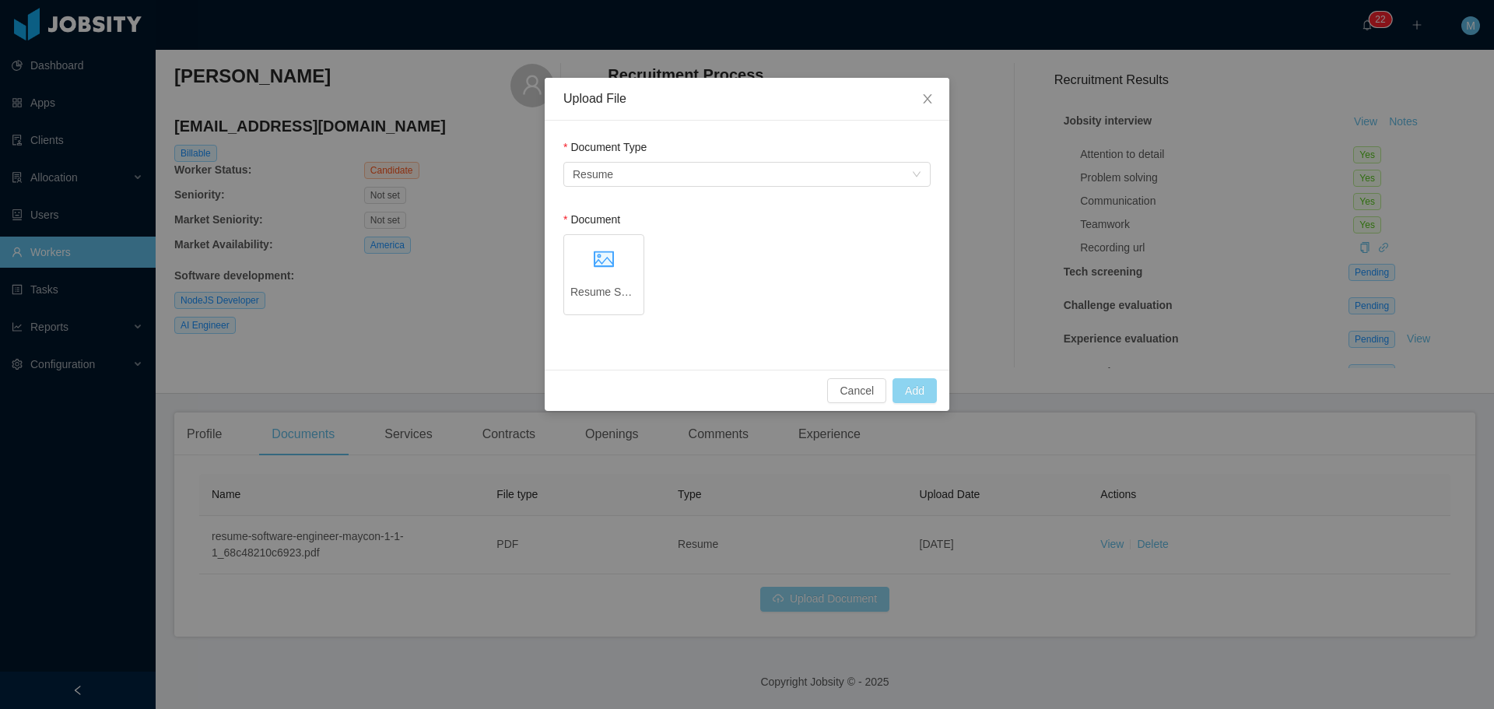
scroll to position [45, 0]
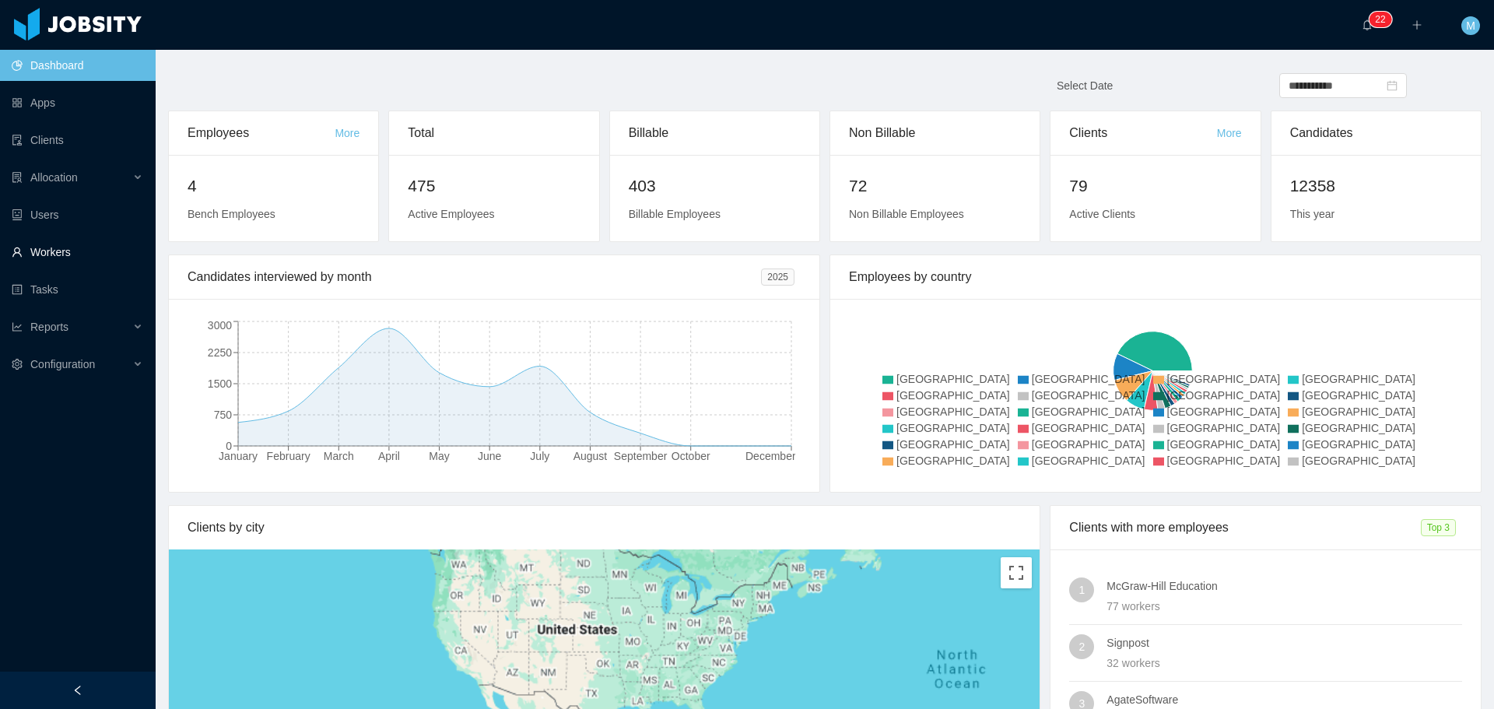
click at [75, 256] on link "Workers" at bounding box center [77, 251] width 131 height 31
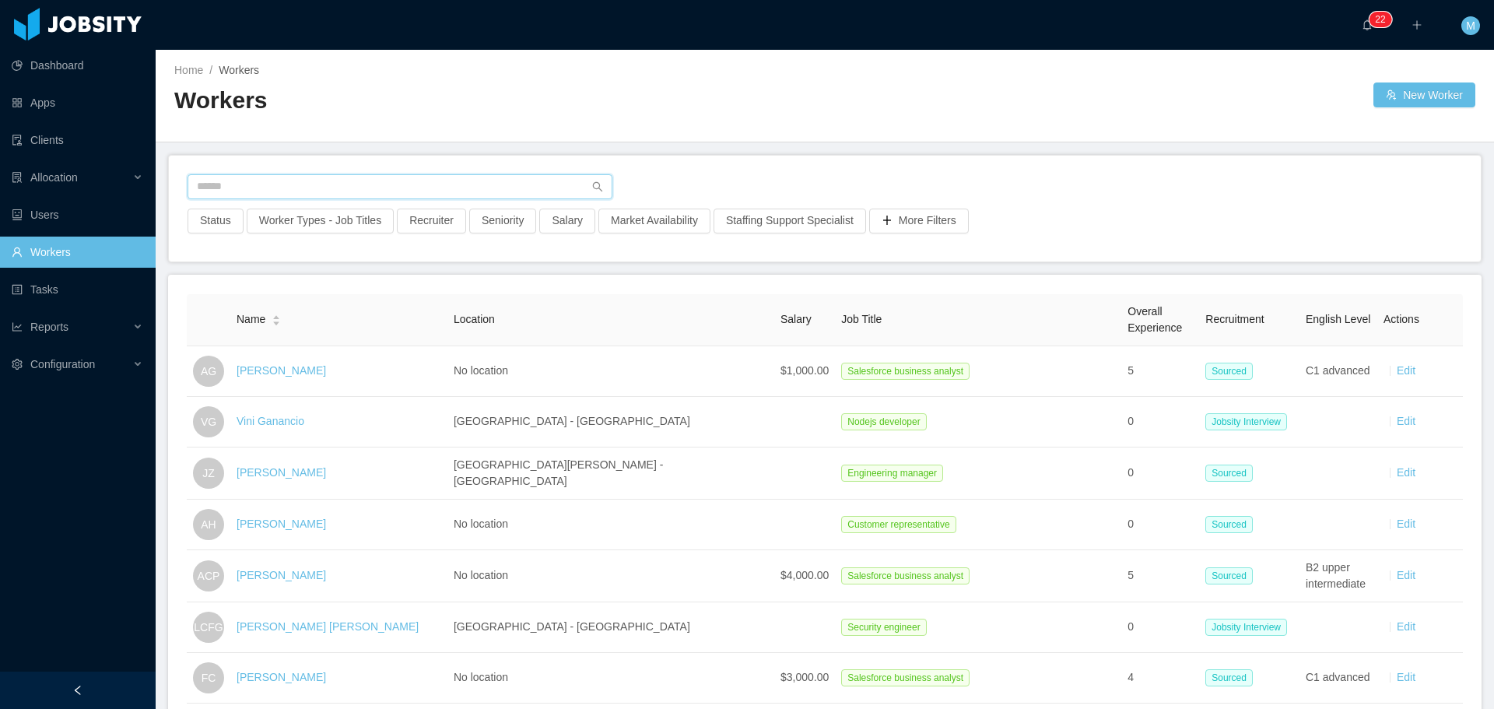
click at [288, 184] on input "text" at bounding box center [399, 186] width 425 height 25
paste input "**********"
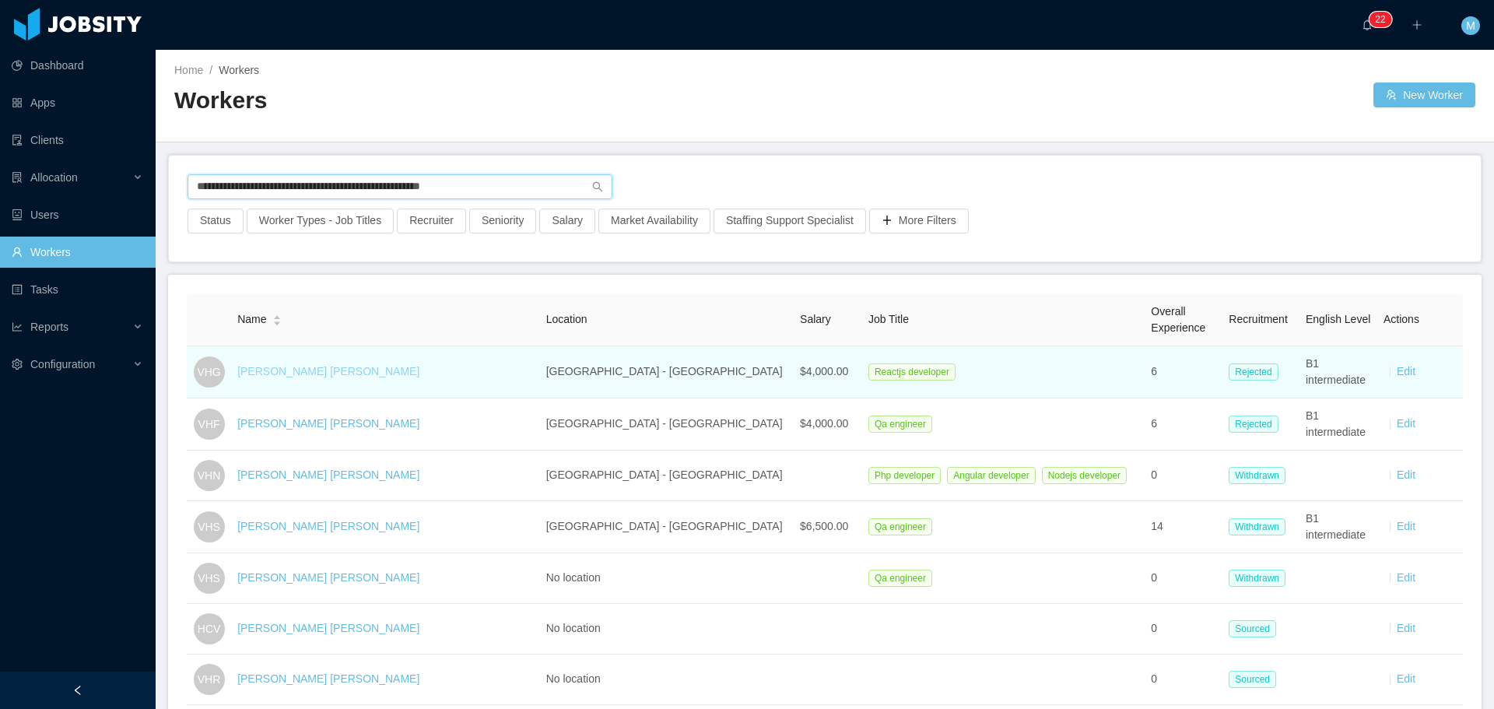
type input "**********"
click at [310, 371] on link "[PERSON_NAME] [PERSON_NAME]" at bounding box center [328, 371] width 182 height 12
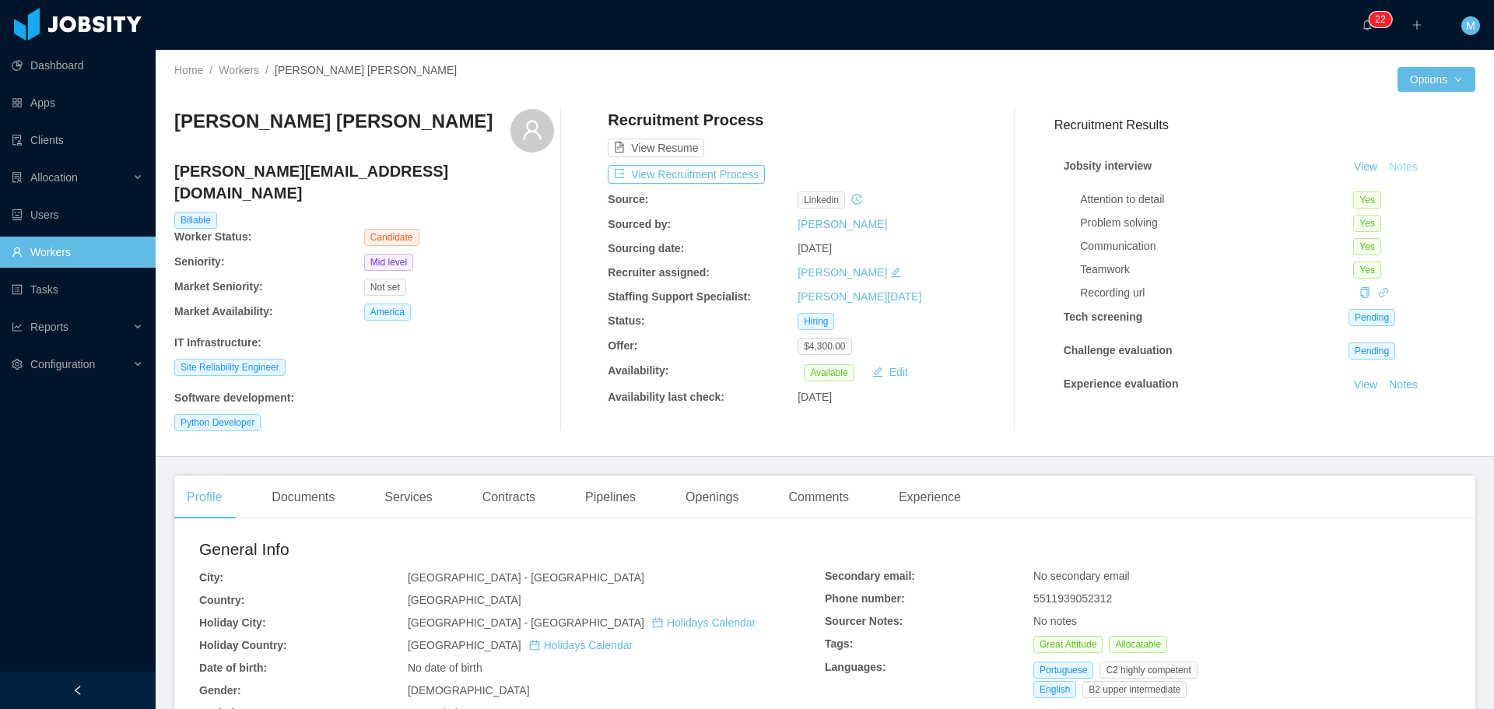
click at [1382, 166] on button "Notes" at bounding box center [1402, 167] width 41 height 19
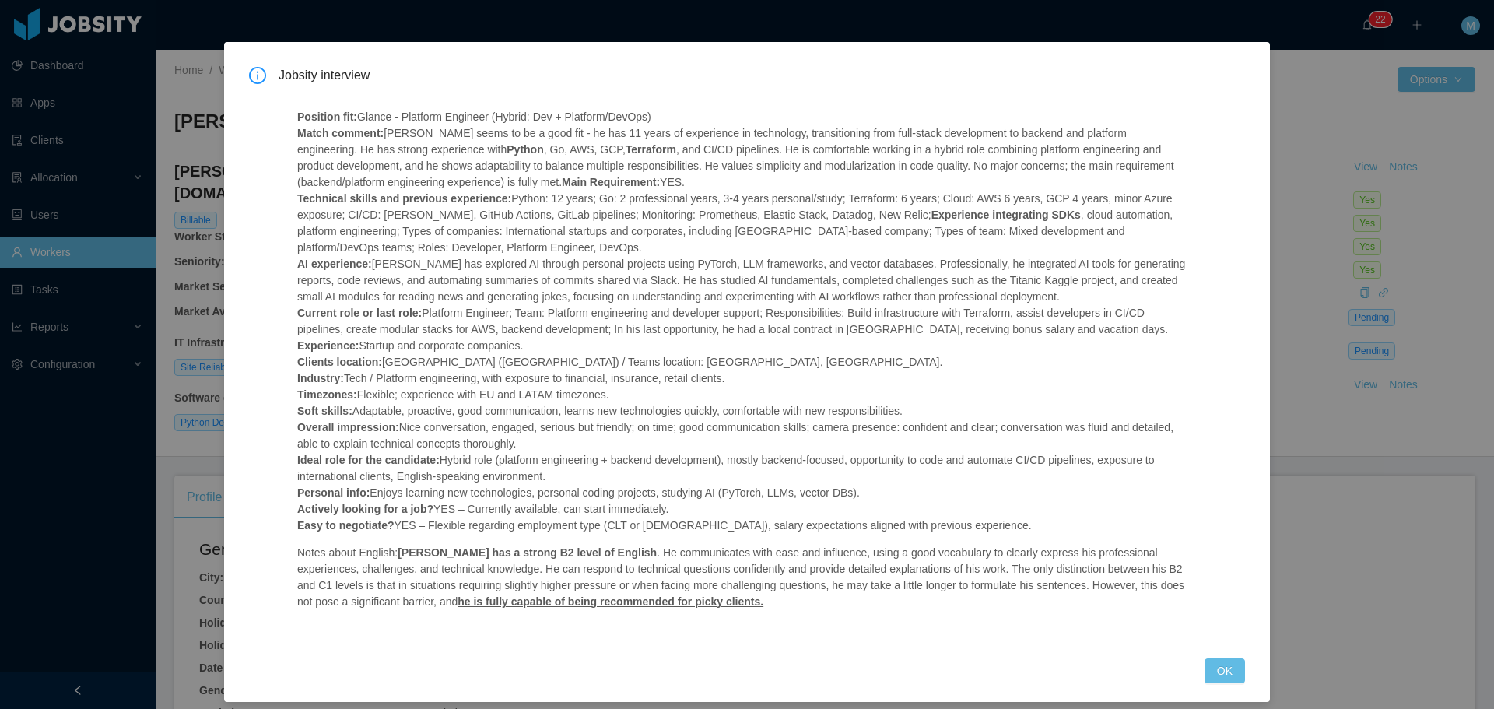
scroll to position [47, 0]
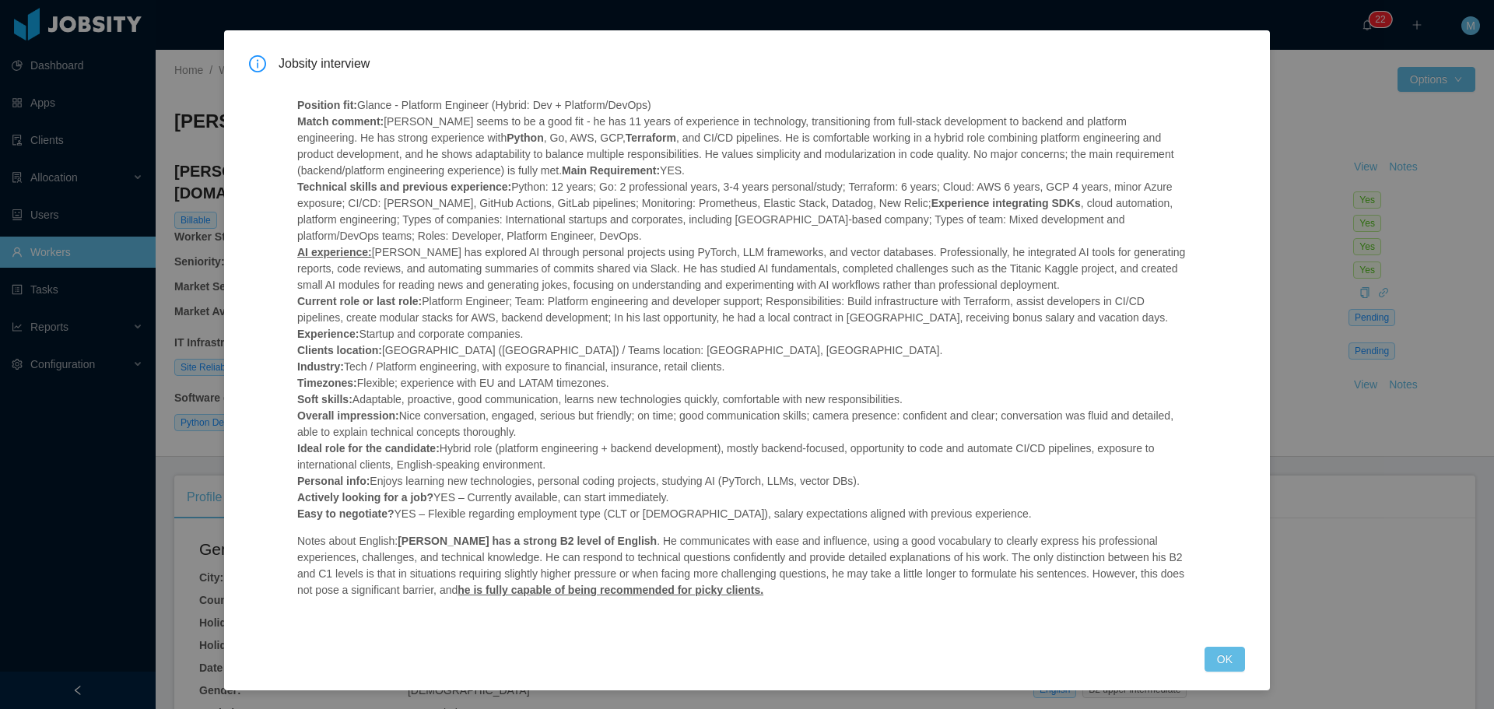
drag, startPoint x: 1224, startPoint y: 655, endPoint x: 1280, endPoint y: 482, distance: 181.5
click at [1223, 656] on button "OK" at bounding box center [1224, 658] width 40 height 25
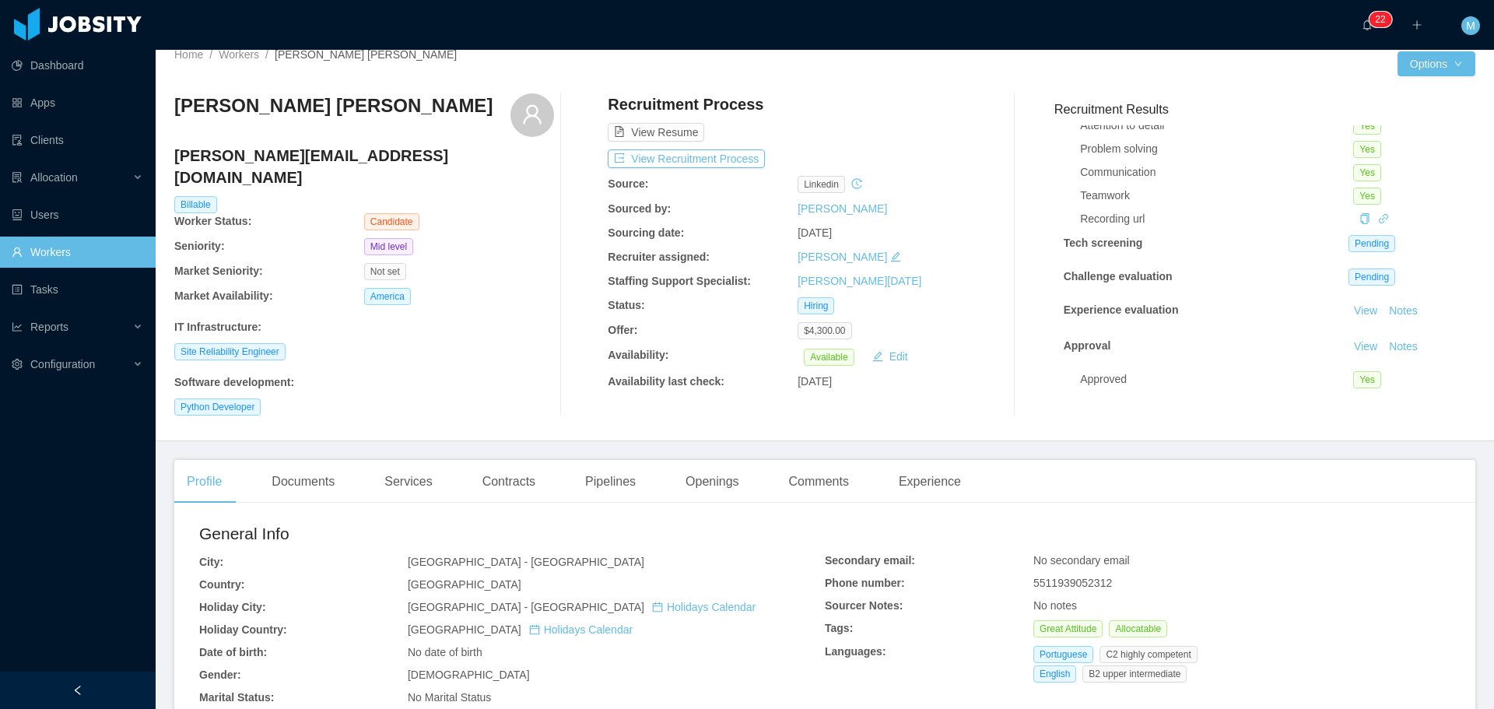
scroll to position [0, 0]
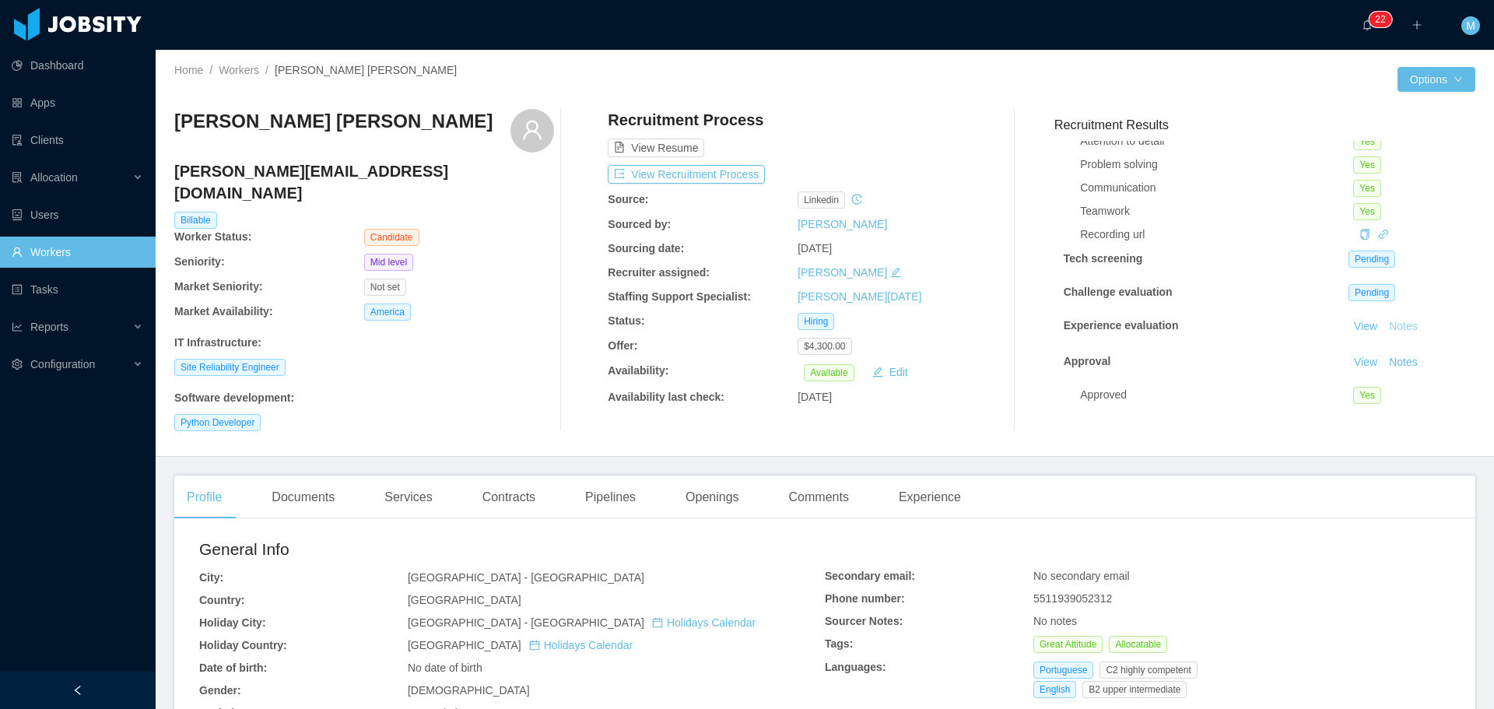
click at [1383, 317] on button "Notes" at bounding box center [1402, 326] width 41 height 19
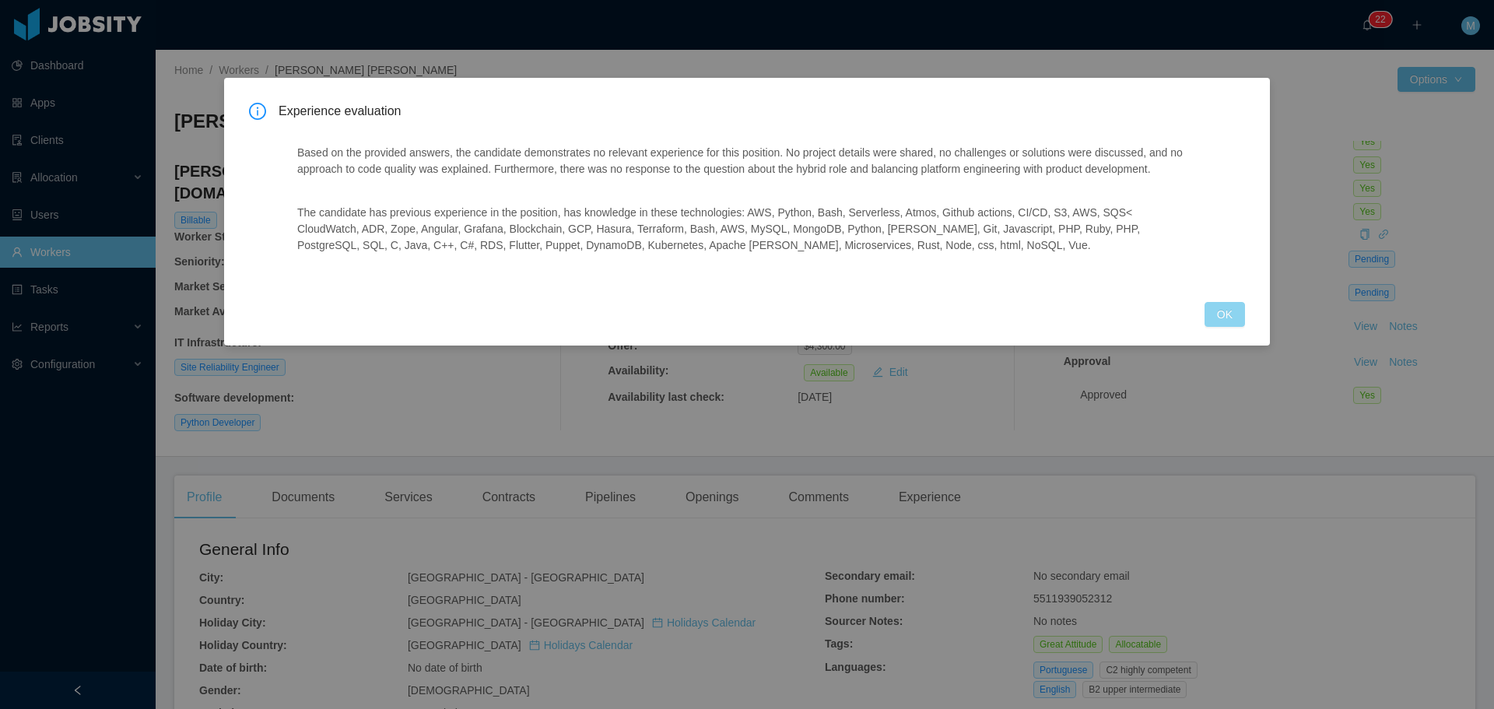
click at [1238, 318] on button "OK" at bounding box center [1224, 314] width 40 height 25
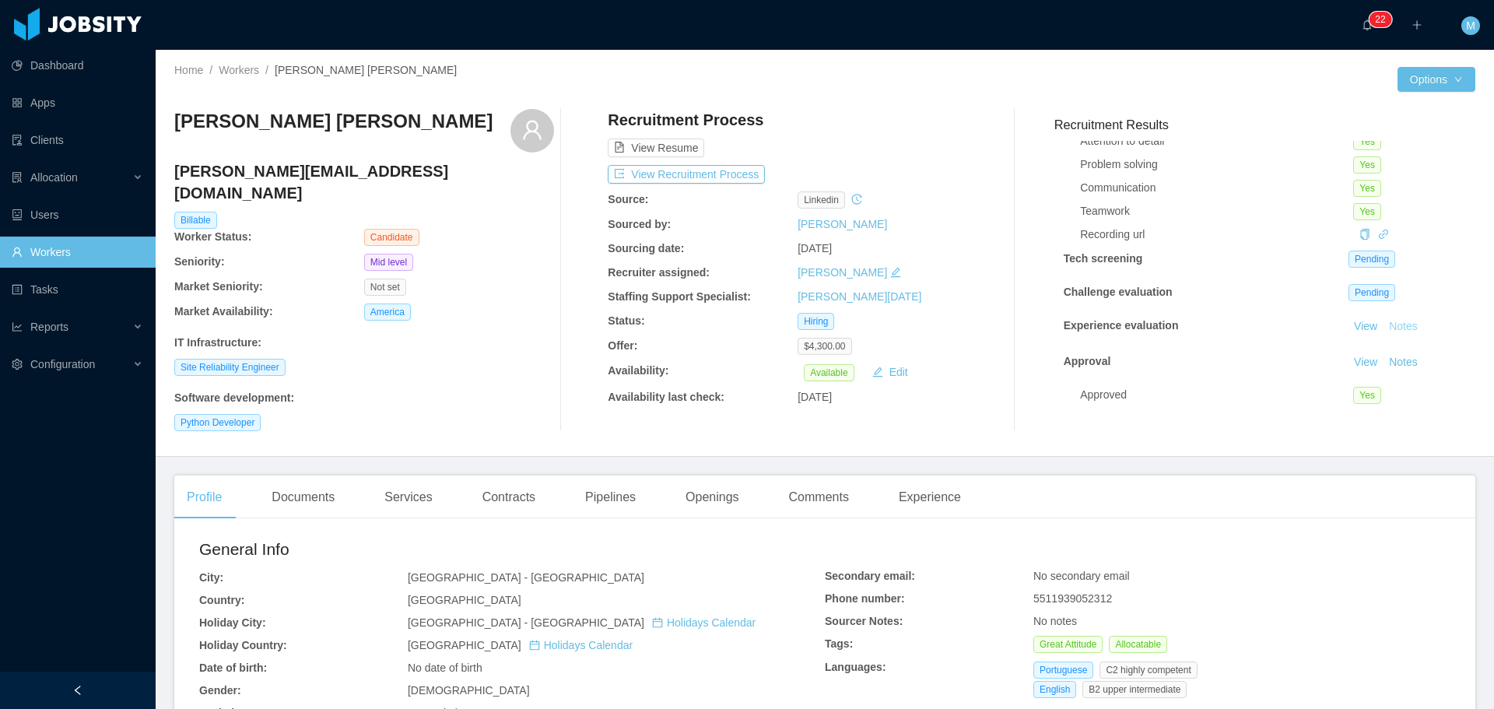
click at [1382, 317] on button "Notes" at bounding box center [1402, 326] width 41 height 19
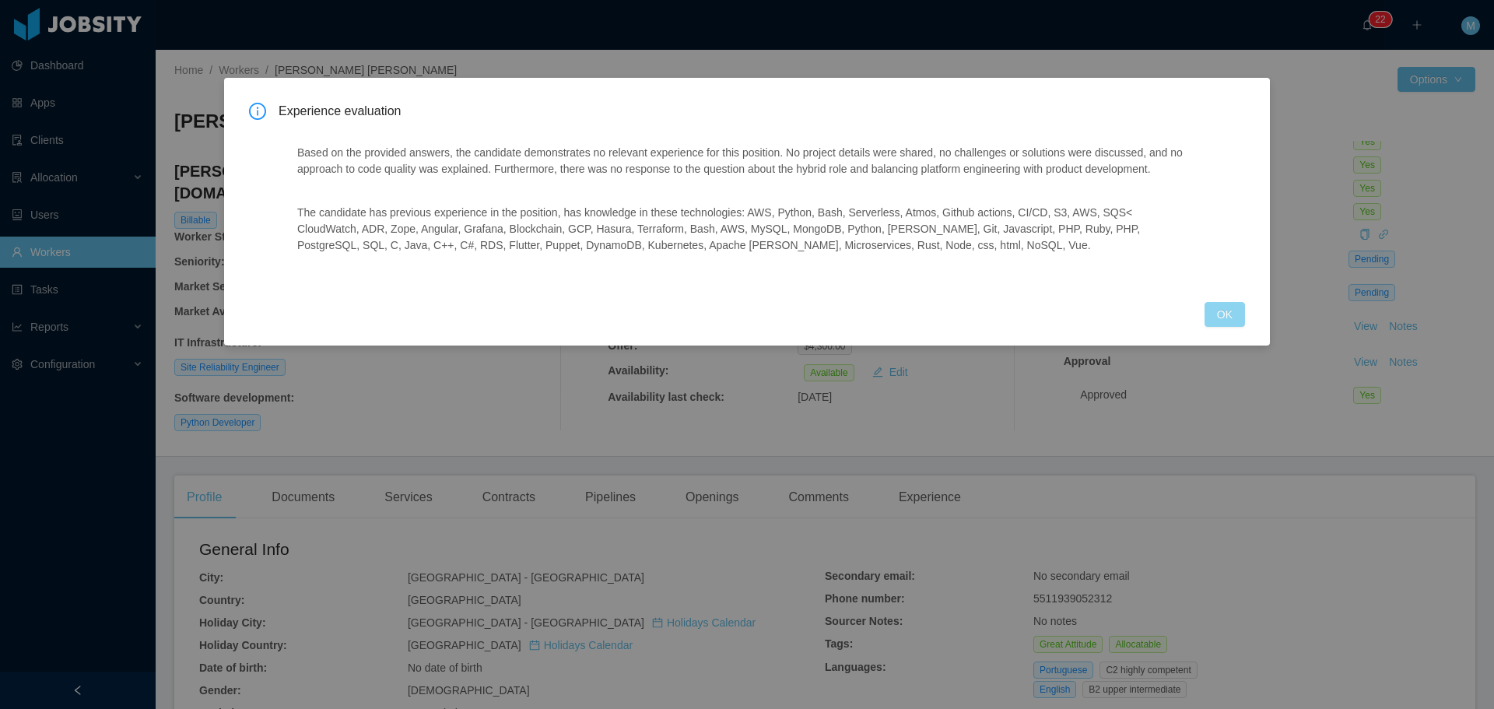
click at [1215, 317] on button "OK" at bounding box center [1224, 314] width 40 height 25
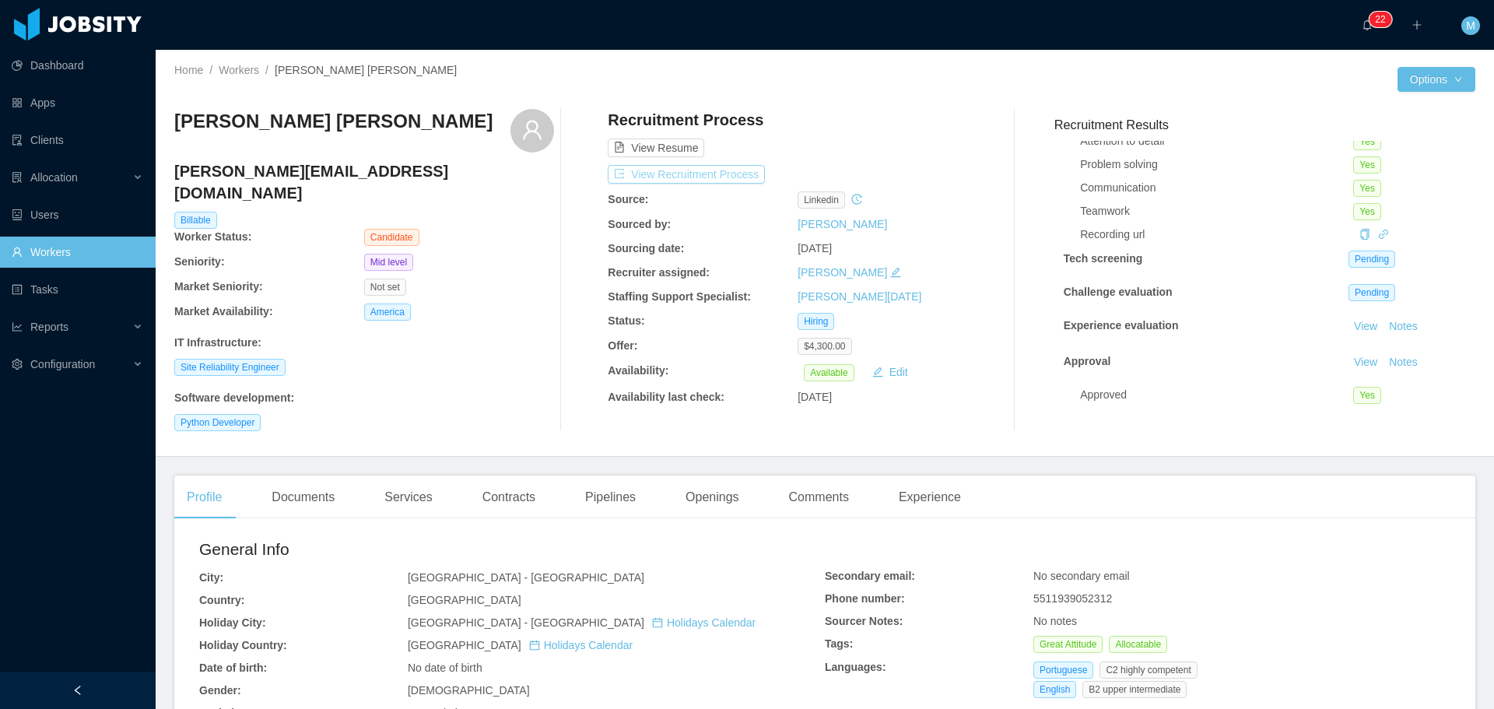
click at [692, 174] on button "View Recruitment Process" at bounding box center [686, 174] width 157 height 19
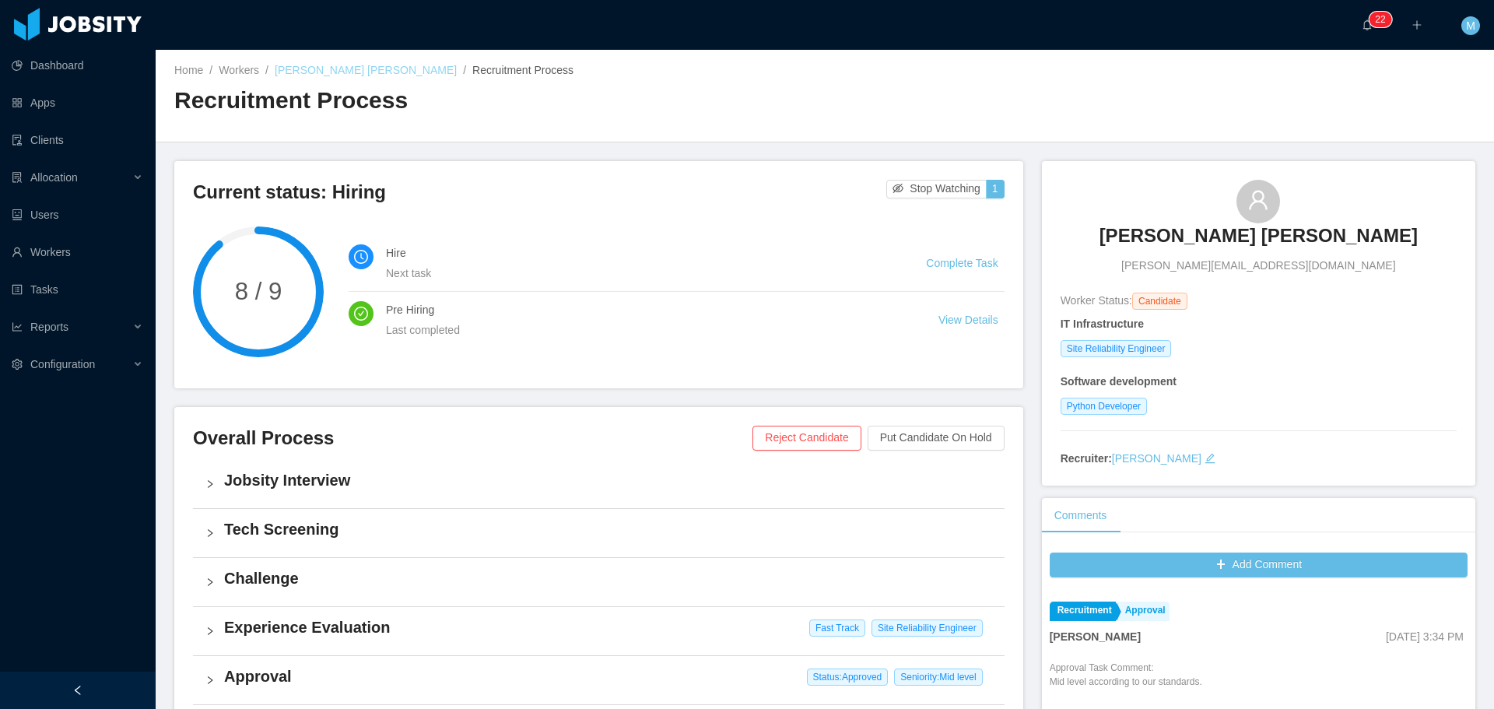
click at [327, 76] on link "[PERSON_NAME] [PERSON_NAME]" at bounding box center [366, 70] width 182 height 12
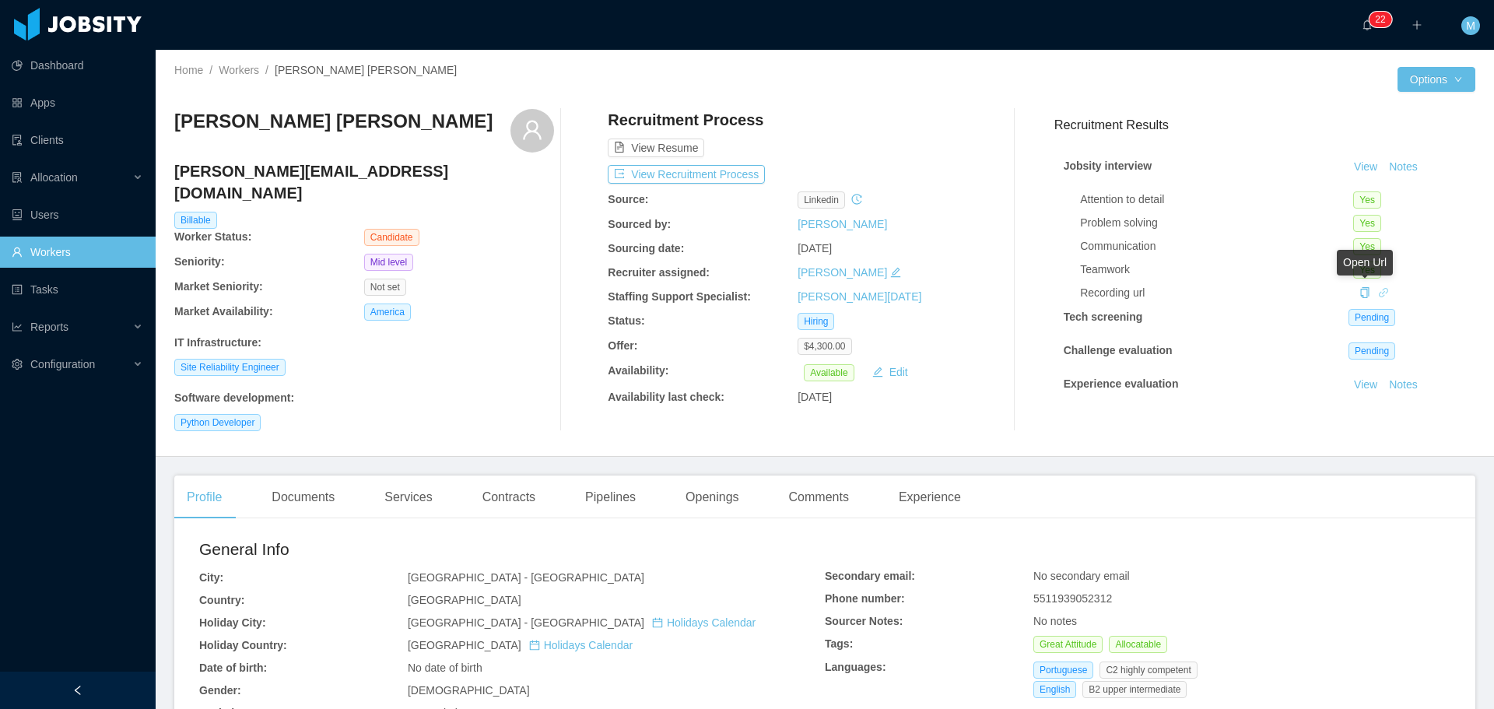
click at [1378, 290] on icon "icon: link" at bounding box center [1382, 291] width 9 height 9
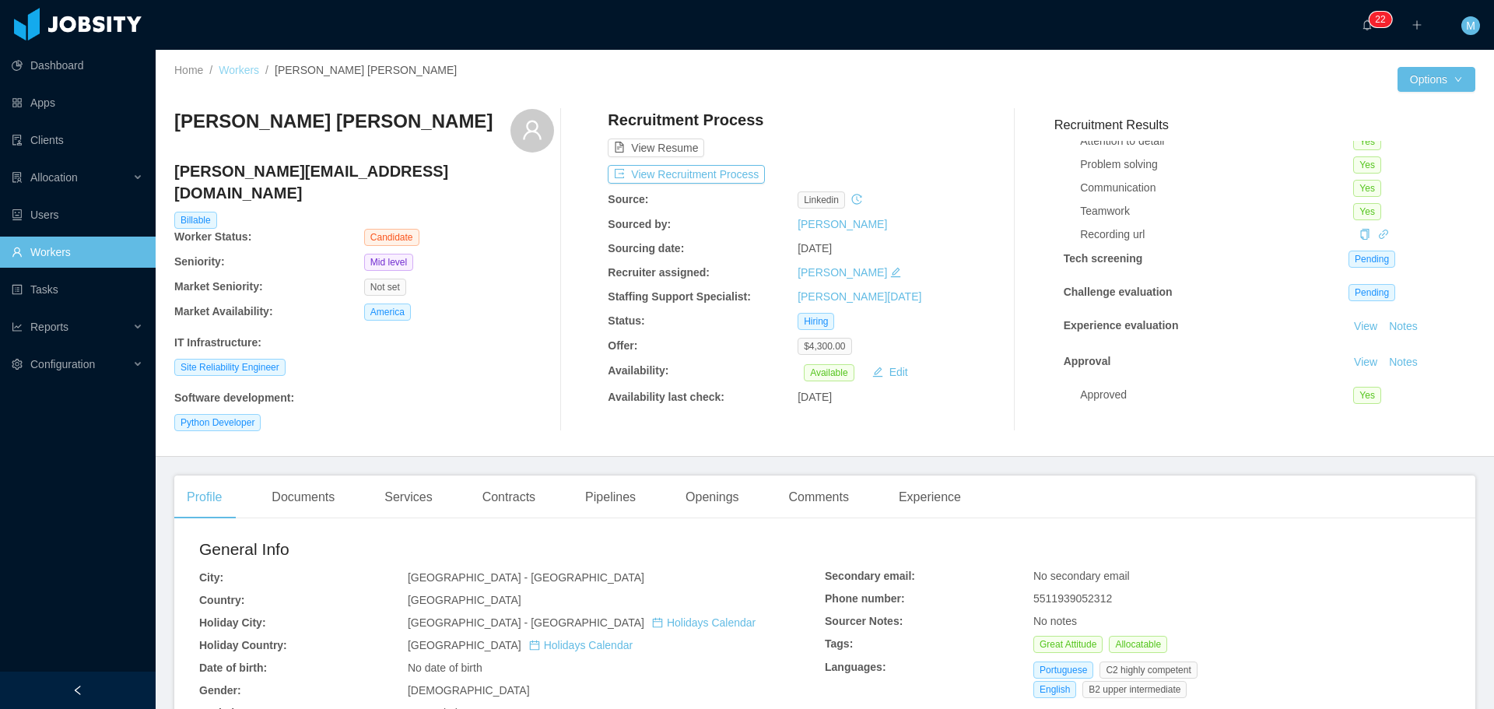
click at [235, 75] on link "Workers" at bounding box center [239, 70] width 40 height 12
